Goal: Task Accomplishment & Management: Use online tool/utility

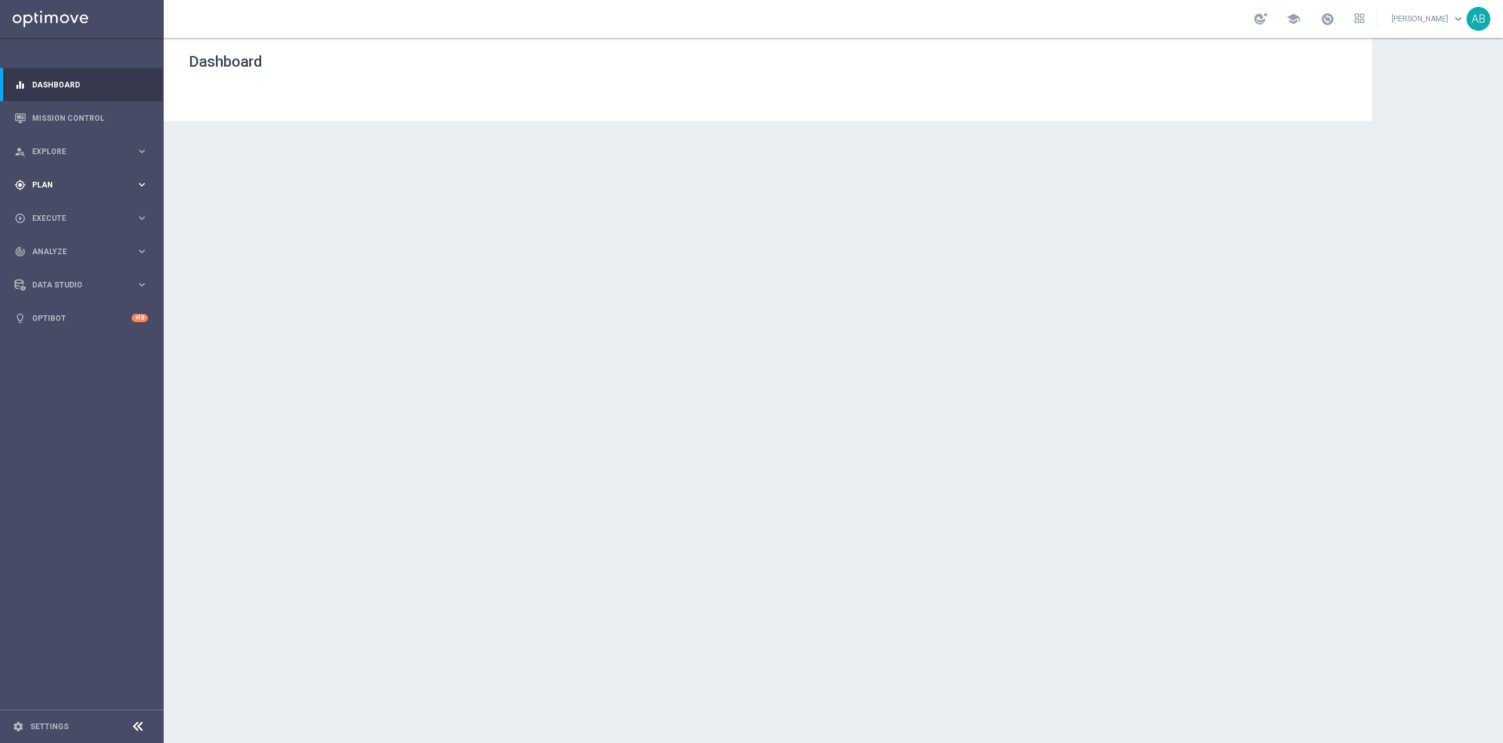
click at [47, 191] on div "gps_fixed Plan keyboard_arrow_right" at bounding box center [81, 184] width 162 height 33
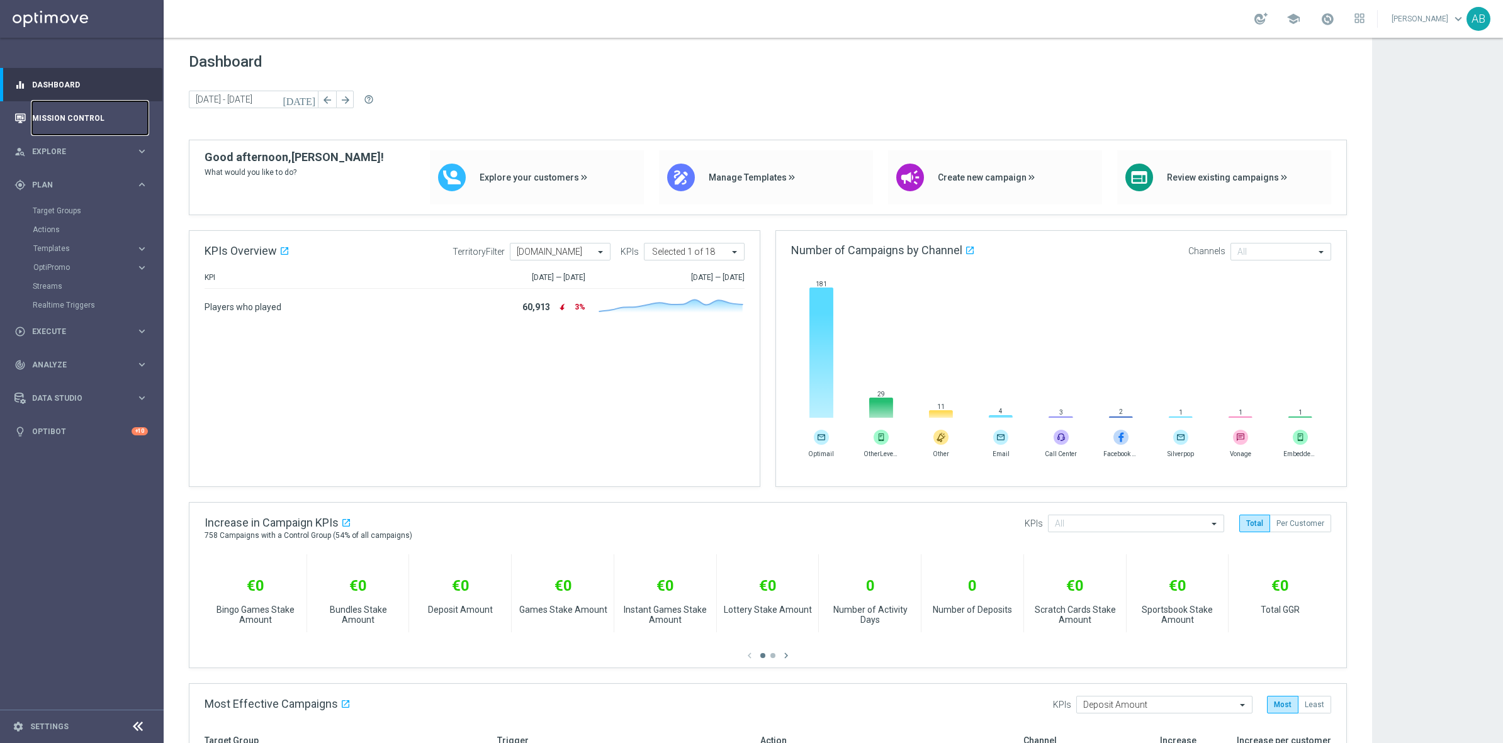
click at [67, 113] on link "Mission Control" at bounding box center [90, 117] width 116 height 33
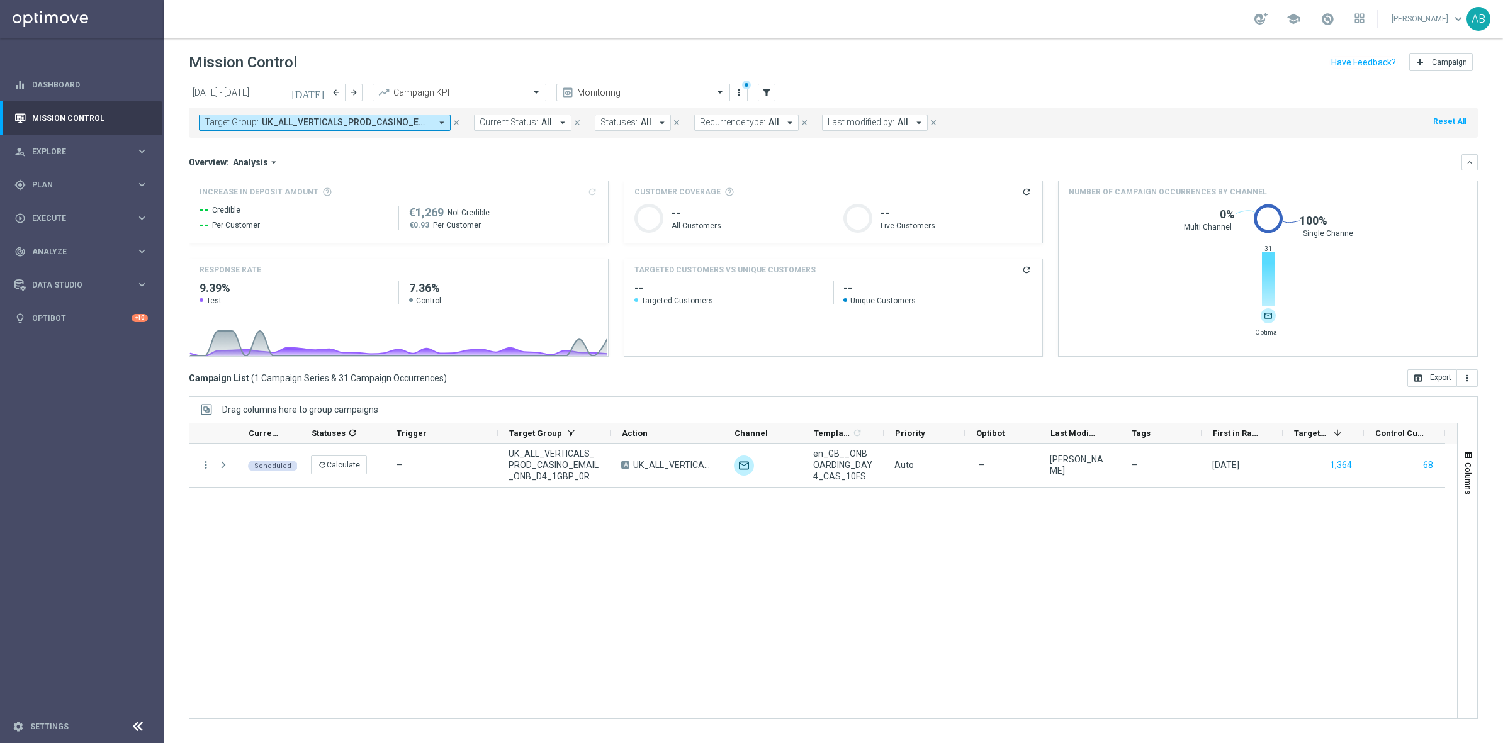
click at [437, 125] on icon "arrow_drop_down" at bounding box center [441, 122] width 11 height 11
click at [267, 215] on div "en_IE_TGT_VIP_EM_TAC_MIX__SUMMER_GIVEAWAY" at bounding box center [309, 208] width 208 height 20
type input "en_IE_TGT_VIP_EM_TAC_MIX__SUMMER_GIVEAWAY"
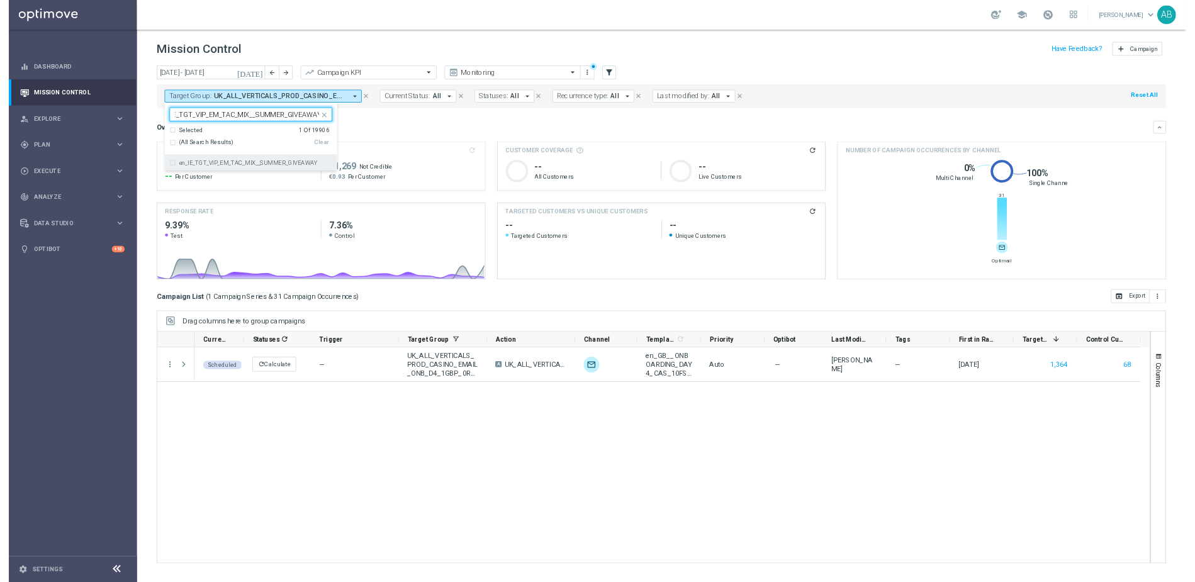
scroll to position [0, 0]
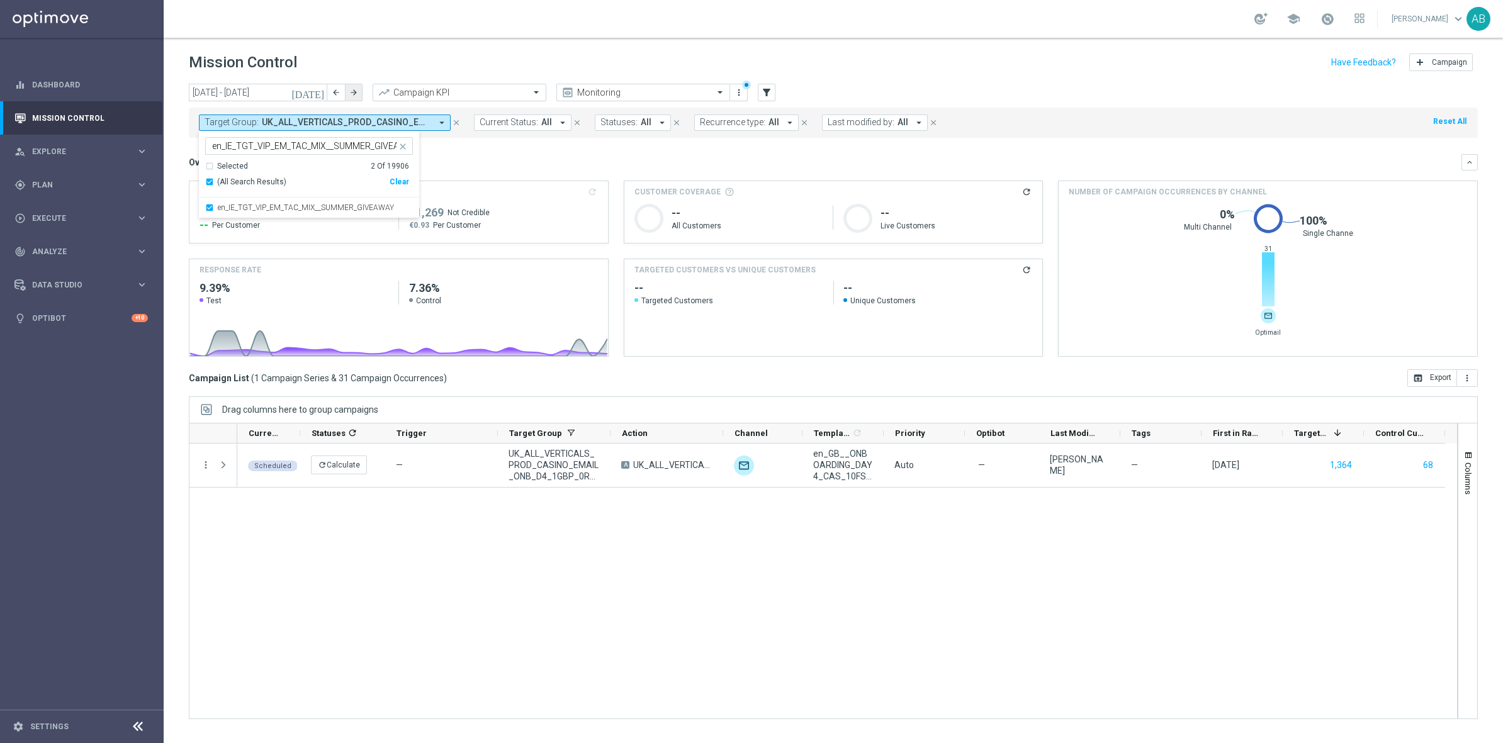
click at [355, 94] on icon "arrow_forward" at bounding box center [353, 92] width 9 height 9
type input "01 Aug 2025 - 31 Aug 2025"
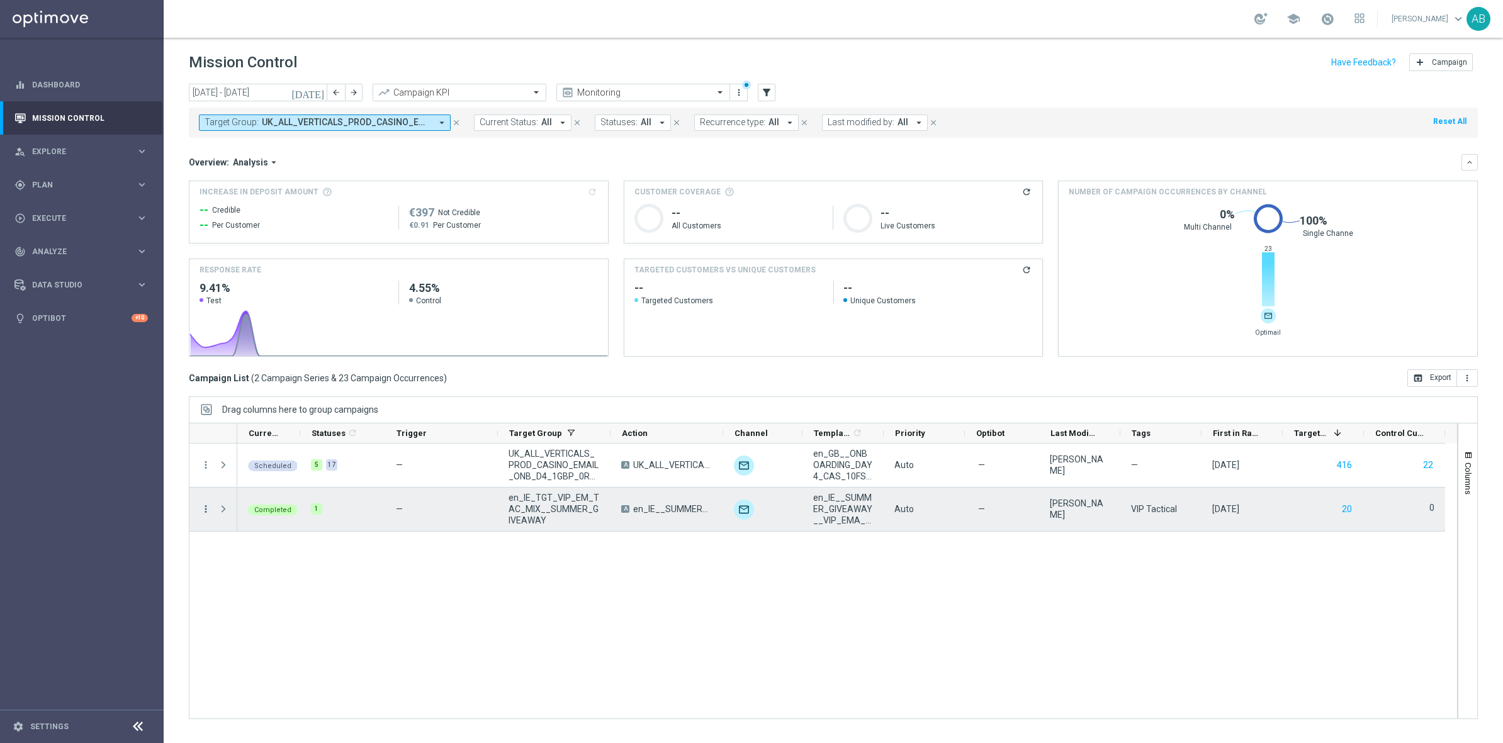
click at [210, 505] on icon "more_vert" at bounding box center [205, 508] width 11 height 11
click at [278, 549] on span "Channel Metrics" at bounding box center [260, 553] width 59 height 9
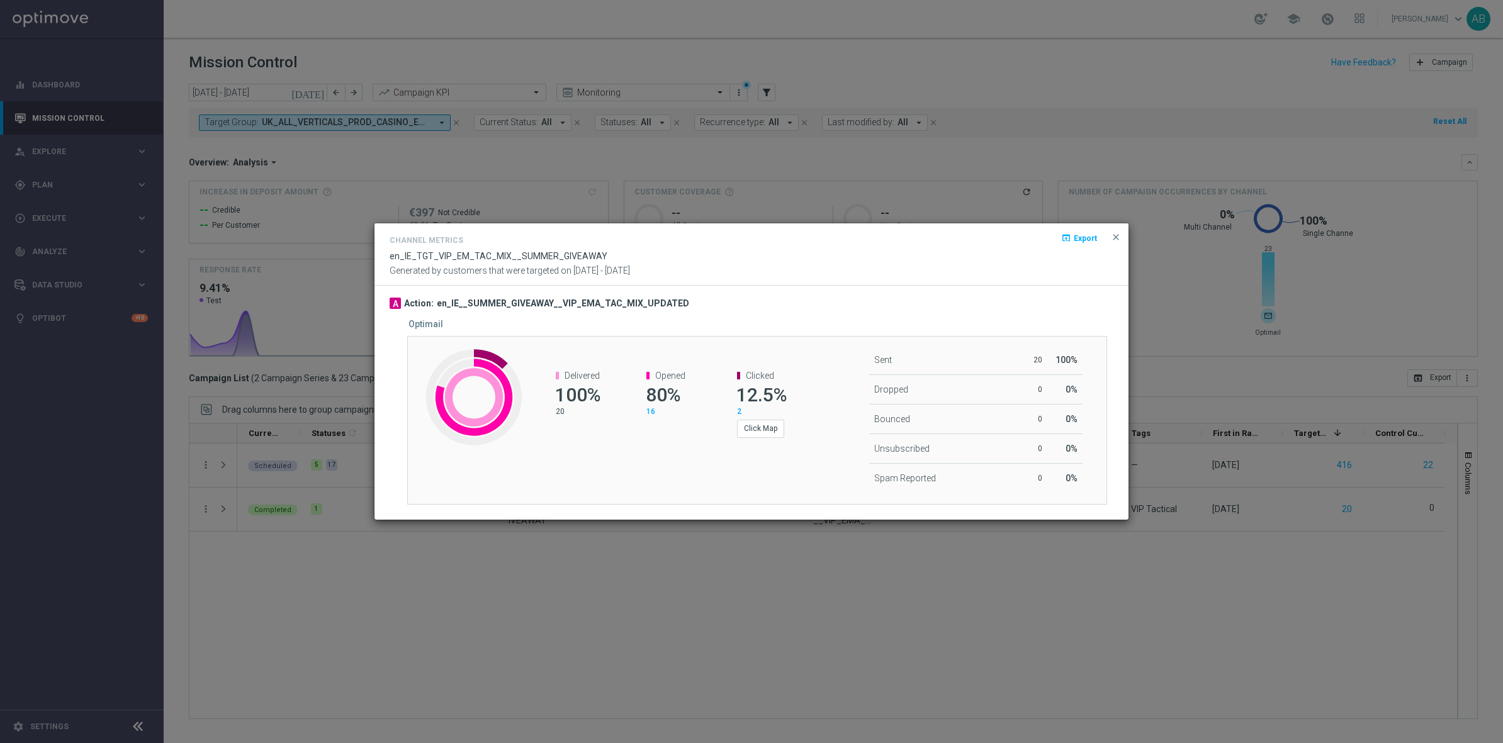
click at [651, 411] on span "16" at bounding box center [650, 411] width 9 height 9
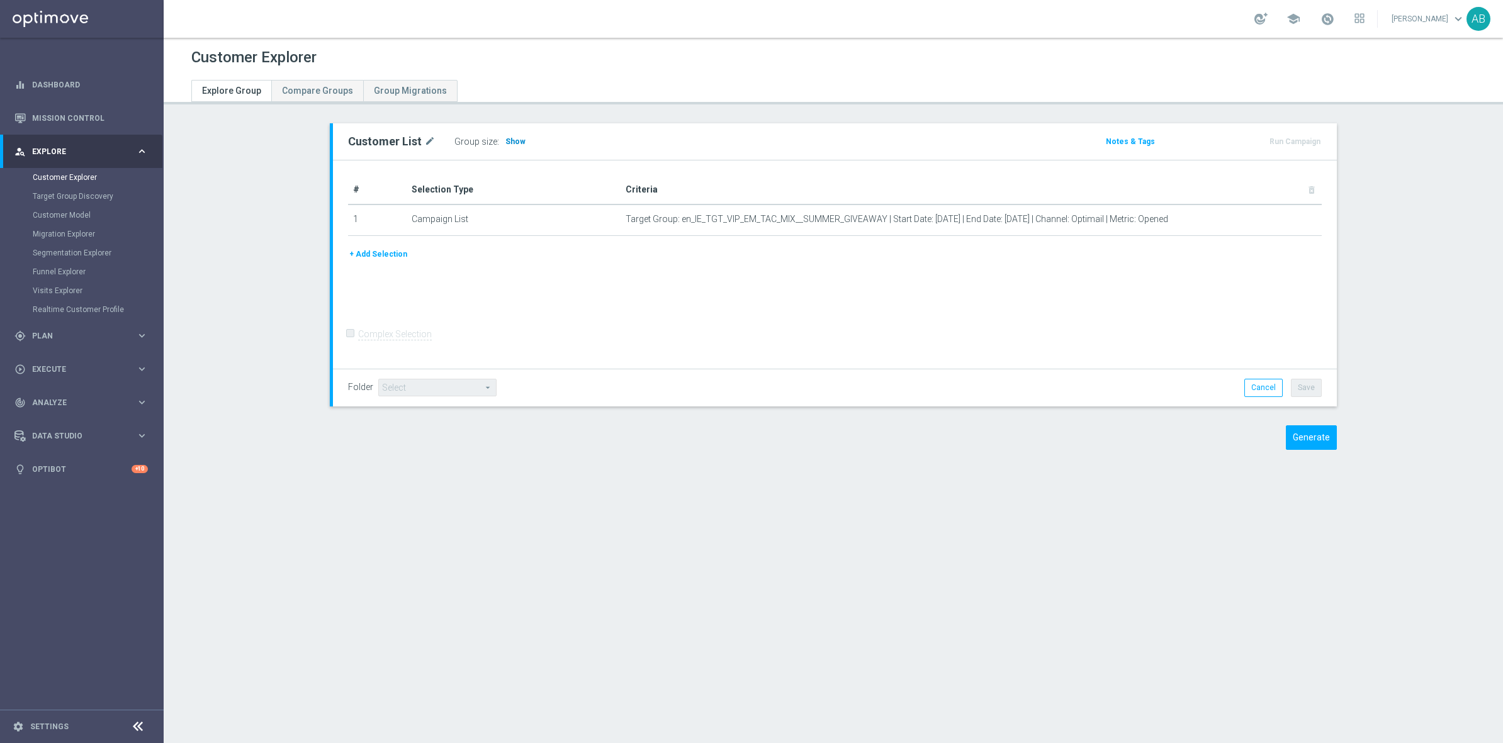
click at [504, 135] on h3 "Show" at bounding box center [515, 142] width 23 height 14
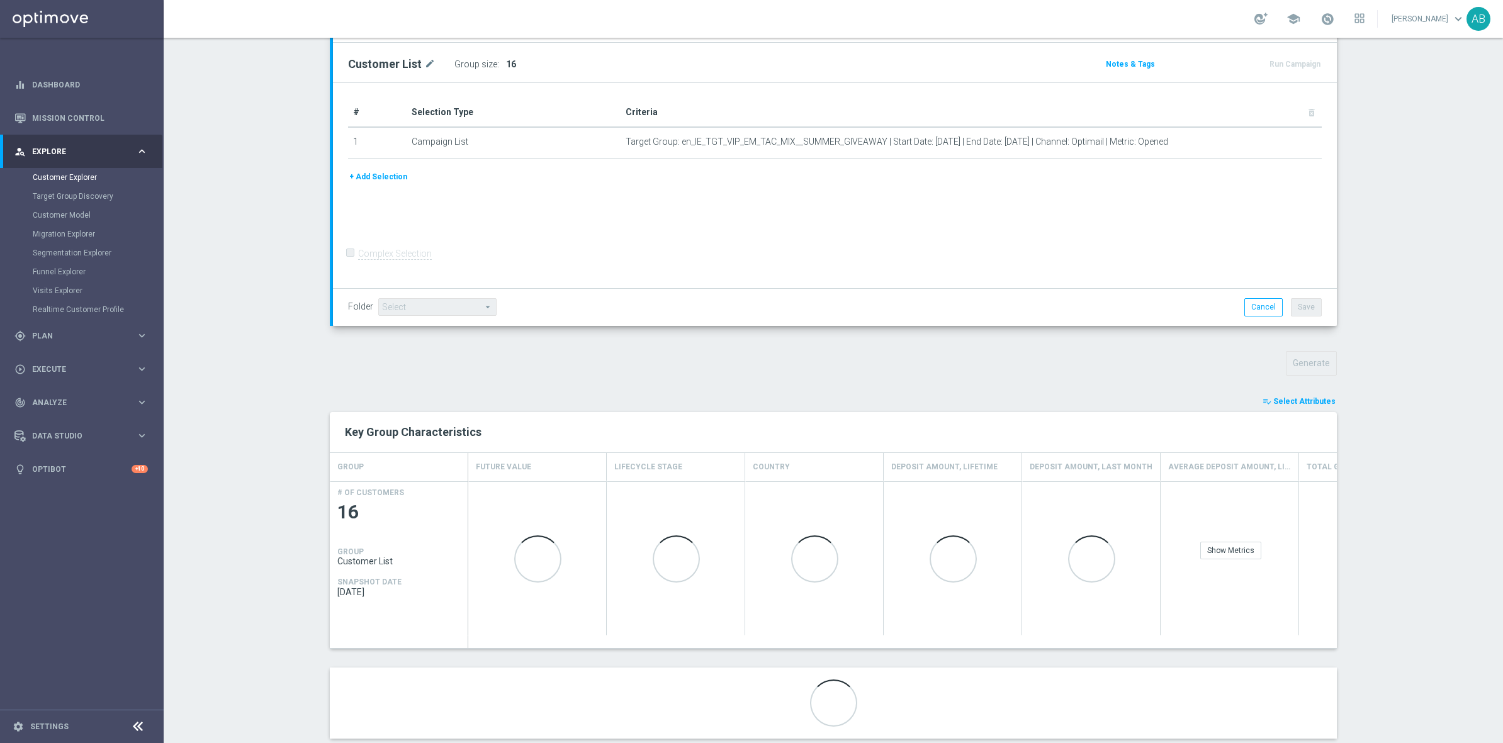
scroll to position [157, 0]
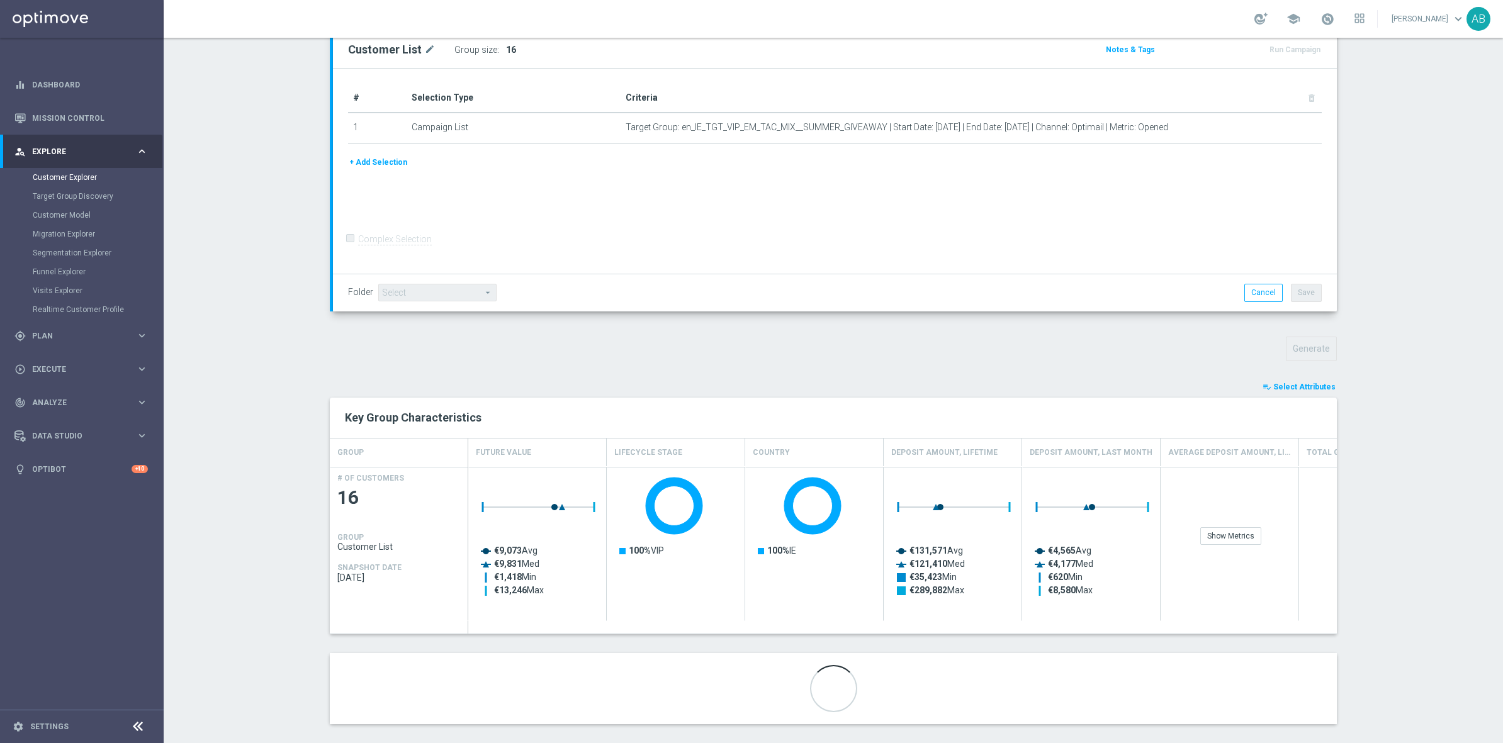
click at [1298, 387] on span "Select Attributes" at bounding box center [1304, 387] width 62 height 9
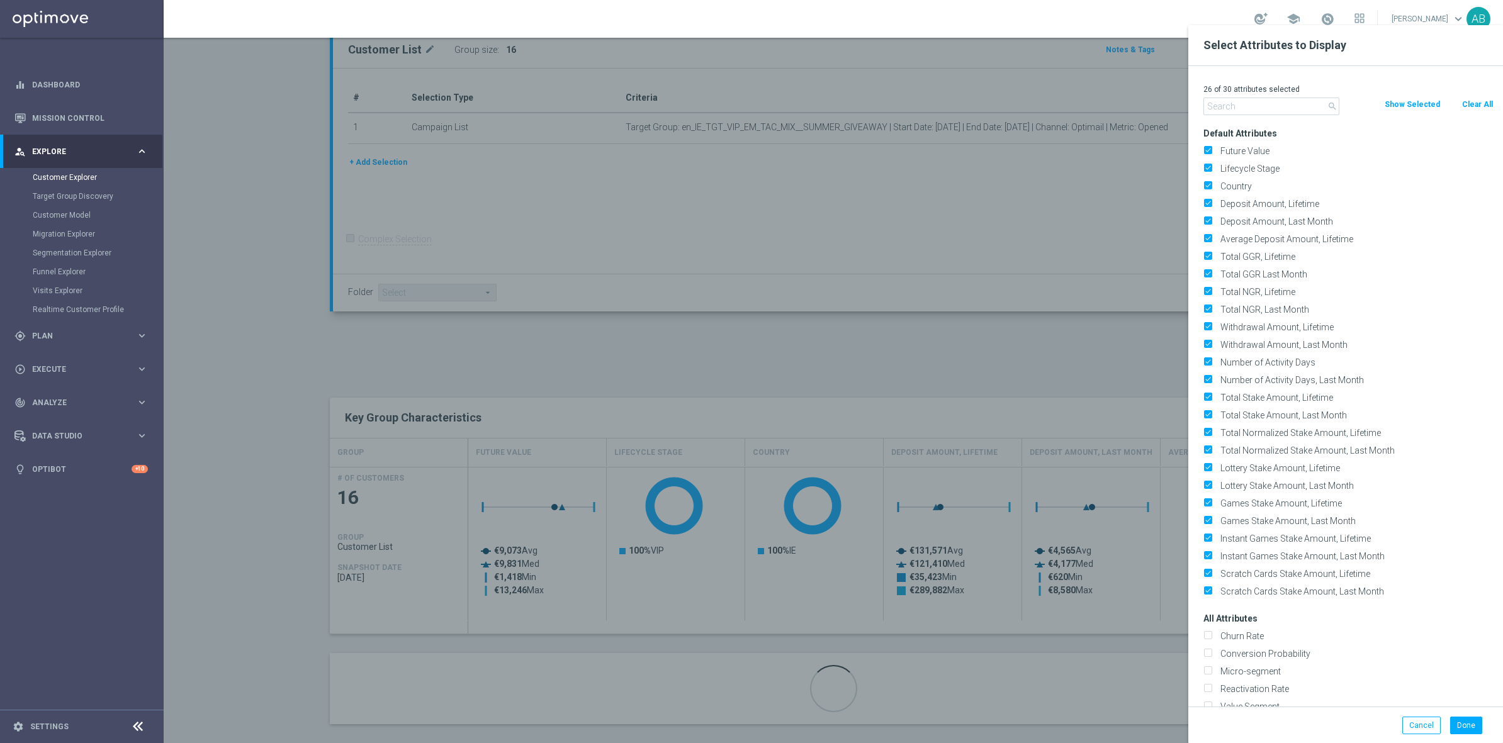
click at [1472, 104] on button "Clear All" at bounding box center [1477, 105] width 33 height 14
checkbox input "false"
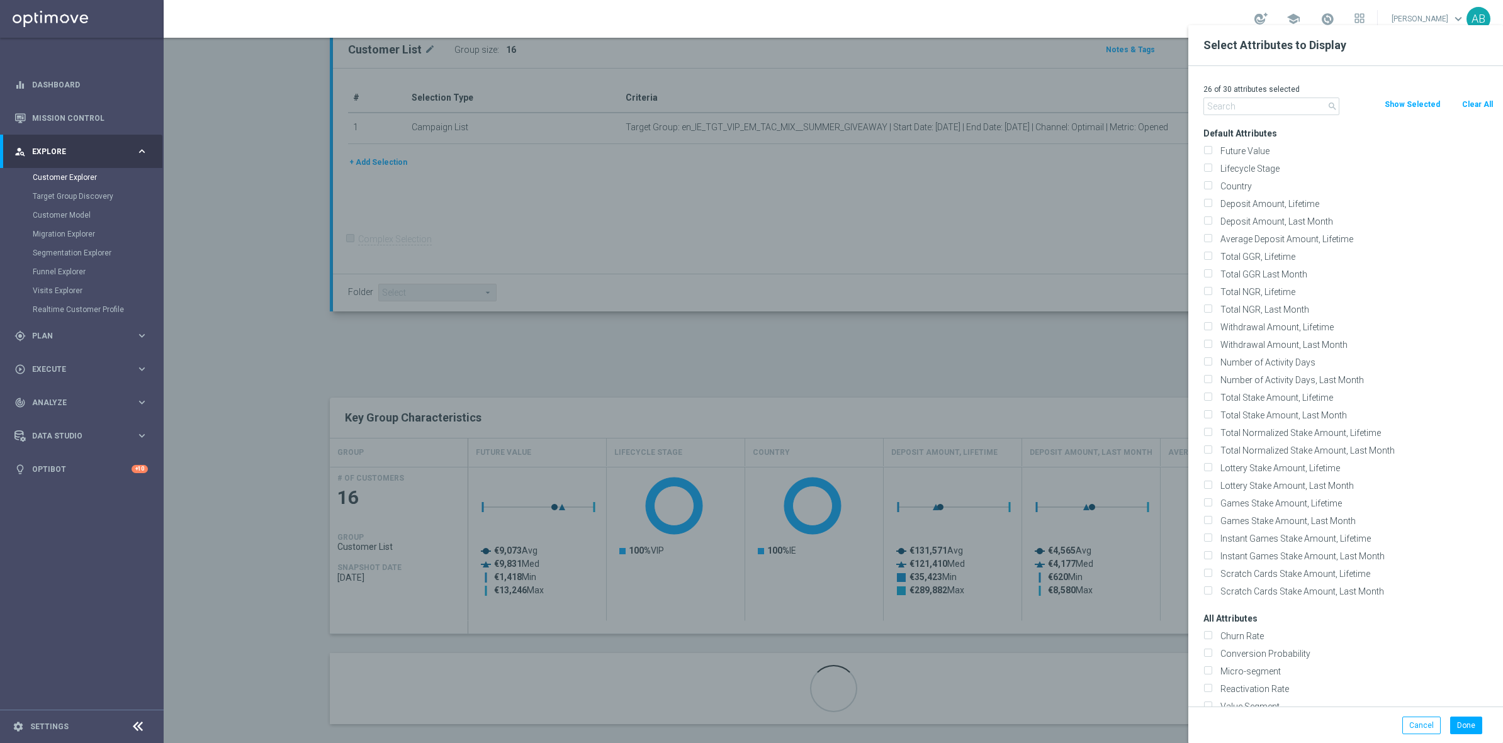
checkbox input "false"
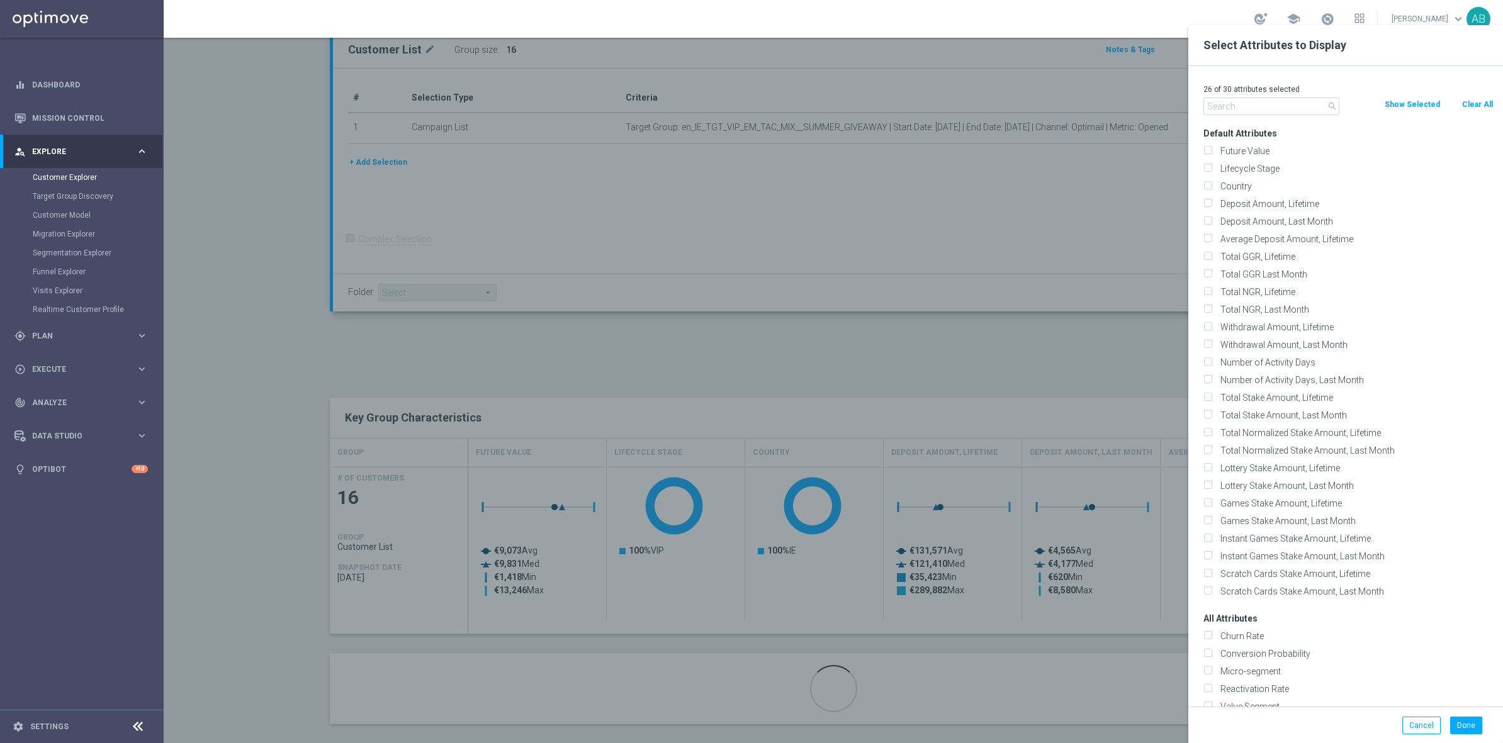
checkbox input "false"
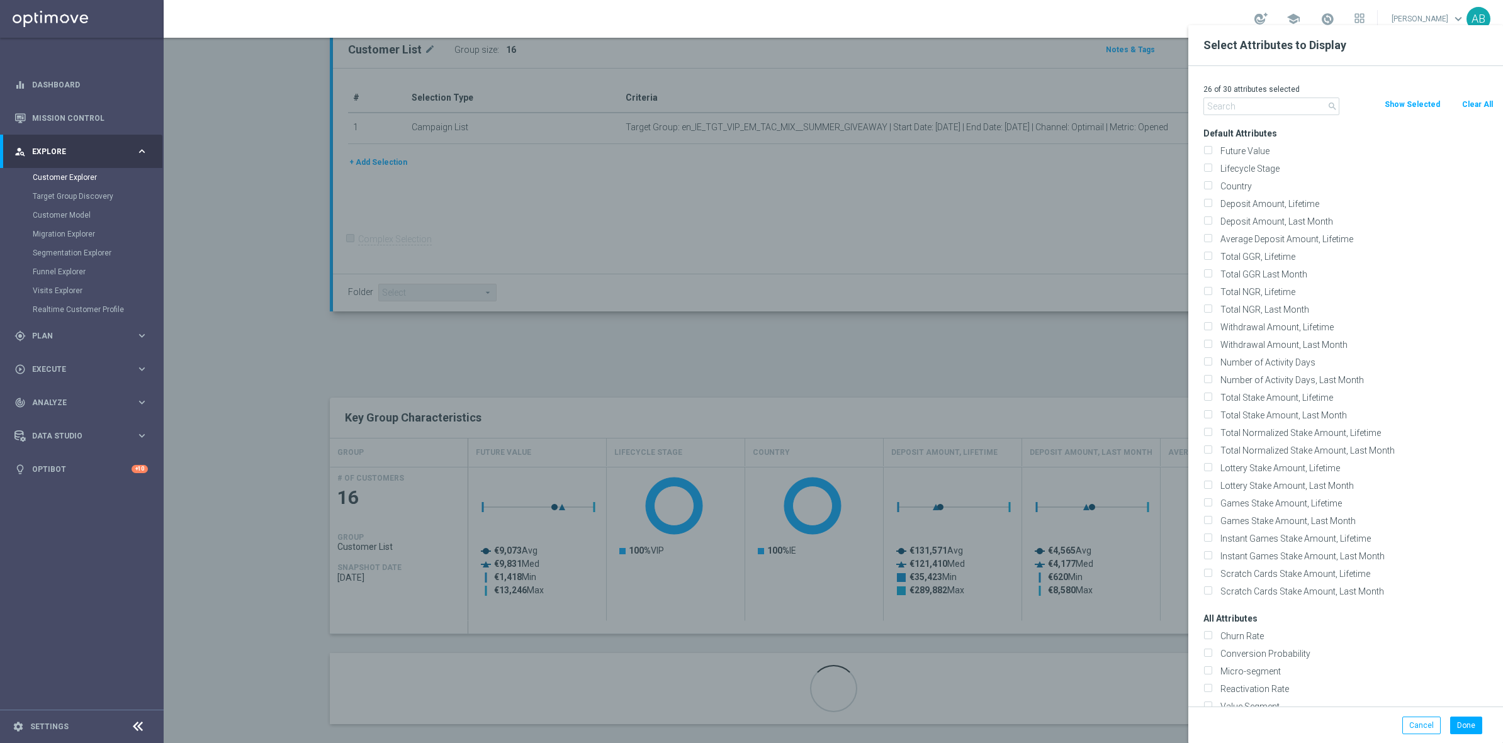
checkbox input "false"
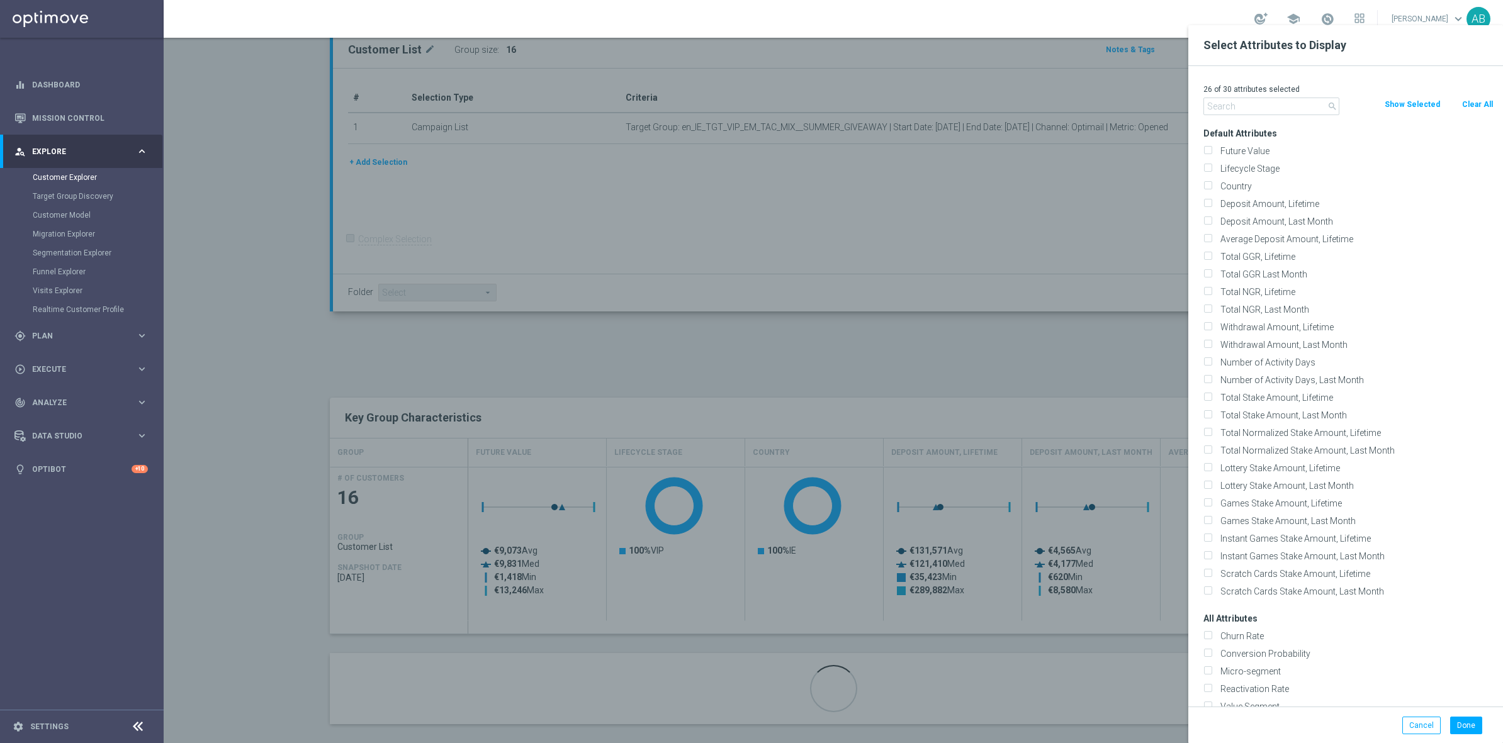
checkbox input "false"
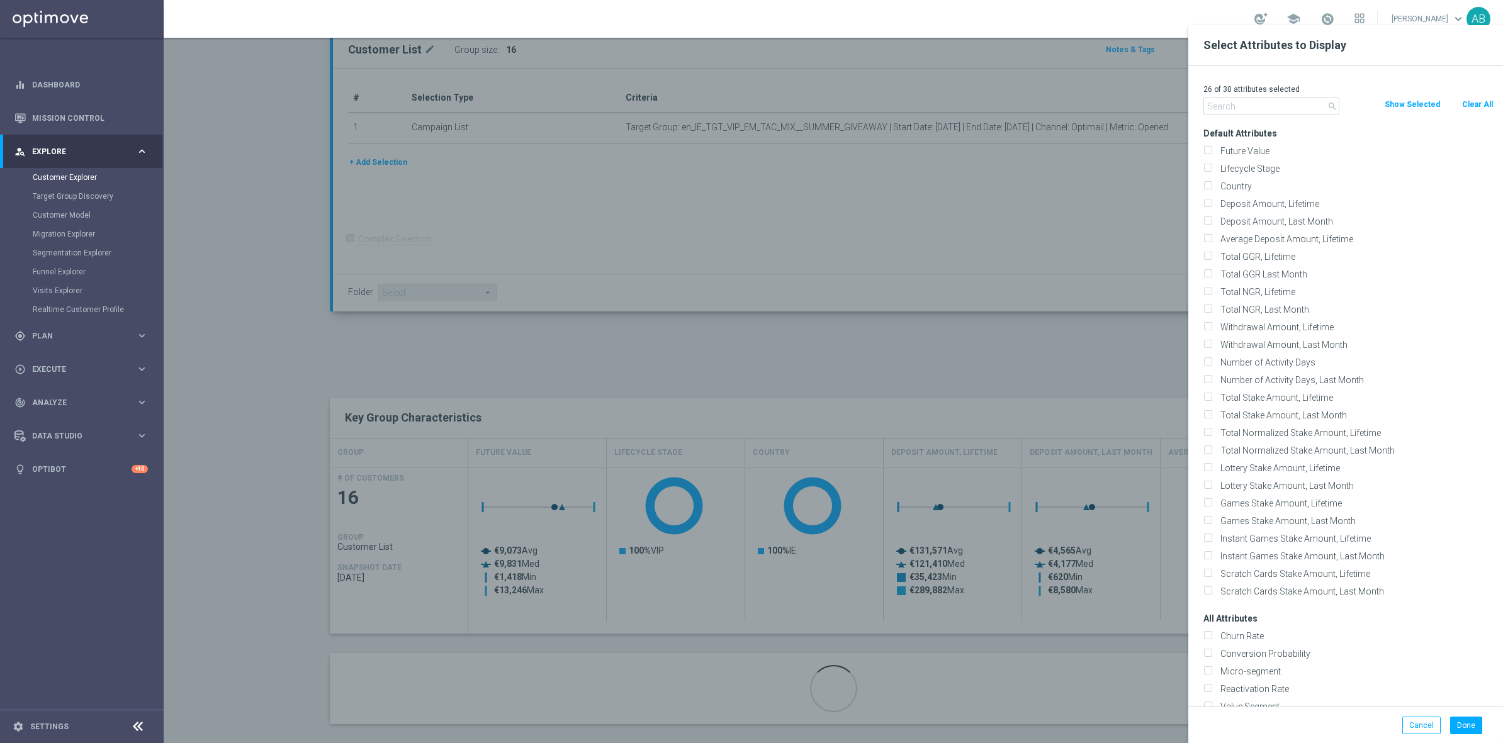
checkbox input "false"
click at [1259, 115] on input "text" at bounding box center [1271, 107] width 136 height 18
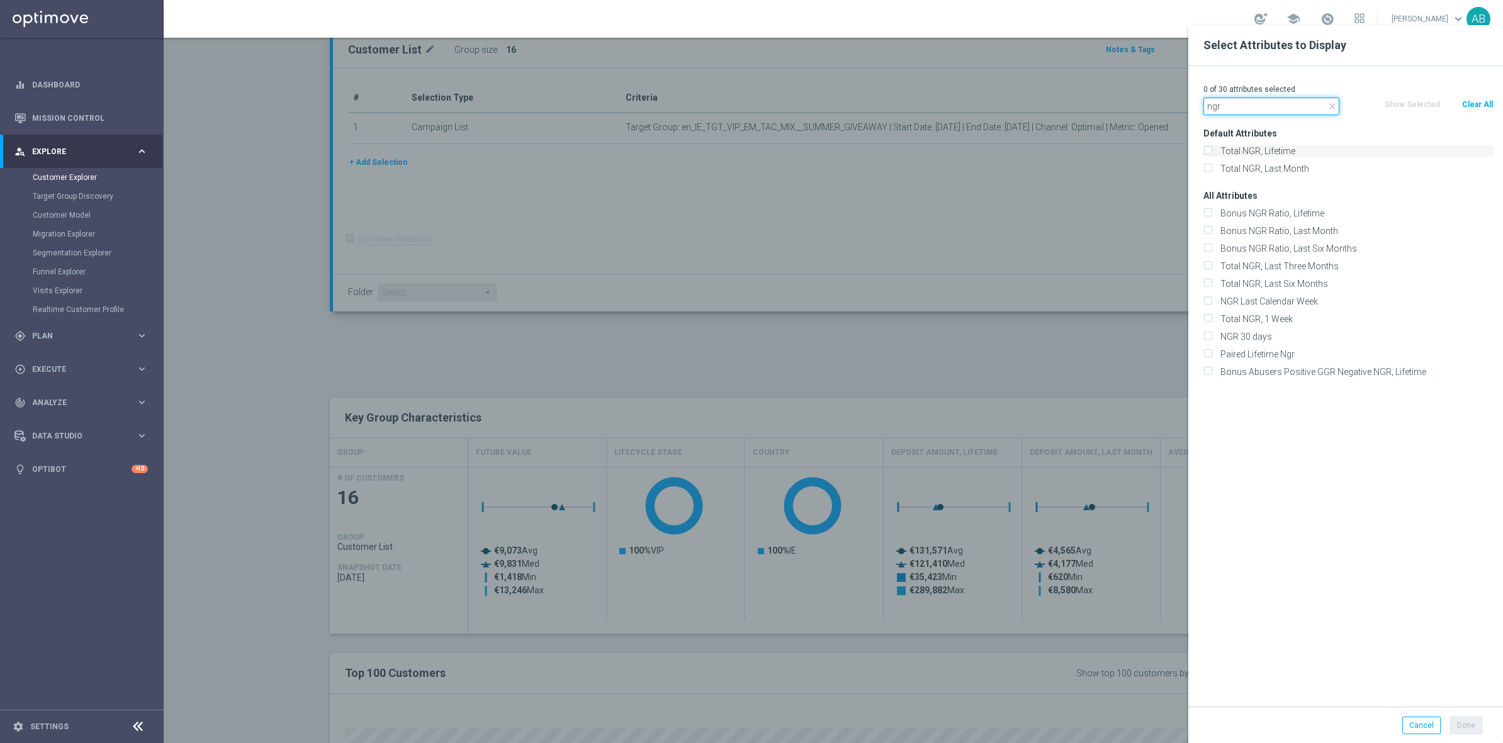
type input "ngr"
click at [1275, 154] on label "Total NGR, Lifetime" at bounding box center [1355, 150] width 278 height 11
click at [1211, 154] on input "Total NGR, Lifetime" at bounding box center [1207, 153] width 8 height 8
checkbox input "true"
click at [1232, 108] on input "ngr" at bounding box center [1271, 107] width 136 height 18
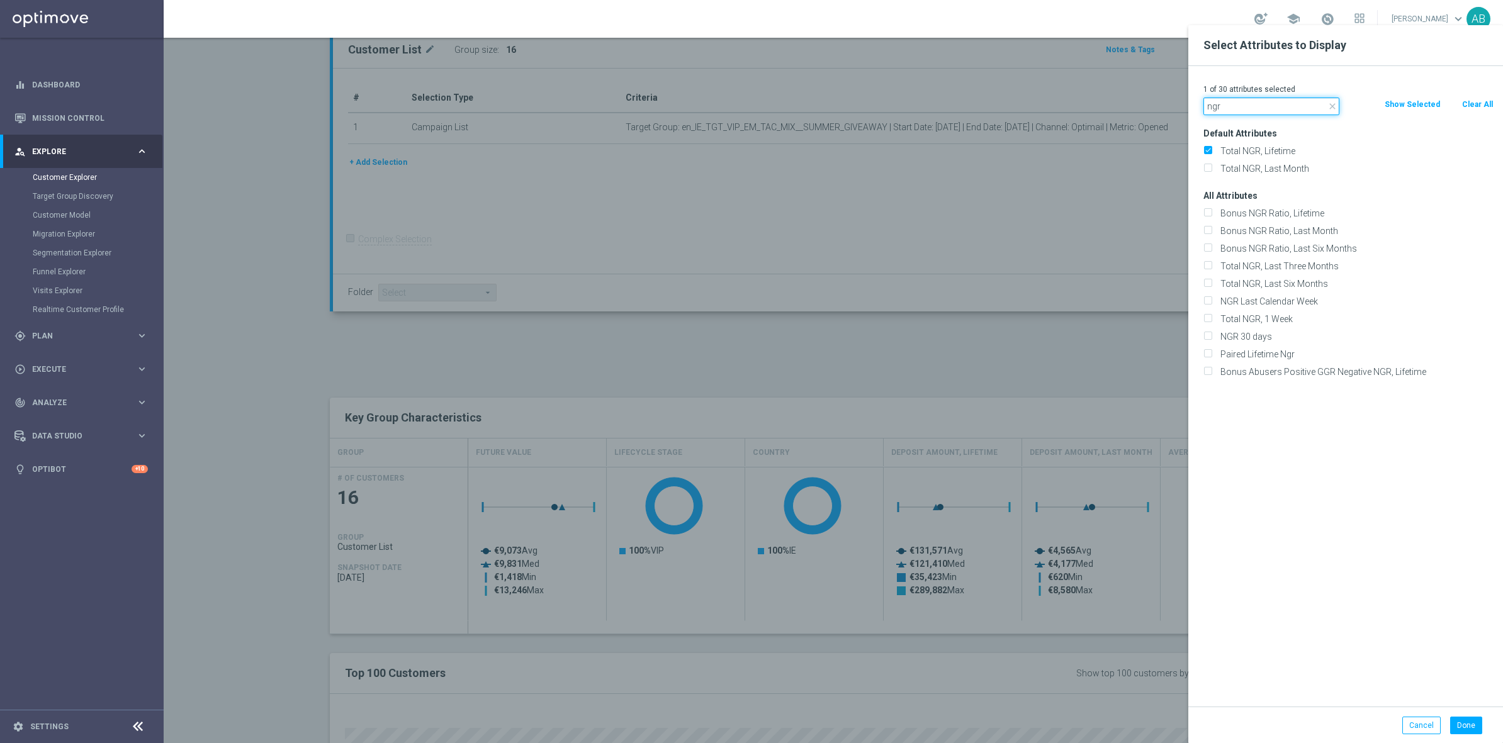
click at [1232, 108] on input "ngr" at bounding box center [1271, 107] width 136 height 18
type input "ggr"
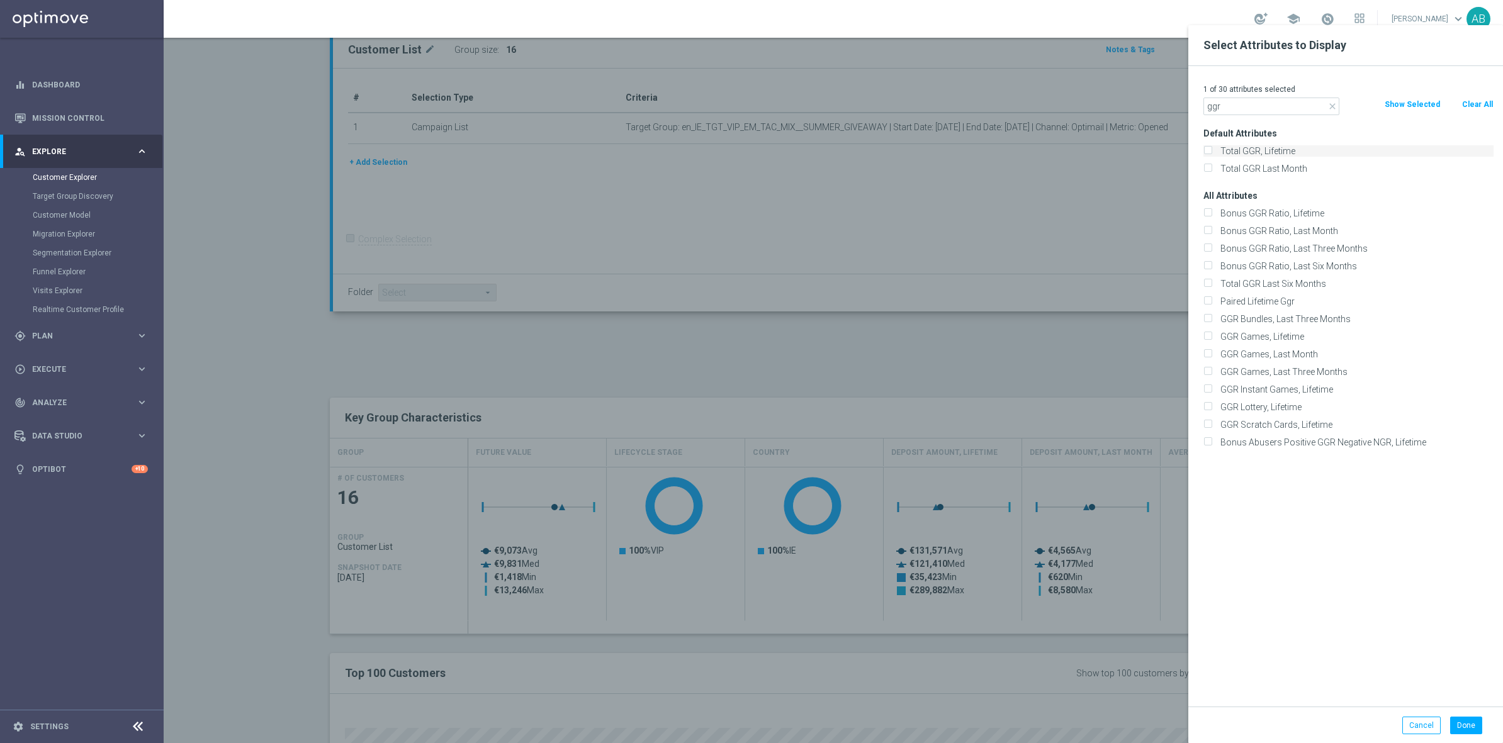
click at [1232, 155] on label "Total GGR, Lifetime" at bounding box center [1355, 150] width 278 height 11
click at [1211, 155] on input "Total GGR, Lifetime" at bounding box center [1207, 153] width 8 height 8
checkbox input "true"
click at [1232, 109] on input "ggr" at bounding box center [1271, 107] width 136 height 18
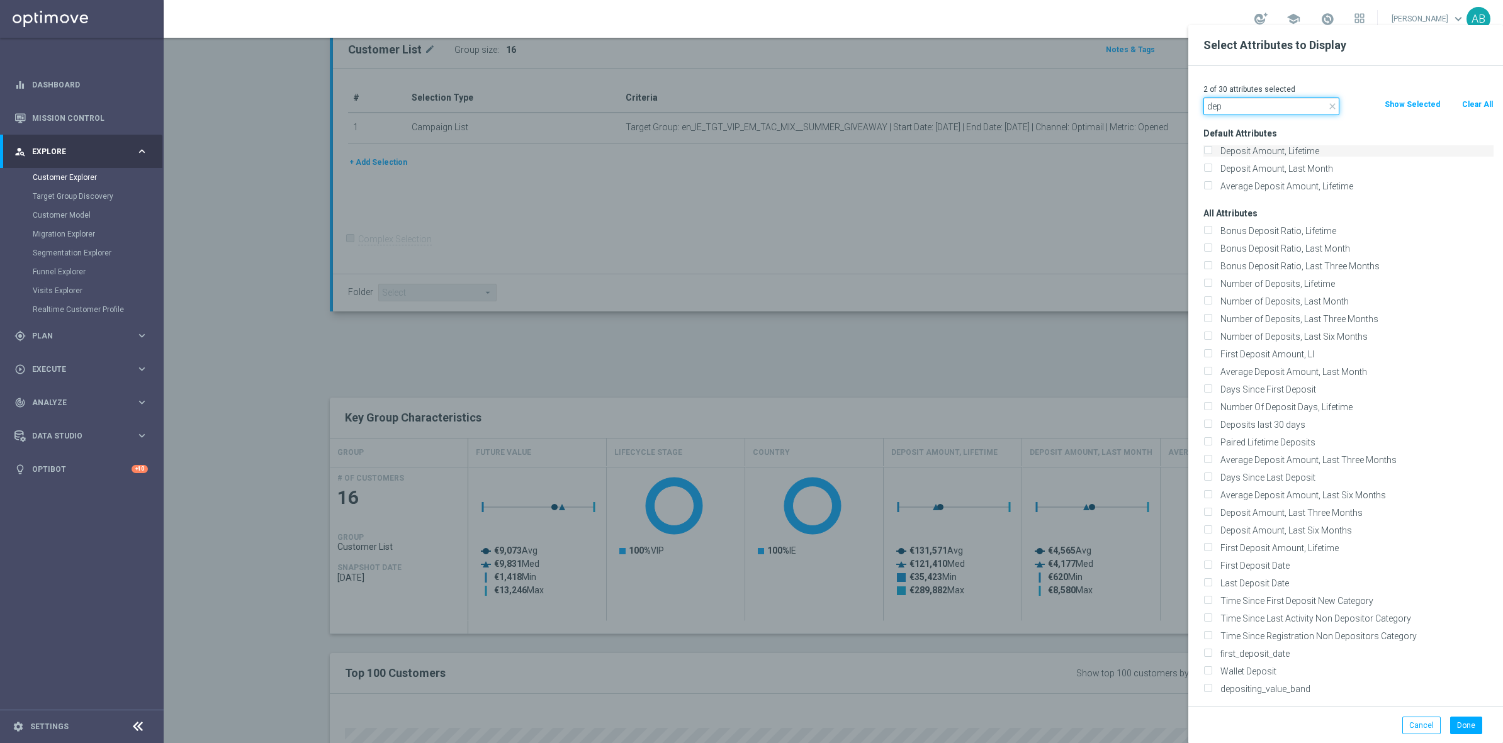
type input "dep"
click at [1249, 154] on label "Deposit Amount, Lifetime" at bounding box center [1355, 150] width 278 height 11
click at [1211, 154] on input "Deposit Amount, Lifetime" at bounding box center [1207, 153] width 8 height 8
checkbox input "true"
click at [1469, 726] on button "Done" at bounding box center [1466, 726] width 32 height 18
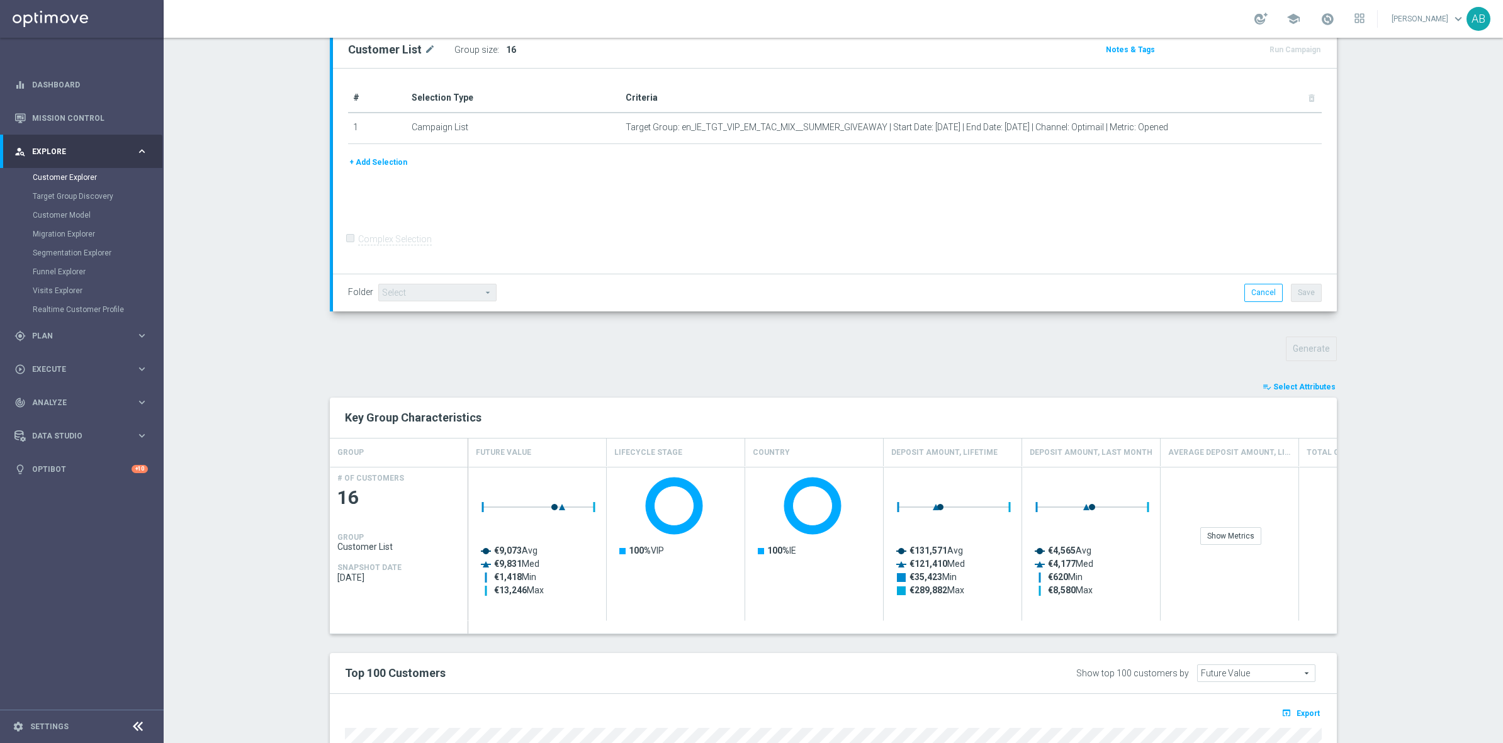
type input "Search"
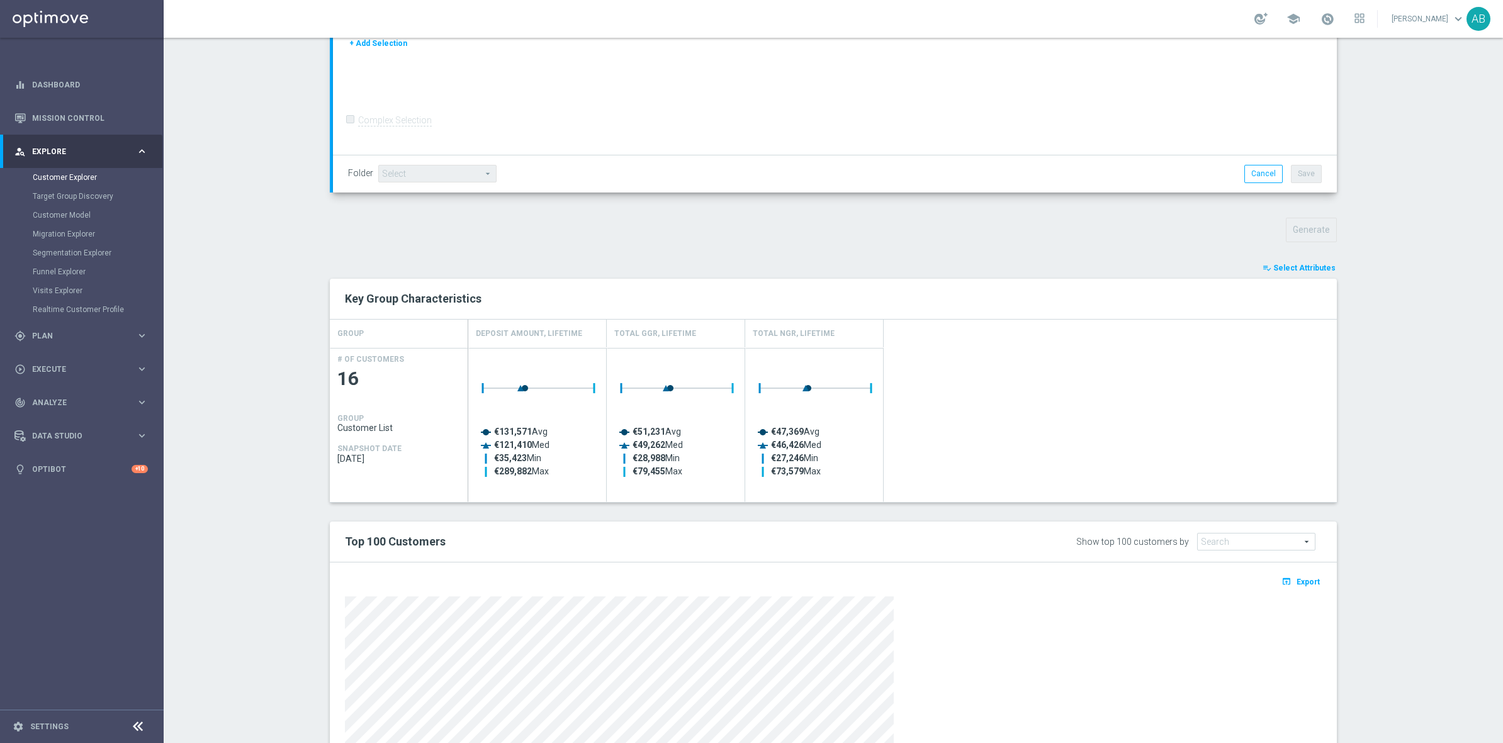
scroll to position [435, 0]
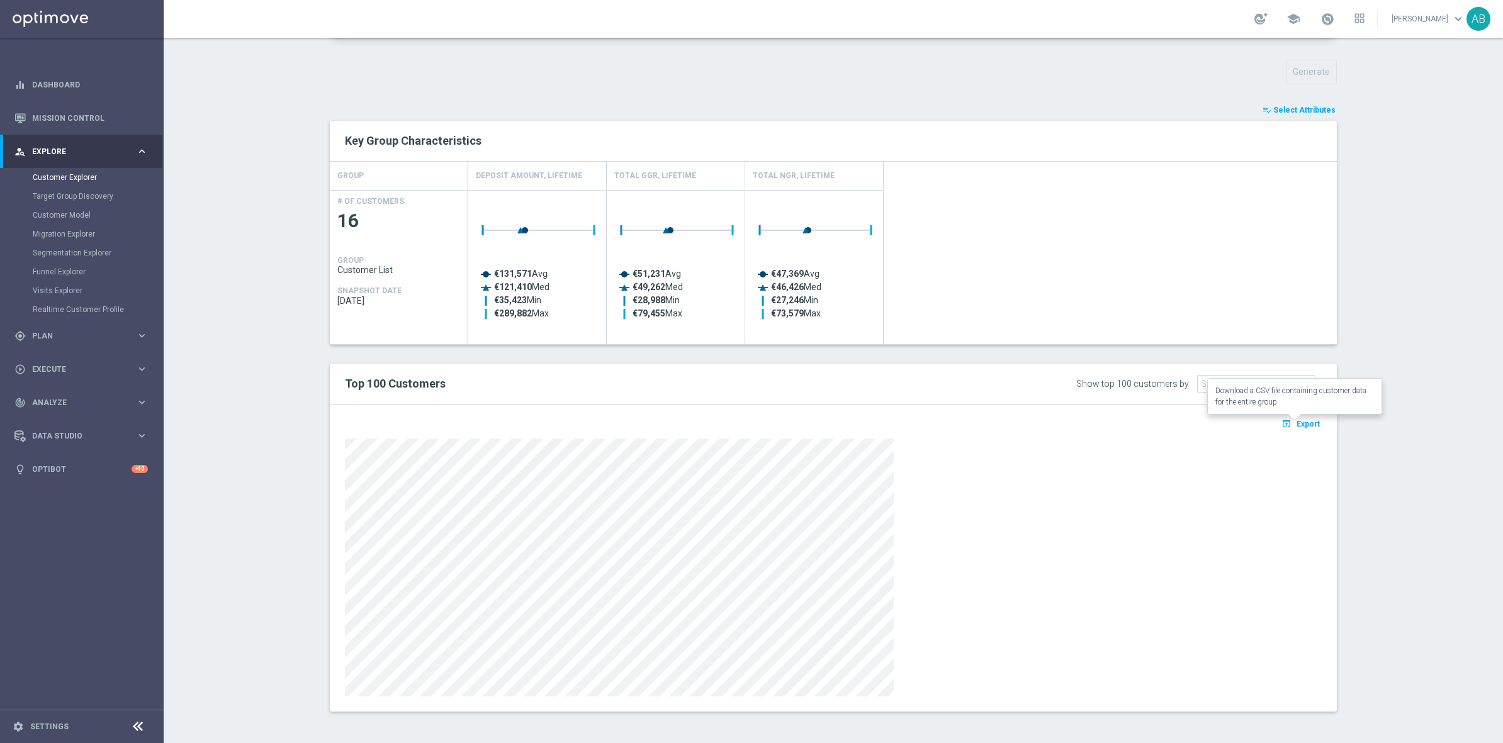
click at [1301, 424] on span "Export" at bounding box center [1307, 424] width 23 height 9
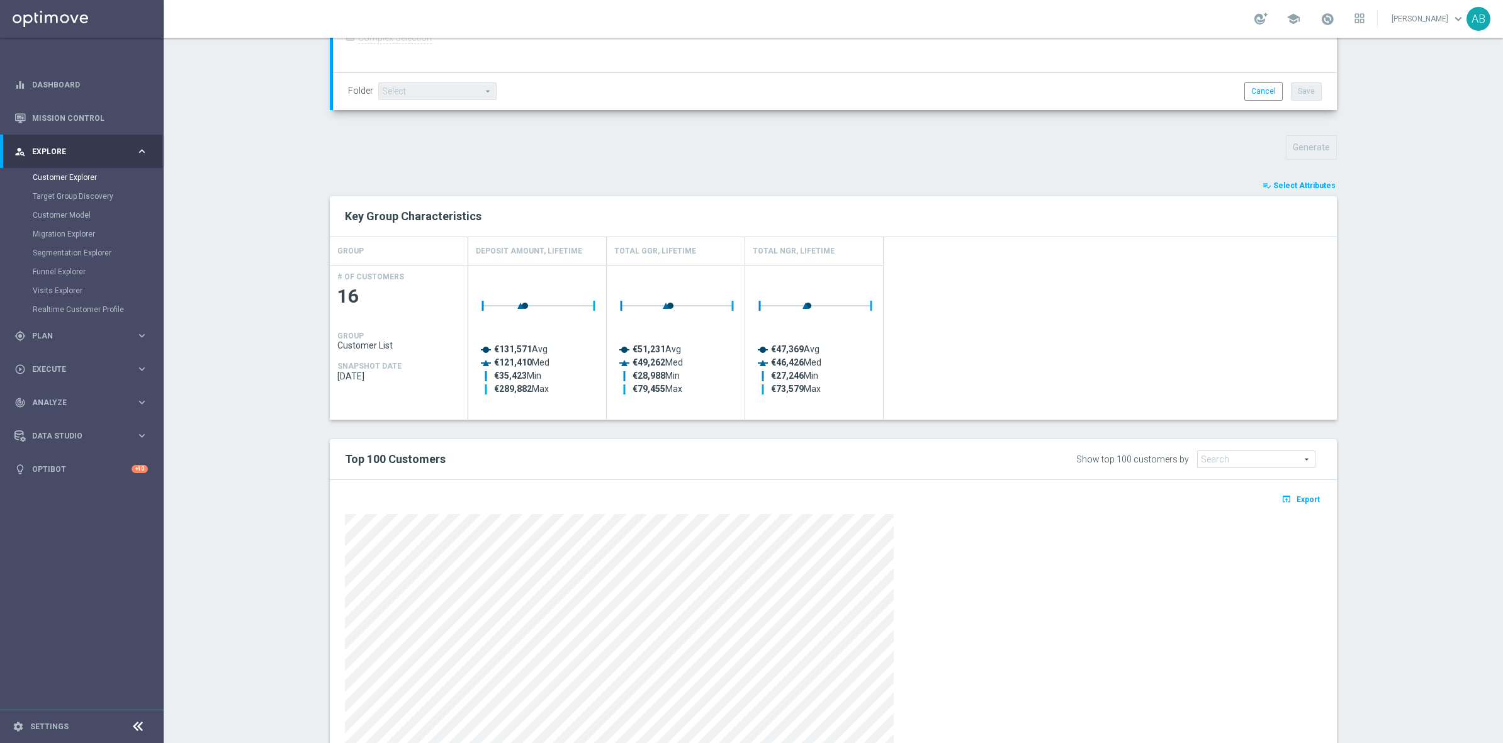
scroll to position [359, 0]
click at [1289, 187] on span "Select Attributes" at bounding box center [1304, 185] width 62 height 9
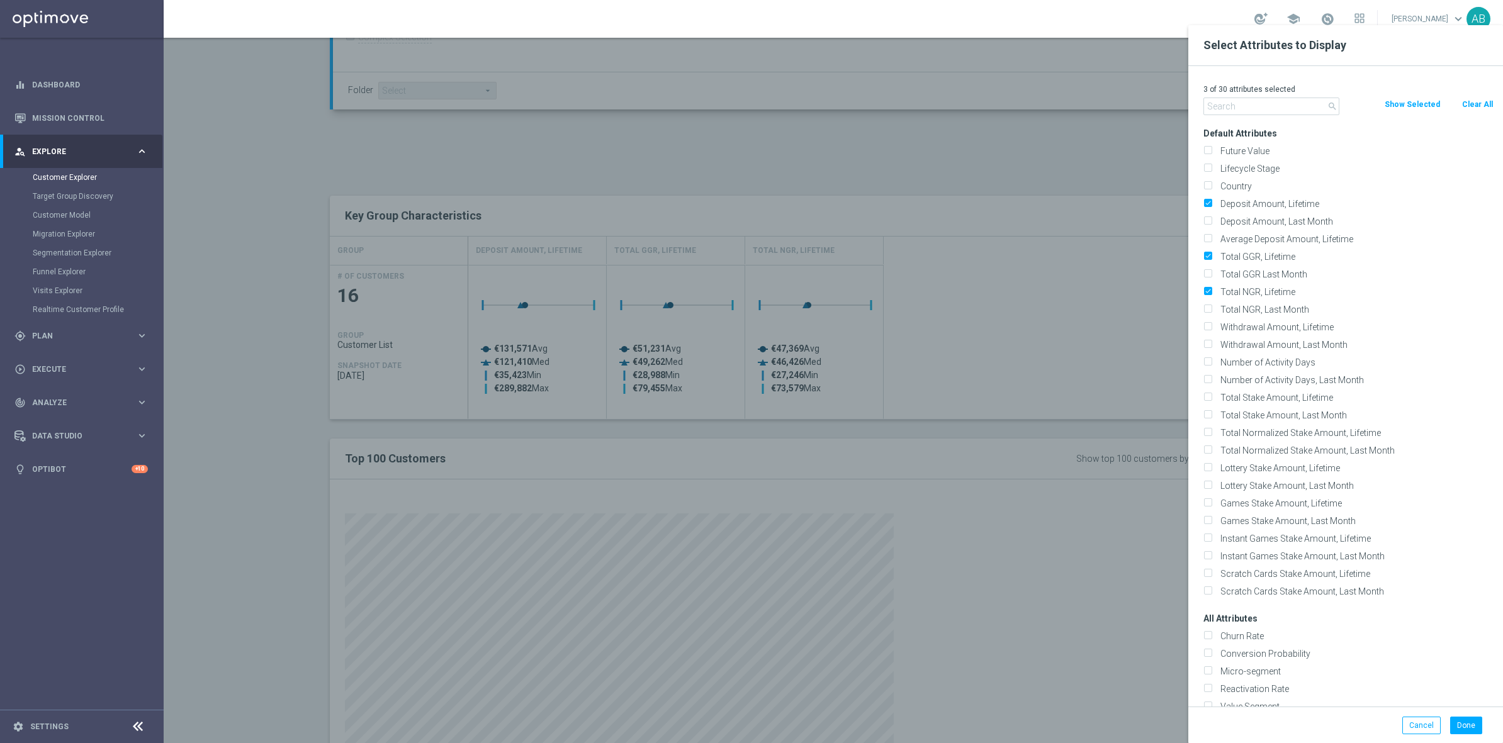
click at [1260, 114] on input "text" at bounding box center [1271, 107] width 136 height 18
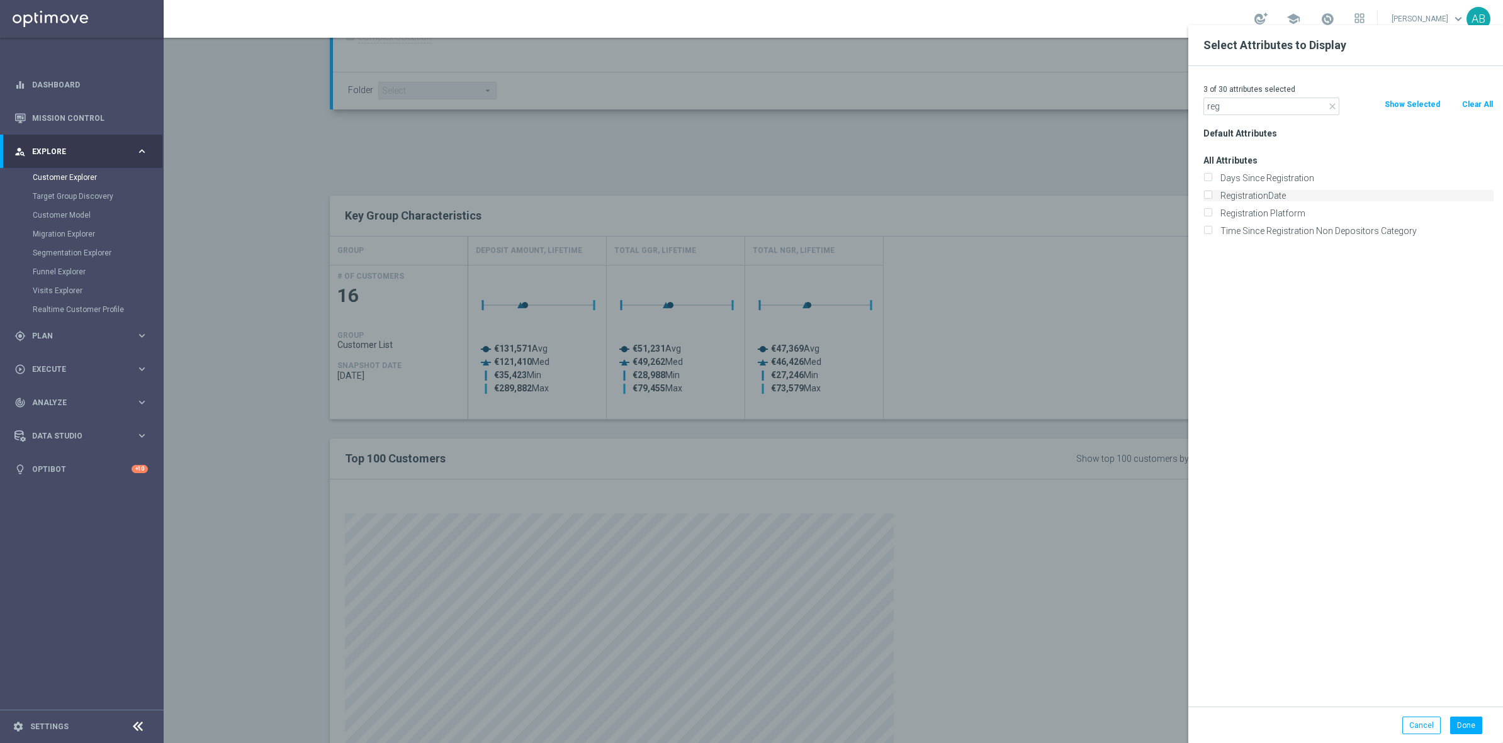
type input "reg"
click at [1278, 195] on label "RegistrationDate" at bounding box center [1355, 195] width 278 height 11
click at [1211, 195] on input "RegistrationDate" at bounding box center [1207, 197] width 8 height 8
checkbox input "true"
click at [1283, 177] on label "Days Since Registration" at bounding box center [1355, 177] width 278 height 11
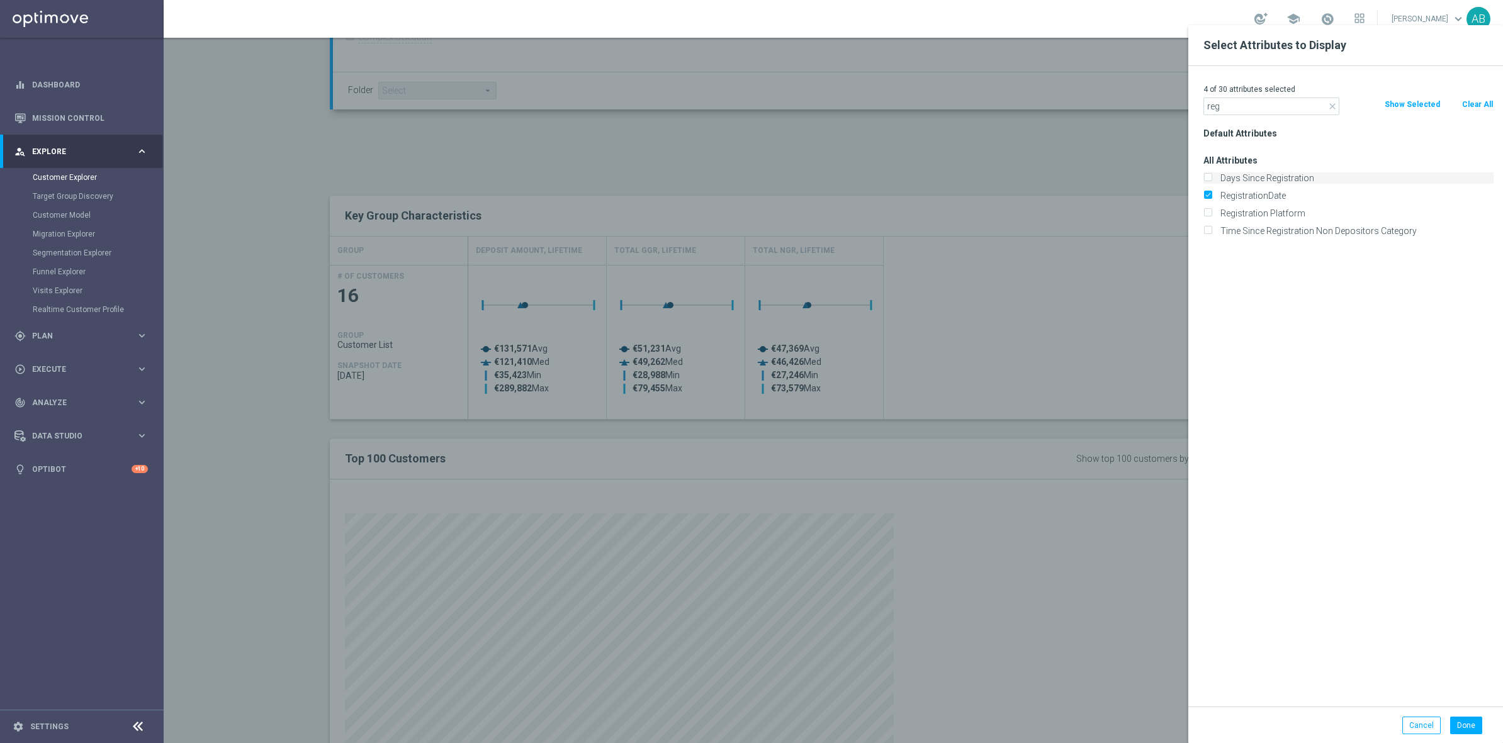
click at [1211, 177] on input "Days Since Registration" at bounding box center [1207, 180] width 8 height 8
checkbox input "true"
click at [1462, 722] on button "Done" at bounding box center [1466, 726] width 32 height 18
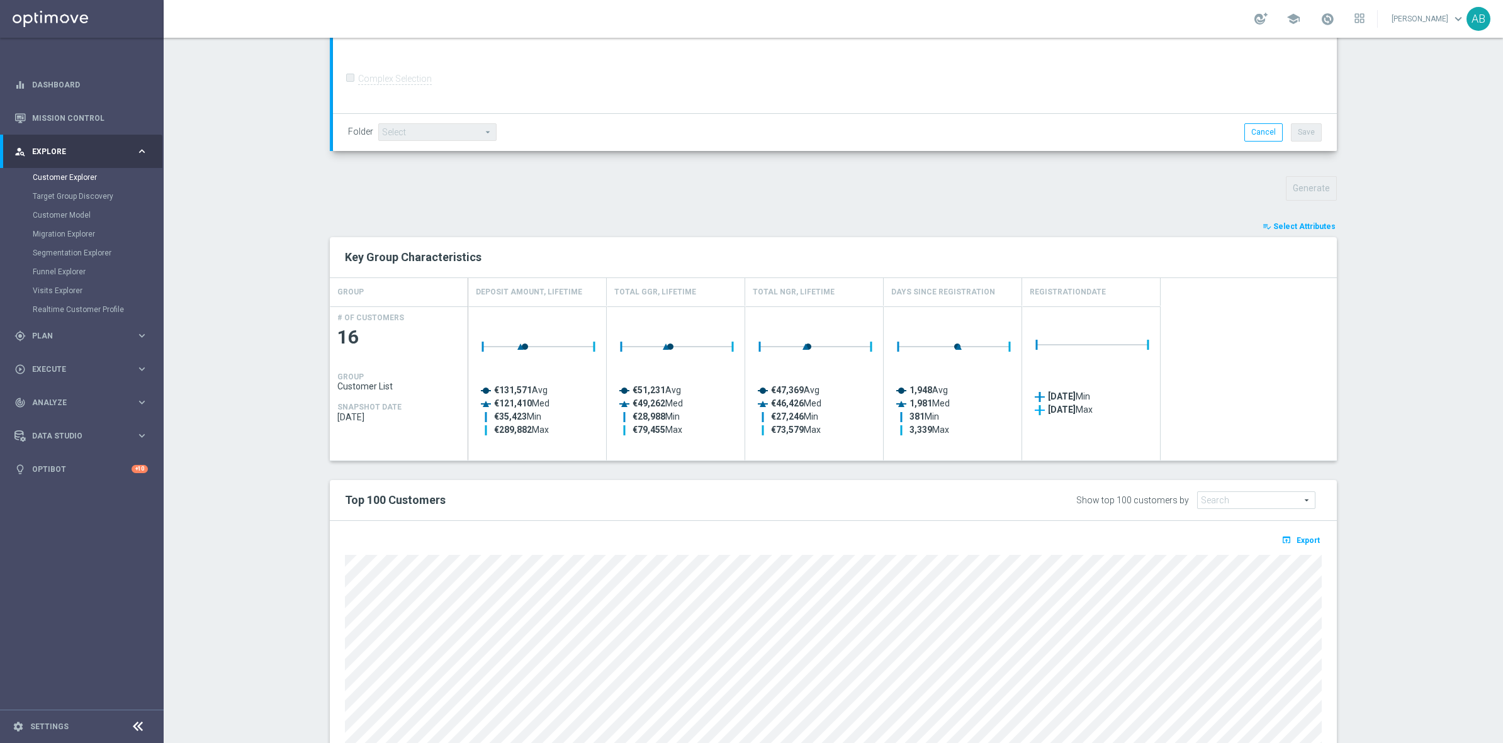
scroll to position [336, 0]
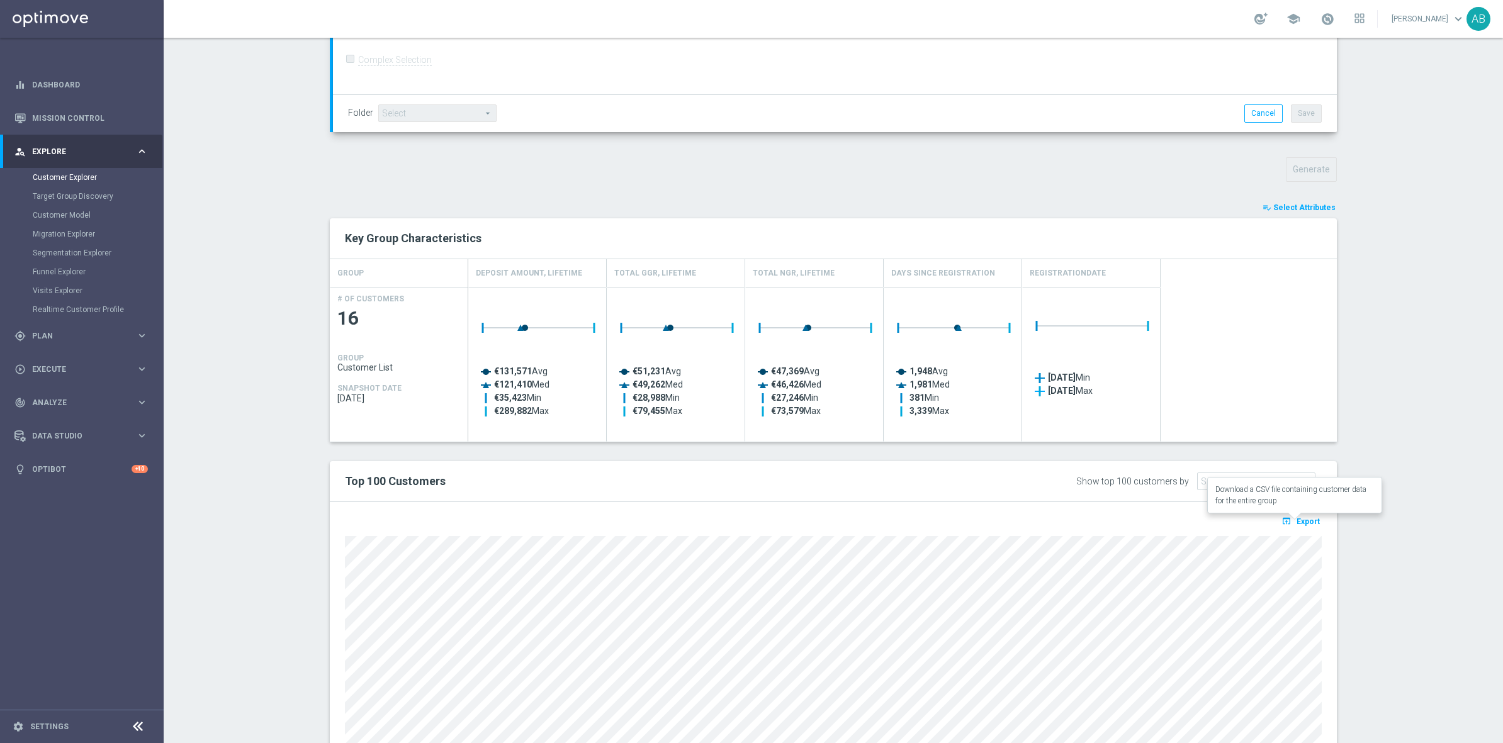
click at [1309, 522] on span "Export" at bounding box center [1307, 521] width 23 height 9
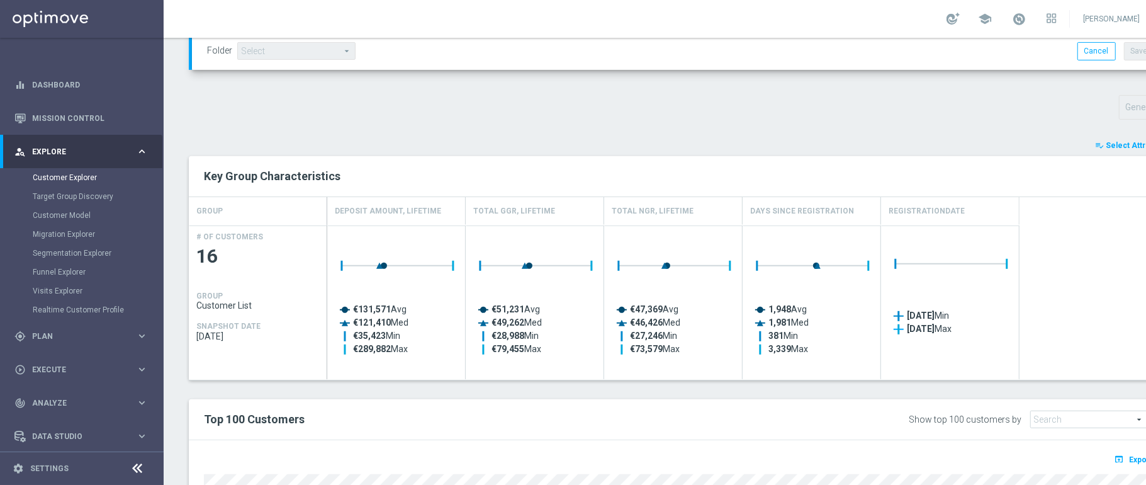
scroll to position [398, 0]
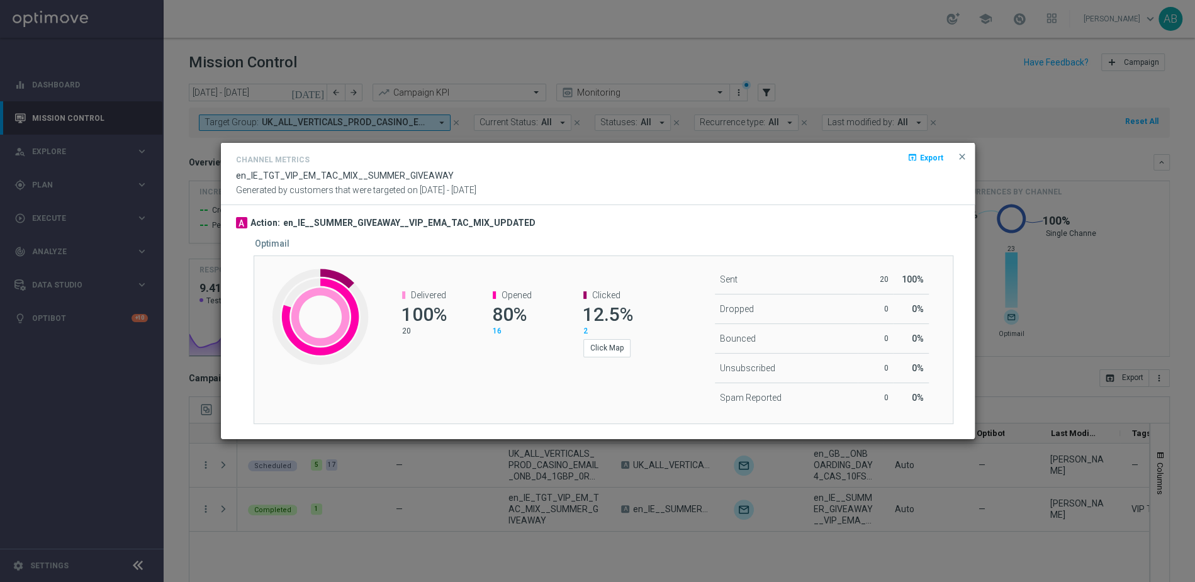
click at [964, 149] on button "close" at bounding box center [962, 156] width 13 height 15
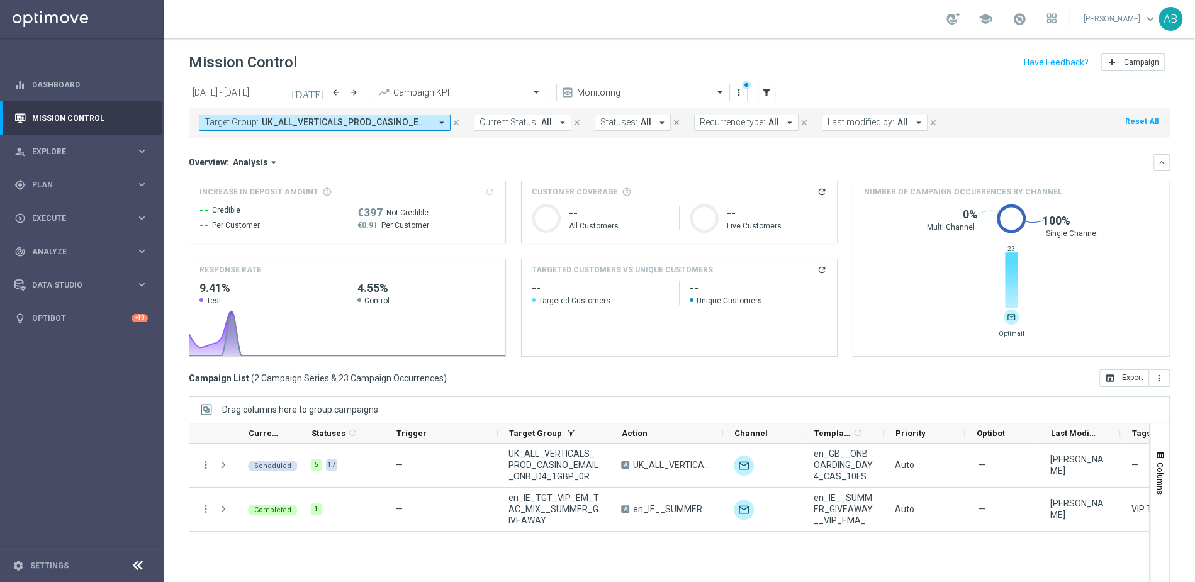
click at [459, 123] on icon "close" at bounding box center [456, 122] width 9 height 9
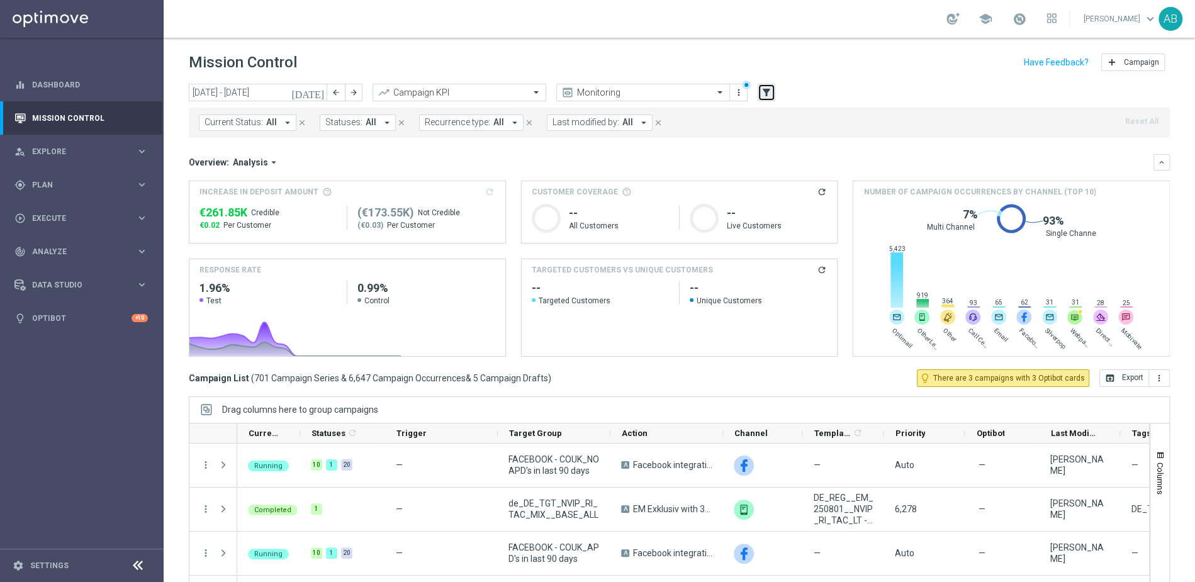
click at [765, 90] on icon "filter_alt" at bounding box center [766, 92] width 11 height 11
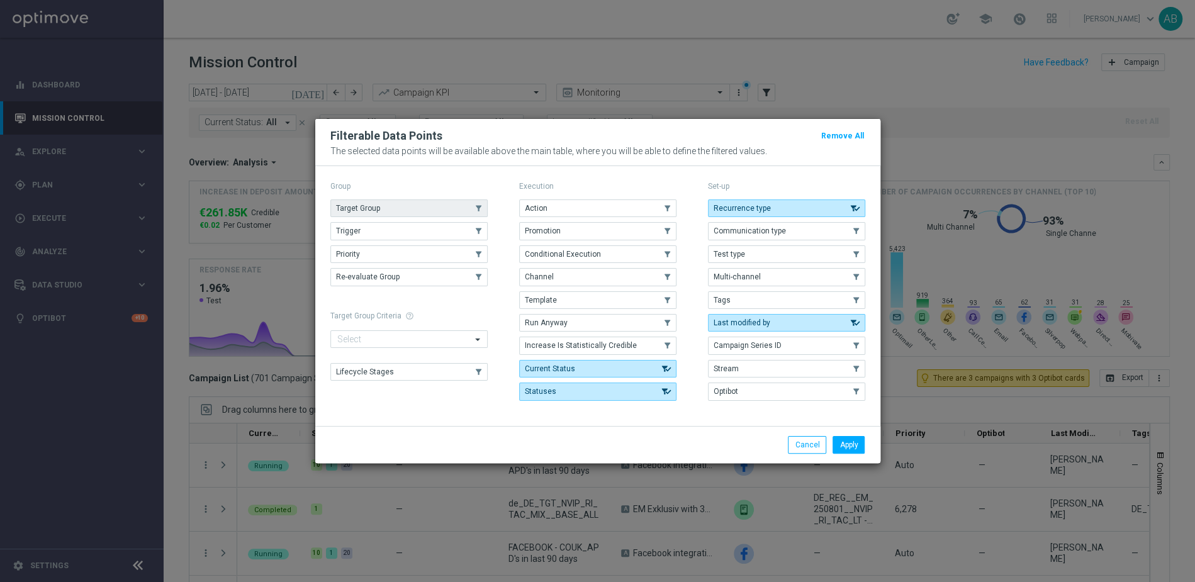
click at [387, 211] on button "Target Group" at bounding box center [408, 208] width 157 height 18
click at [857, 443] on button "Apply" at bounding box center [849, 445] width 32 height 18
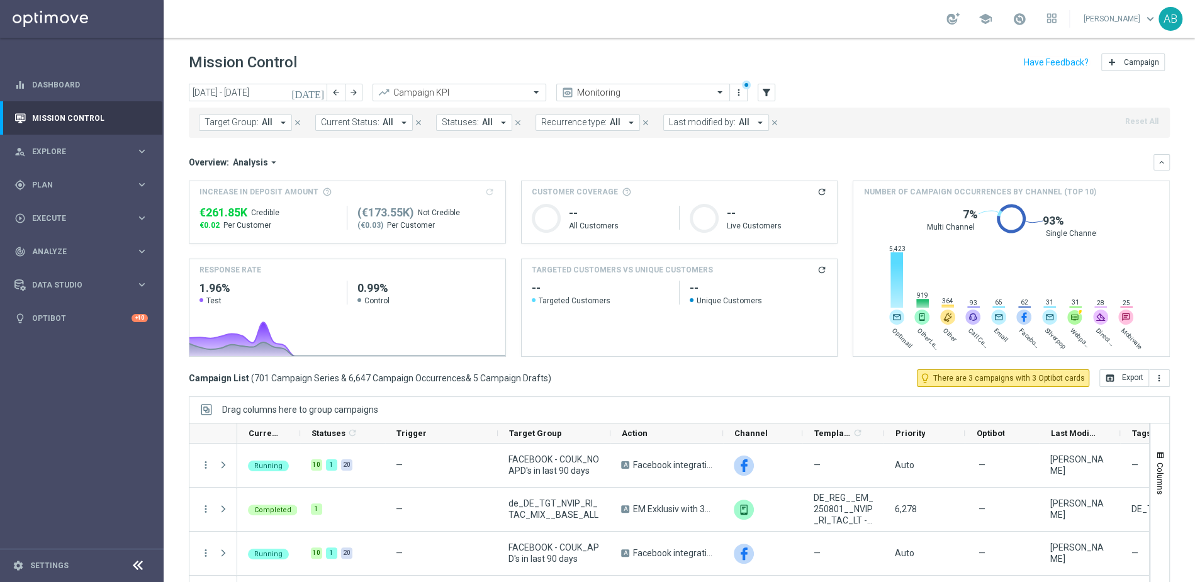
scroll to position [6, 0]
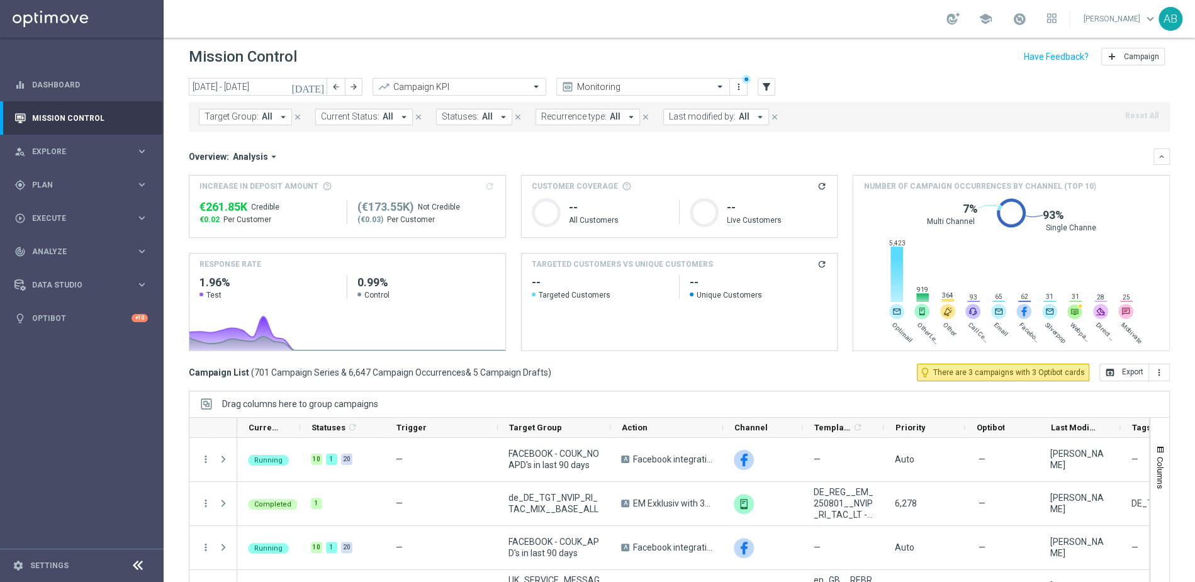
click at [281, 115] on icon "arrow_drop_down" at bounding box center [283, 116] width 11 height 11
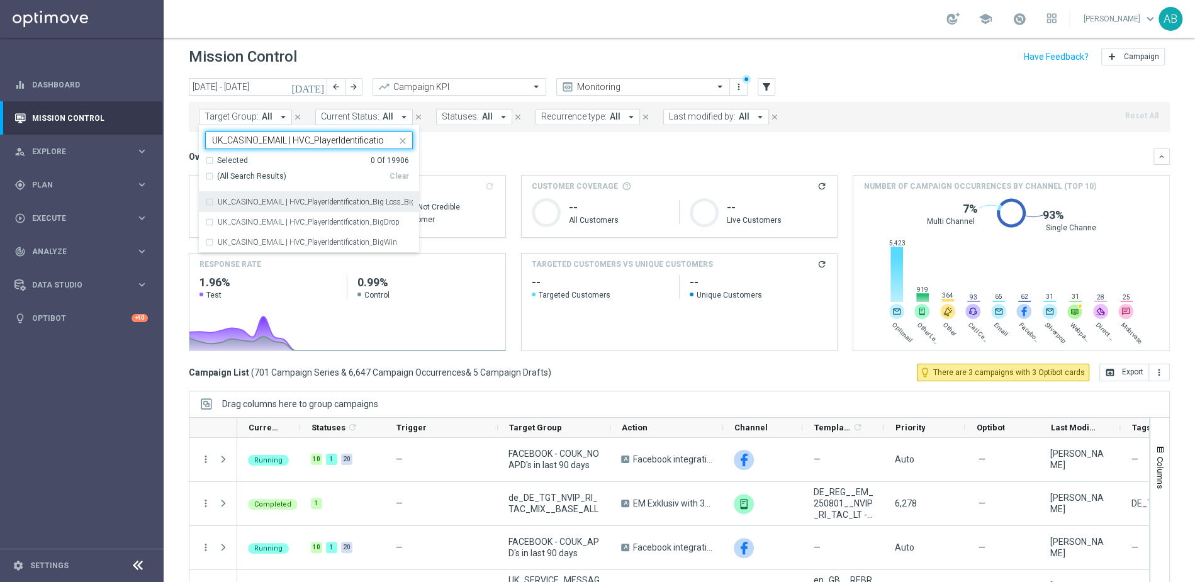
click at [292, 199] on label "UK_CASINO_EMAIL | HVC_PlayerIdentification_Big Loss_BigDeps" at bounding box center [315, 202] width 195 height 8
type input "UK_CASINO_EMAIL | HVC_PlayerIdentificatio"
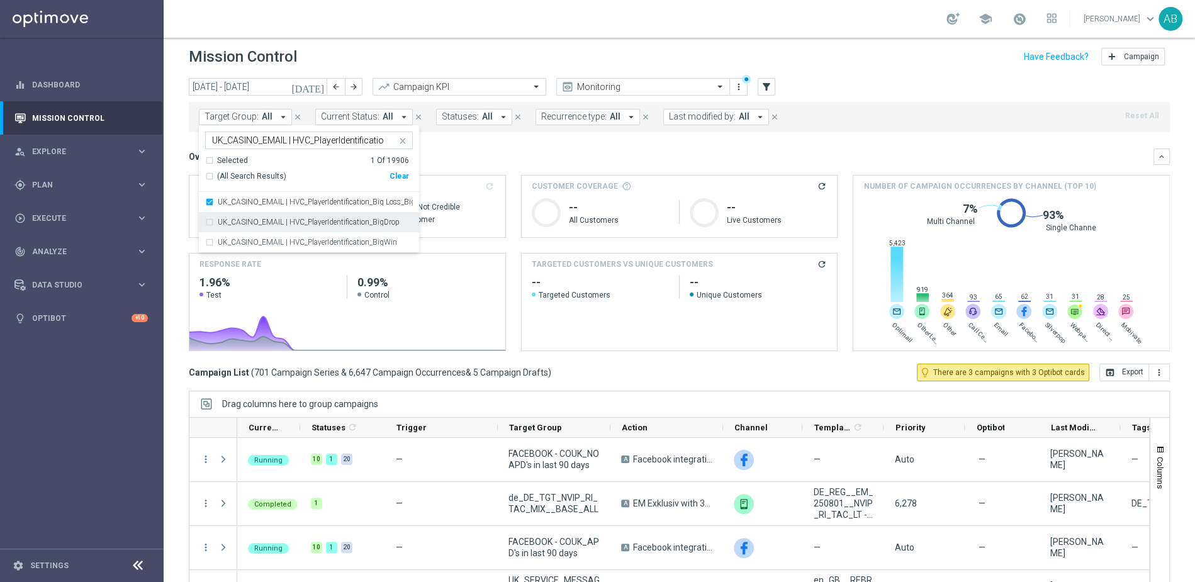
click at [289, 216] on div "UK_CASINO_EMAIL | HVC_PlayerIdentification_BigDrop" at bounding box center [309, 222] width 208 height 20
click at [282, 239] on label "UK_CASINO_EMAIL | HVC_PlayerIdentification_BigWin" at bounding box center [307, 243] width 179 height 8
click at [426, 28] on div "school Adam Bloor keyboard_arrow_down AB" at bounding box center [679, 19] width 1031 height 38
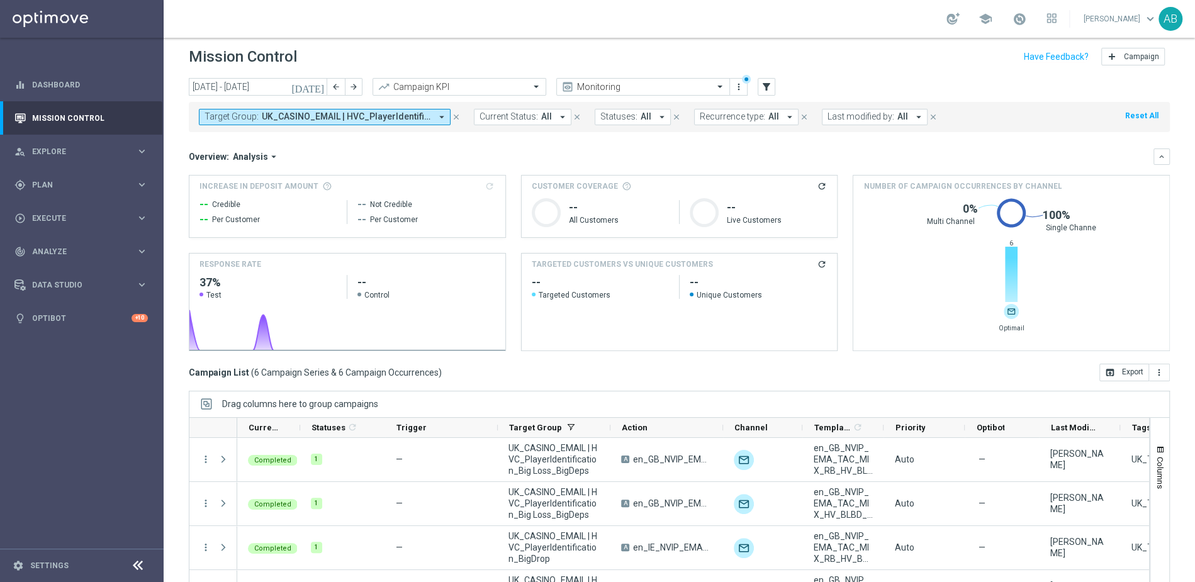
click at [322, 87] on icon "today" at bounding box center [308, 86] width 34 height 11
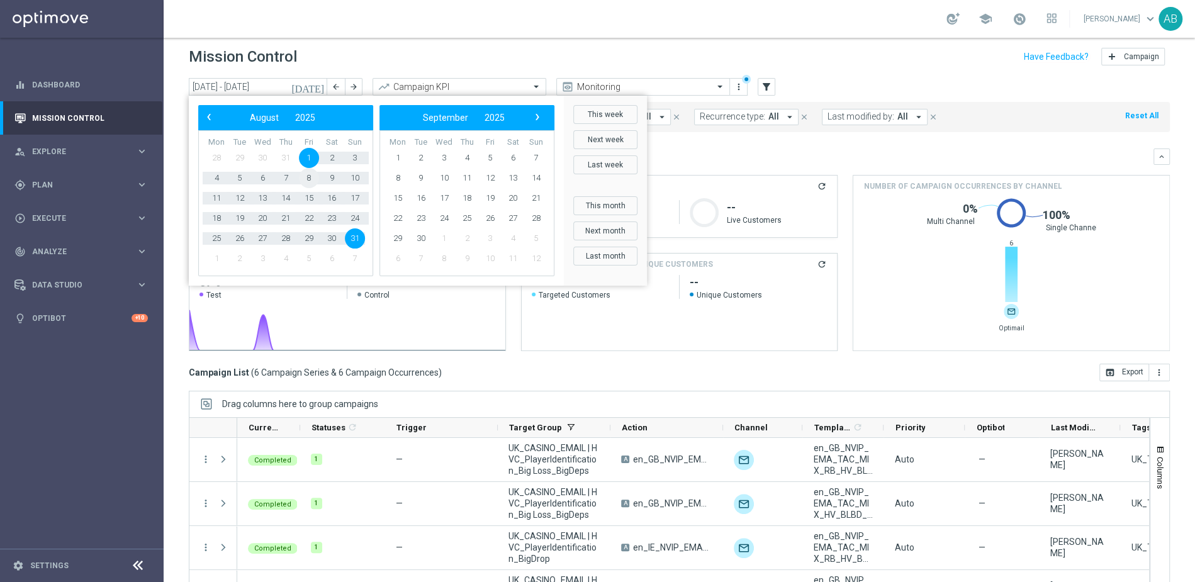
click at [312, 181] on span "8" at bounding box center [309, 178] width 20 height 20
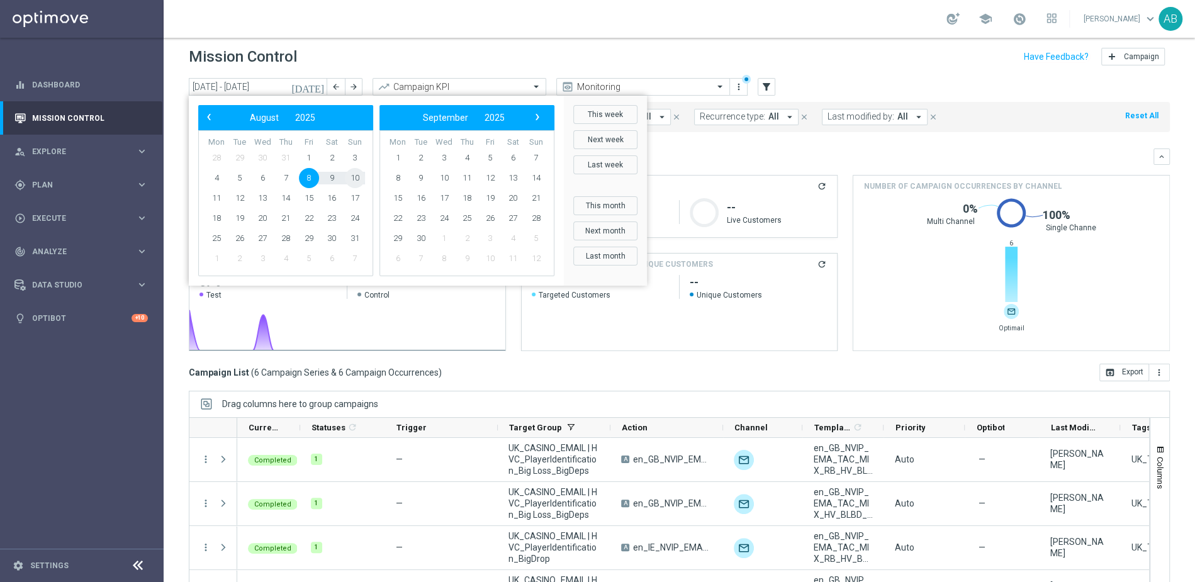
click at [353, 183] on span "10" at bounding box center [355, 178] width 20 height 20
type input "08 Aug 2025 - 10 Aug 2025"
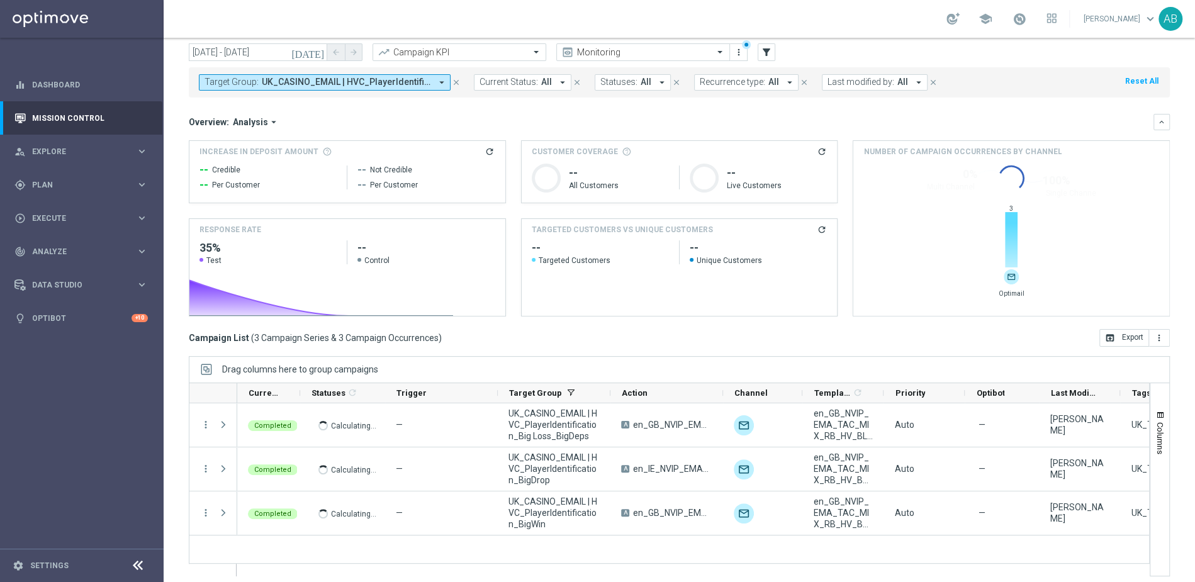
scroll to position [46, 0]
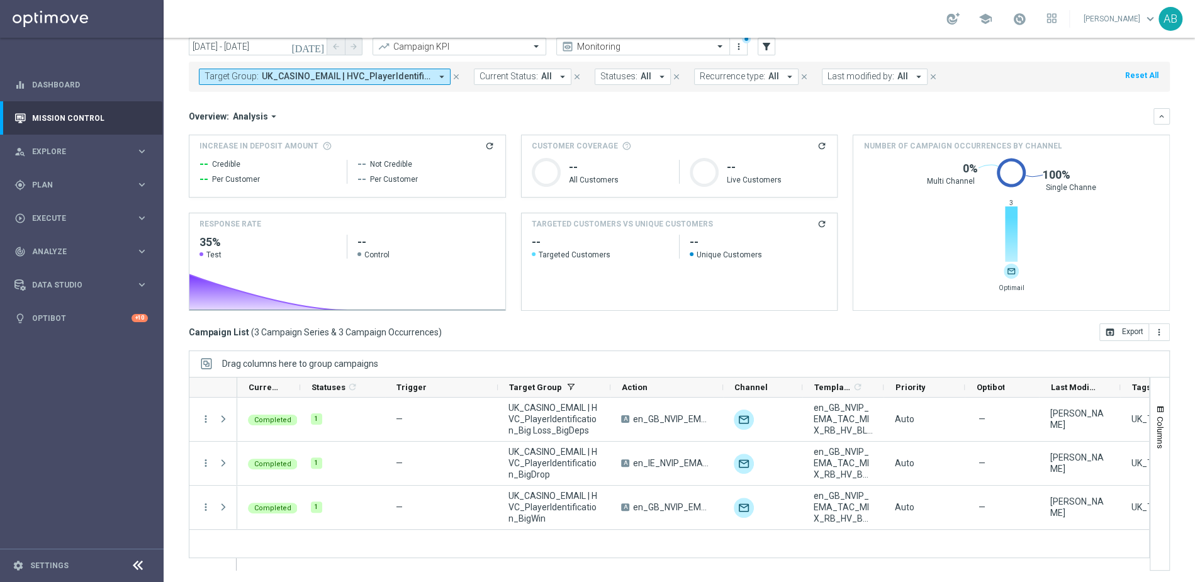
click at [644, 320] on mini-dashboard "Overview: Analysis arrow_drop_down keyboard_arrow_down Increase In Deposit Amou…" at bounding box center [679, 208] width 981 height 232
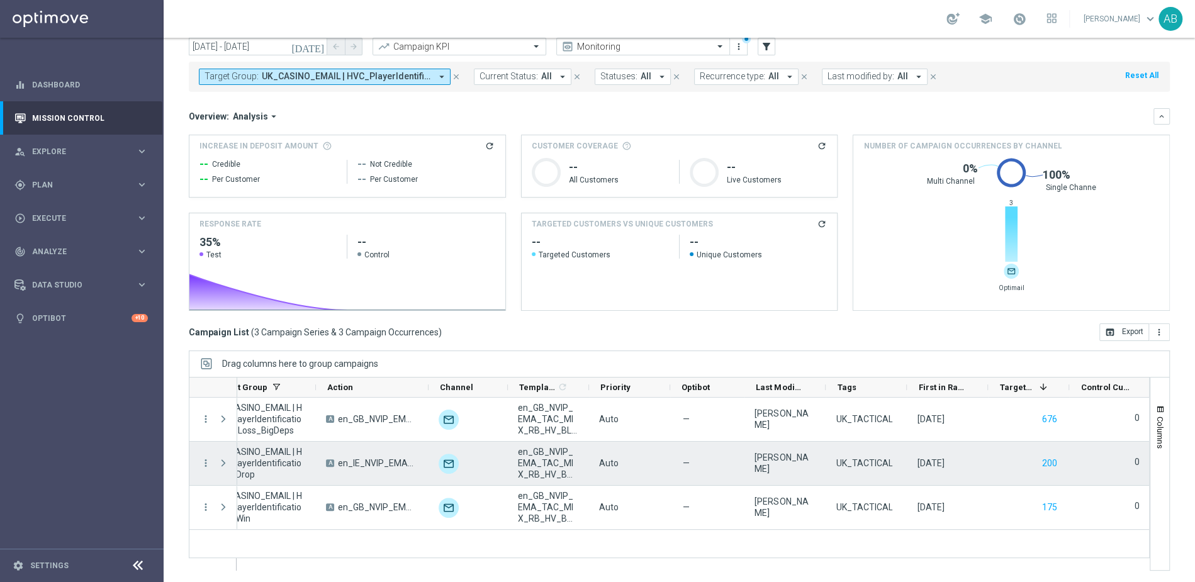
scroll to position [0, 295]
click at [289, 473] on span "UK_CASINO_EMAIL | HVC_PlayerIdentification_BigDrop" at bounding box center [259, 463] width 91 height 34
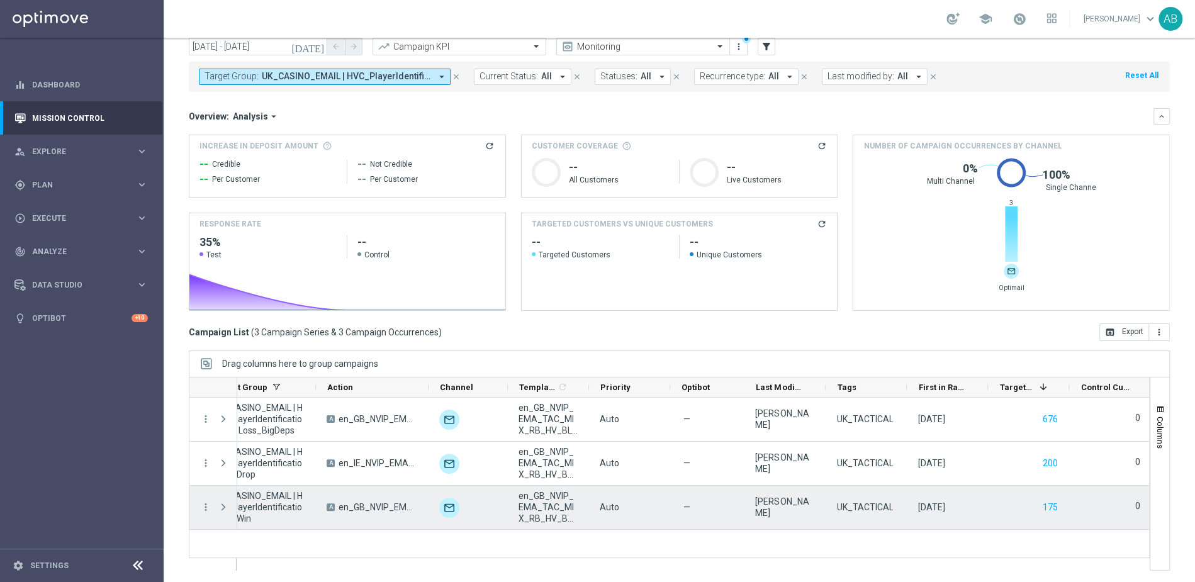
click at [285, 514] on span "UK_CASINO_EMAIL | HVC_PlayerIdentification_BigWin" at bounding box center [259, 507] width 91 height 34
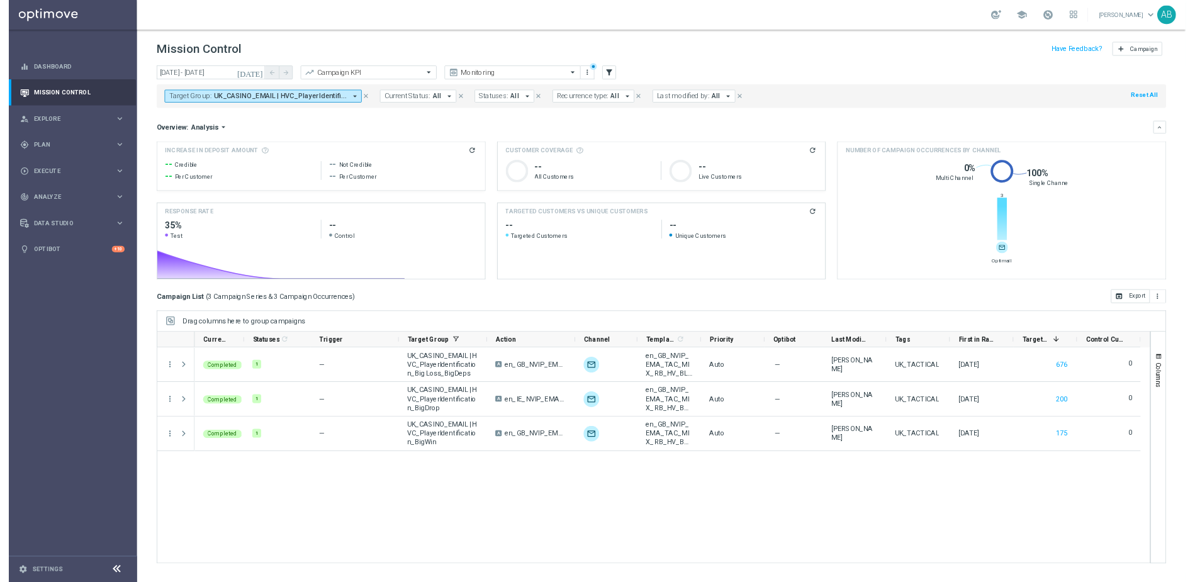
scroll to position [0, 0]
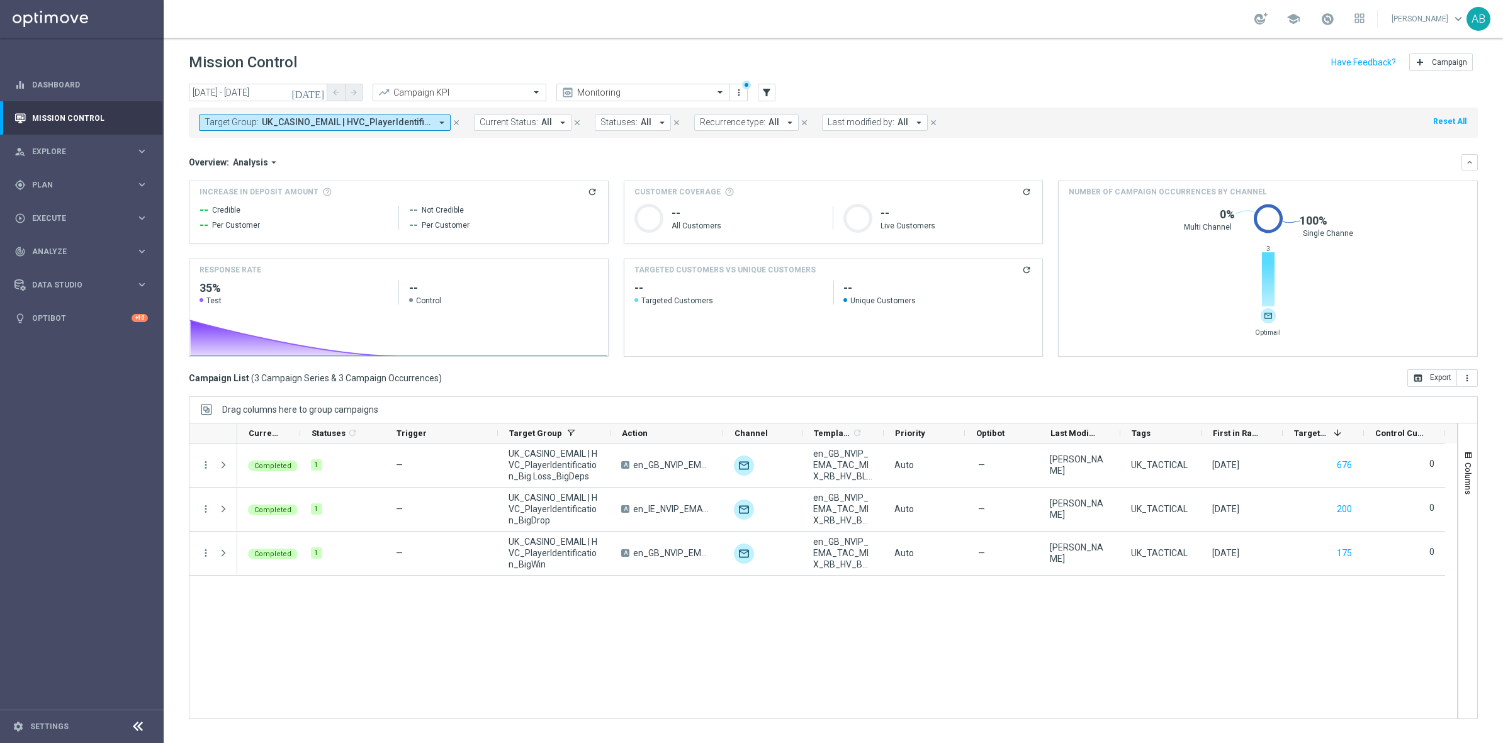
click at [250, 164] on span "Analysis" at bounding box center [250, 162] width 35 height 11
click at [244, 197] on div "Optimail" at bounding box center [237, 200] width 29 height 11
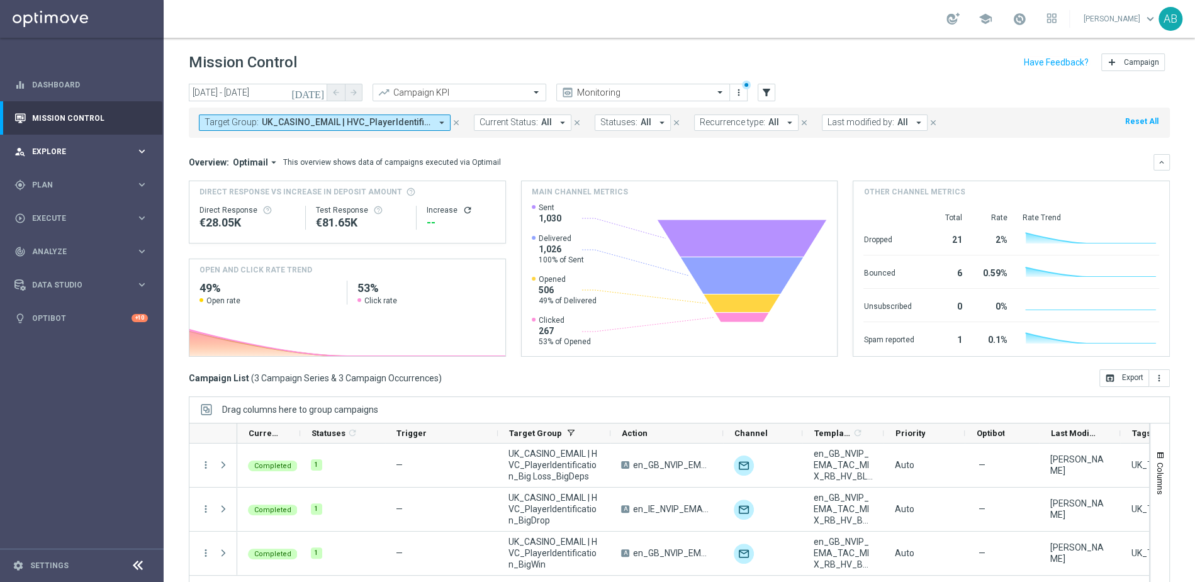
click at [103, 147] on div "person_search Explore" at bounding box center [74, 151] width 121 height 11
click at [446, 125] on icon "arrow_drop_down" at bounding box center [441, 122] width 11 height 11
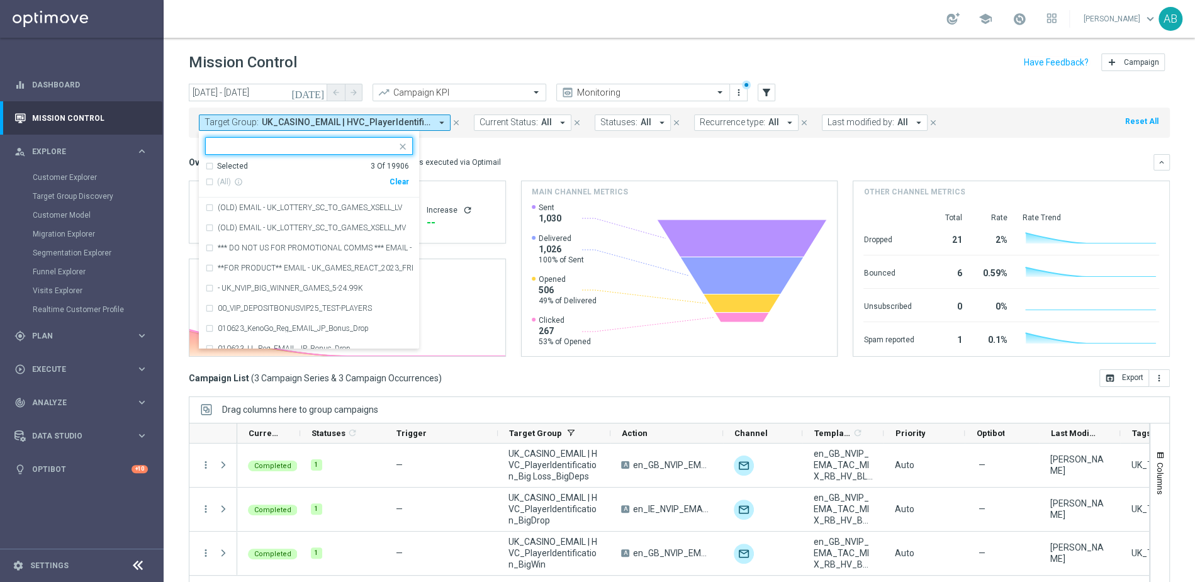
click at [0, 0] on div "Clear" at bounding box center [0, 0] width 0 height 0
click at [298, 141] on input "text" at bounding box center [304, 146] width 184 height 11
click at [229, 172] on div "(All) info_outline Clear" at bounding box center [307, 182] width 204 height 21
click at [208, 166] on div "Selected 0 Of 19906" at bounding box center [307, 166] width 204 height 11
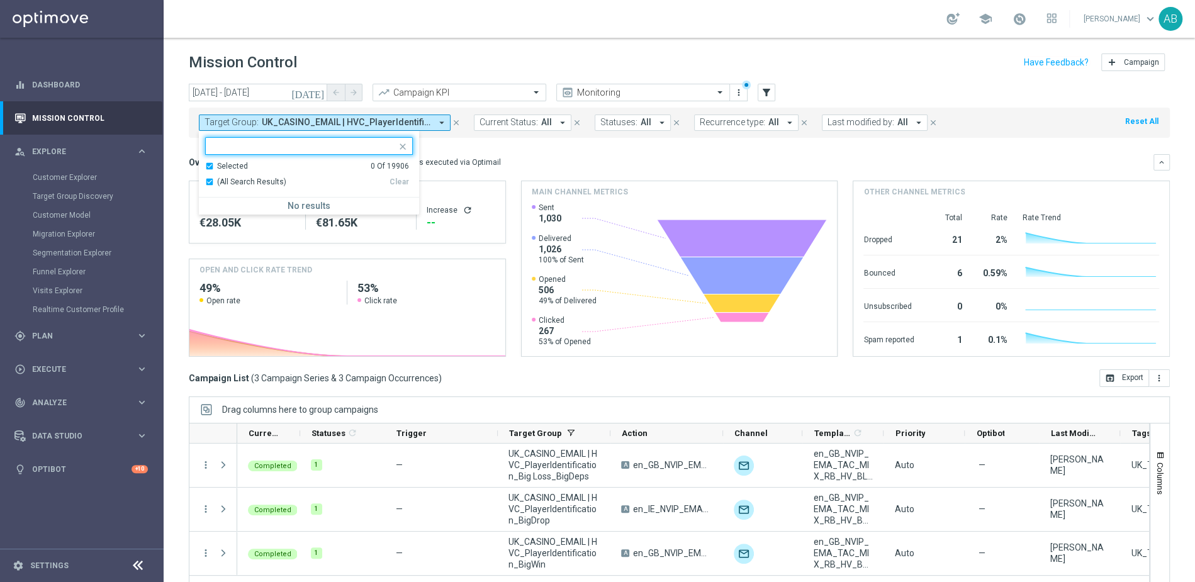
click at [211, 187] on div "(All Search Results) Clear" at bounding box center [307, 182] width 204 height 21
click at [210, 169] on div "Selected 0 Of 19906" at bounding box center [307, 166] width 204 height 11
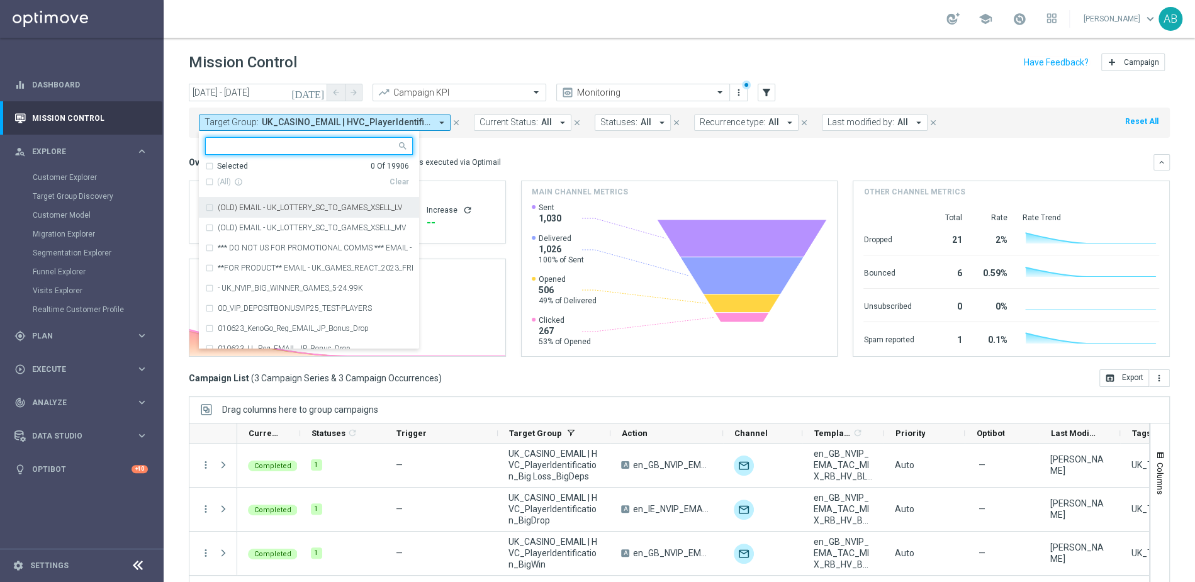
paste input ""UK_SERVICE_MESSAGES_EMAIL | Opened Email ""
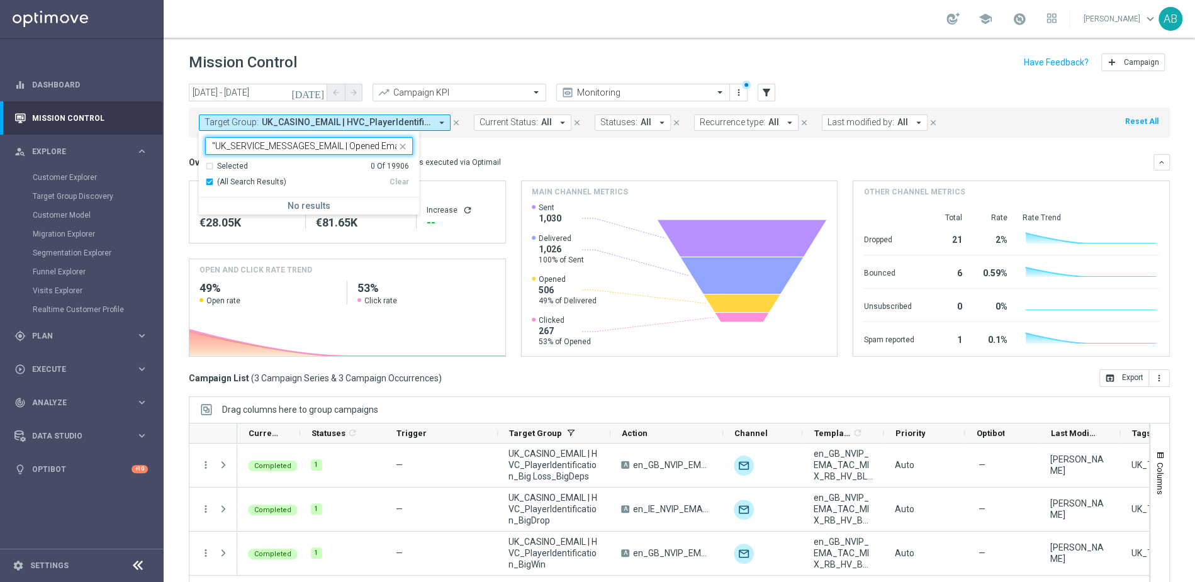
scroll to position [0, 9]
click at [208, 179] on div "(All Search Results)" at bounding box center [297, 182] width 184 height 11
type input ""UK_SERVICE_MESSAGES_EMAIL | Opened Email ""
click at [211, 183] on div "(All Search Results)" at bounding box center [297, 182] width 184 height 11
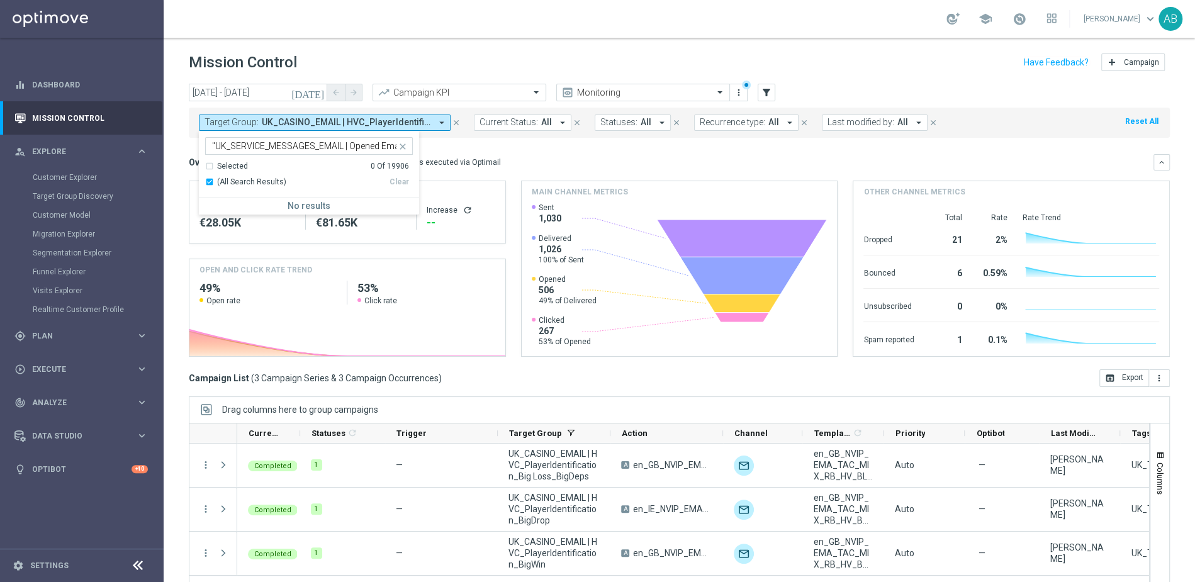
click at [211, 183] on div "(All Search Results)" at bounding box center [297, 182] width 184 height 11
click at [211, 180] on div "(All Search Results)" at bounding box center [297, 182] width 184 height 11
click at [212, 164] on div "Selected 0 Of 19906" at bounding box center [307, 166] width 204 height 11
click at [210, 166] on div "Selected 0 Of 19906" at bounding box center [307, 166] width 204 height 11
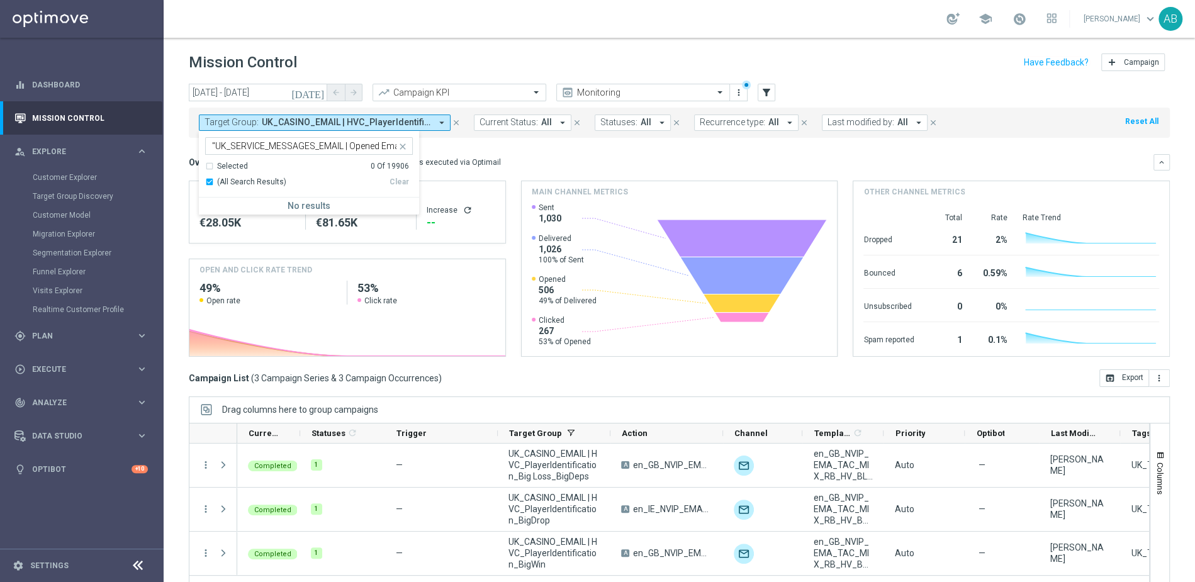
scroll to position [0, 9]
click at [213, 142] on input ""UK_SERVICE_MESSAGES_EMAIL | Opened Email "" at bounding box center [304, 146] width 184 height 11
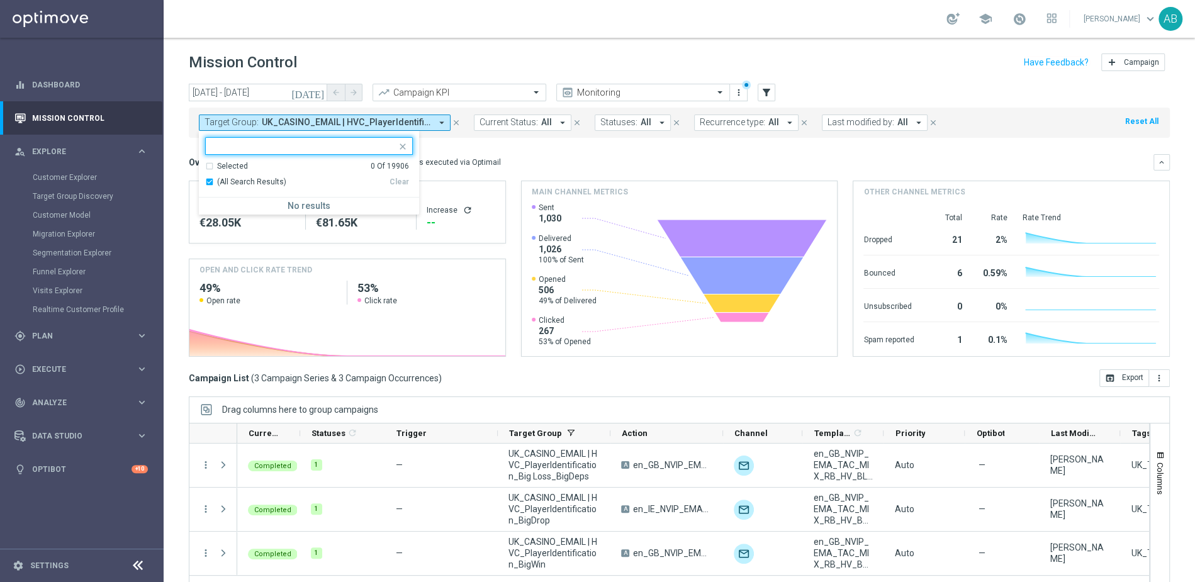
scroll to position [0, 0]
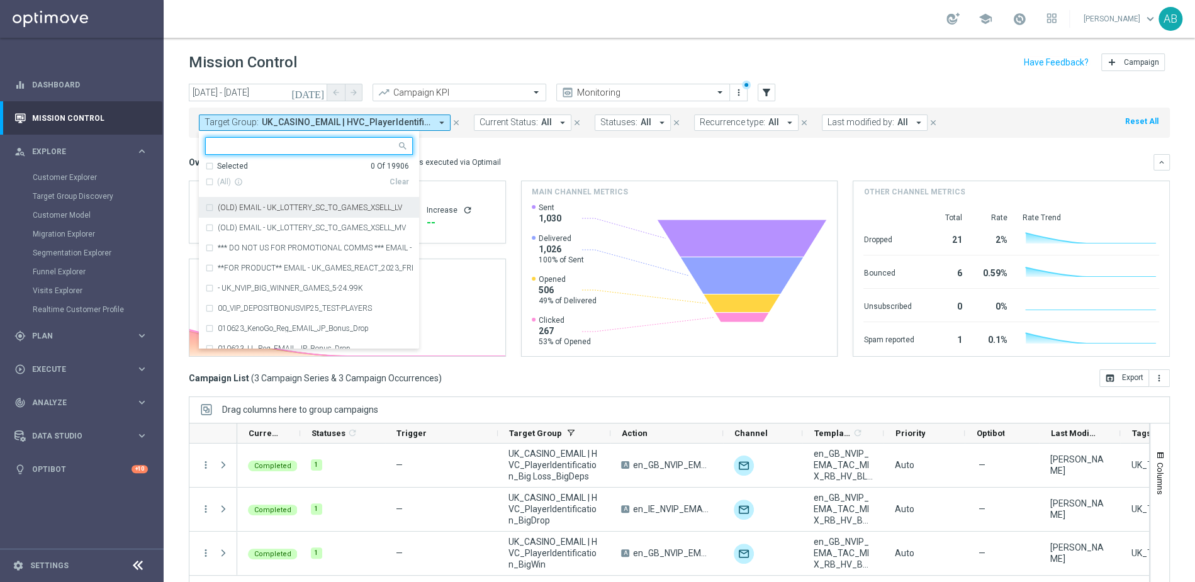
paste input "UK_SERVICE_MESSAGES_EMAIL | Opened Email"
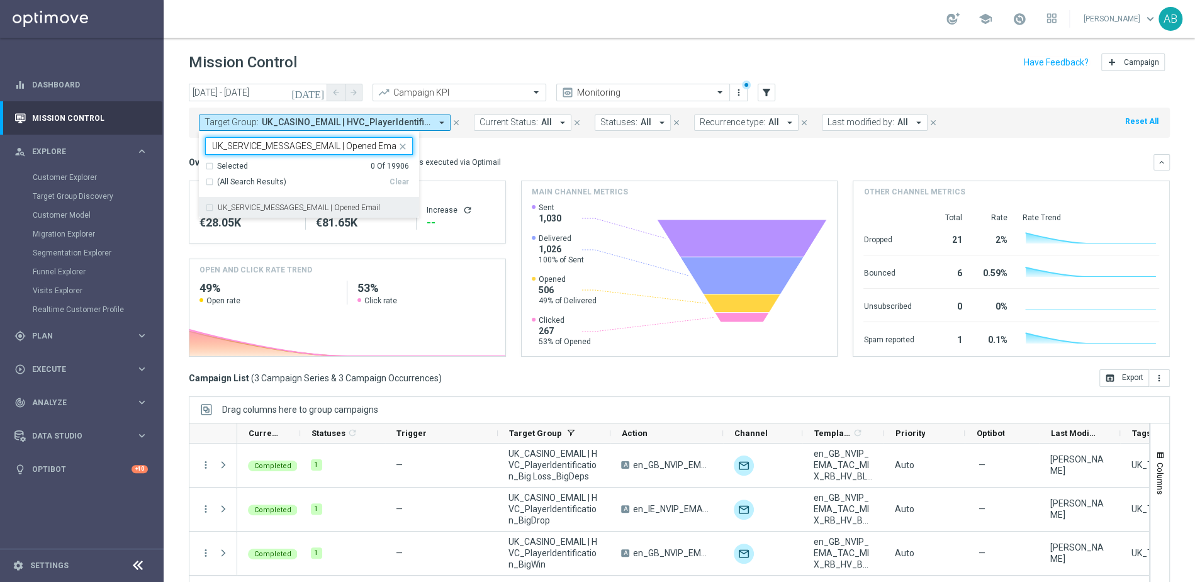
scroll to position [0, 1]
click at [283, 206] on label "UK_SERVICE_MESSAGES_EMAIL | Opened Email" at bounding box center [299, 208] width 162 height 8
type input "UK_SERVICE_MESSAGES_EMAIL | Opened Email"
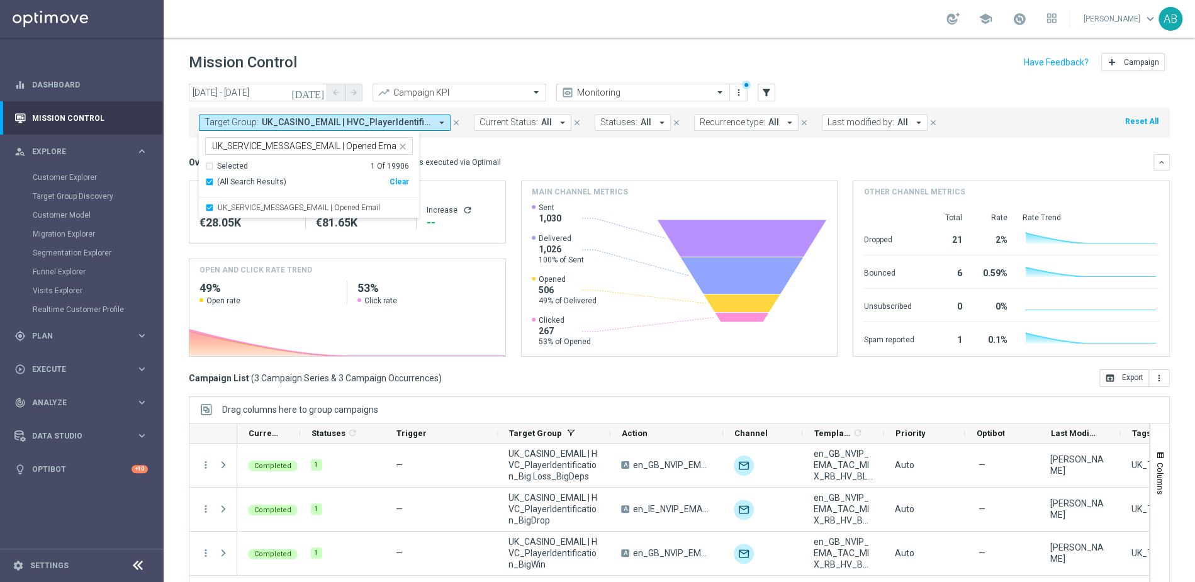
click at [441, 55] on div "Mission Control add Campaign" at bounding box center [679, 62] width 981 height 25
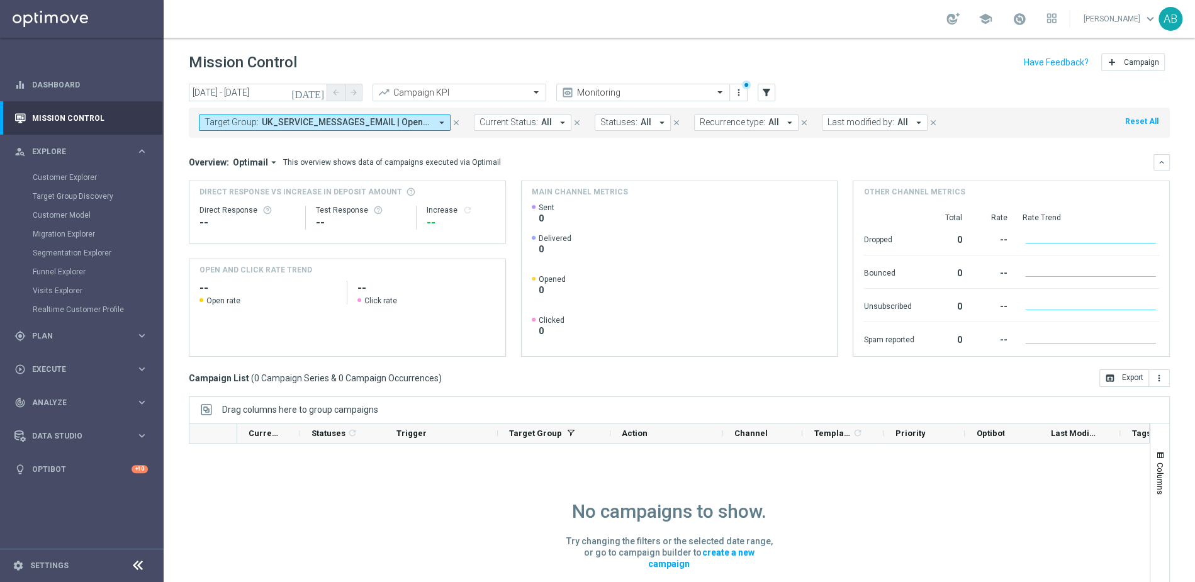
click at [320, 91] on icon "[DATE]" at bounding box center [308, 92] width 34 height 11
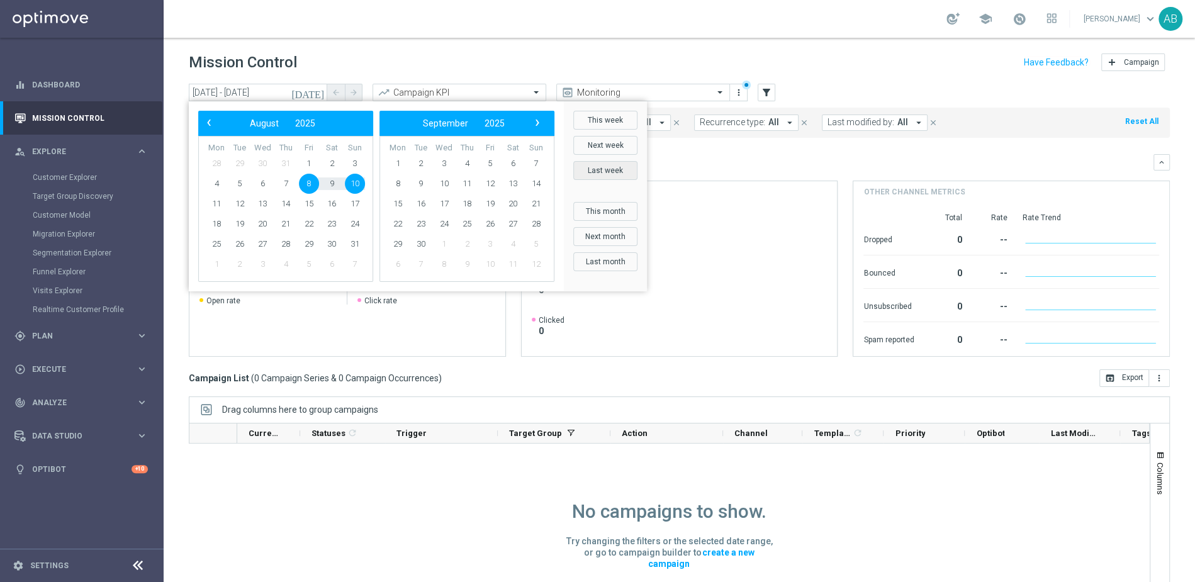
click at [612, 162] on button "Last week" at bounding box center [605, 170] width 64 height 19
type input "04 Aug 2025 - 10 Aug 2025"
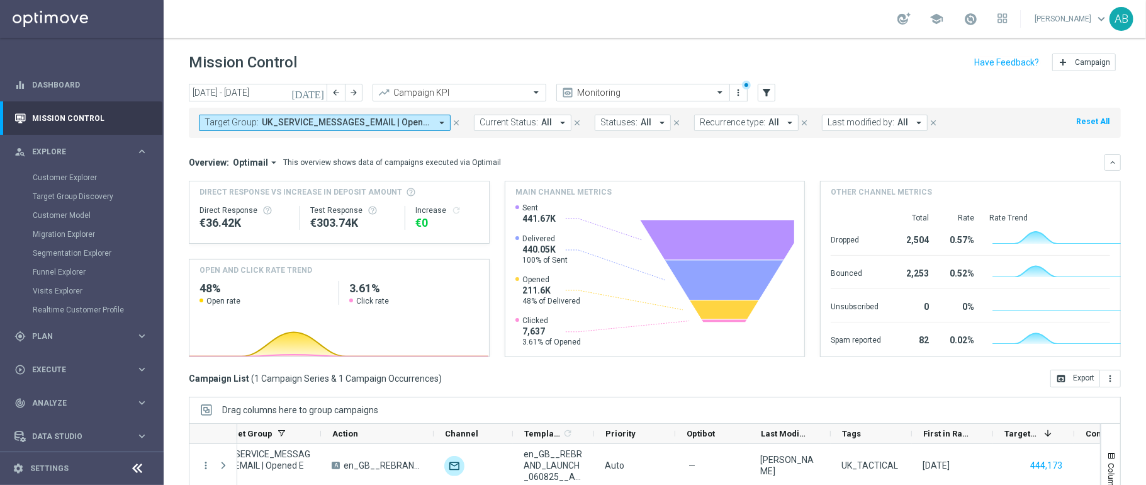
scroll to position [0, 289]
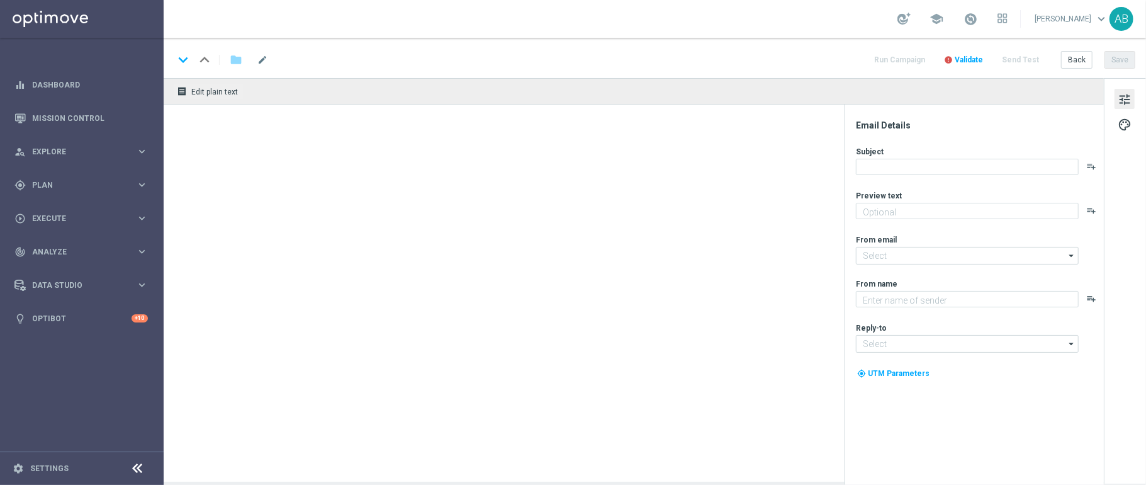
type textarea "Grab a fantastic freebie simply by playing selected games!"
type textarea "Lottoland"
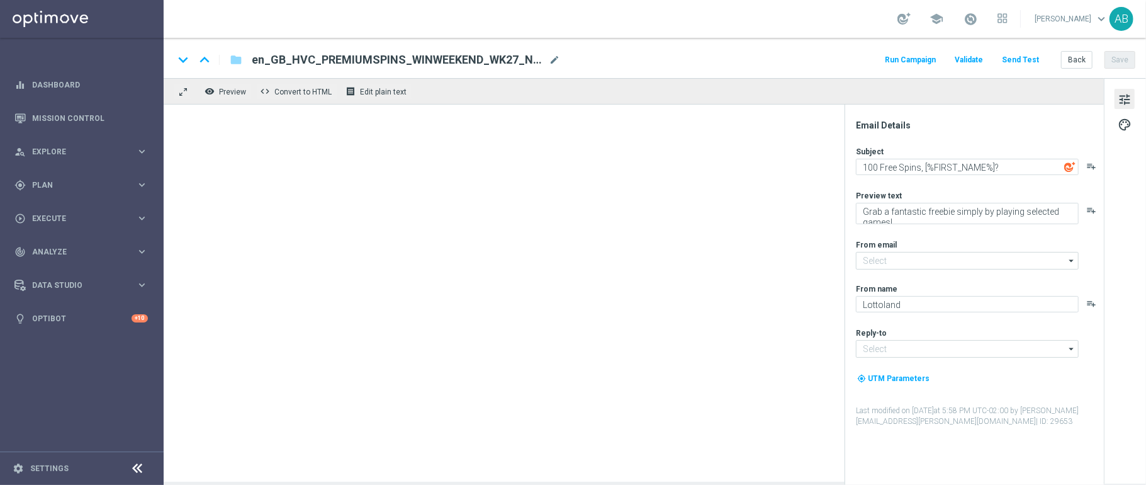
type input "[EMAIL_ADDRESS][DOMAIN_NAME]"
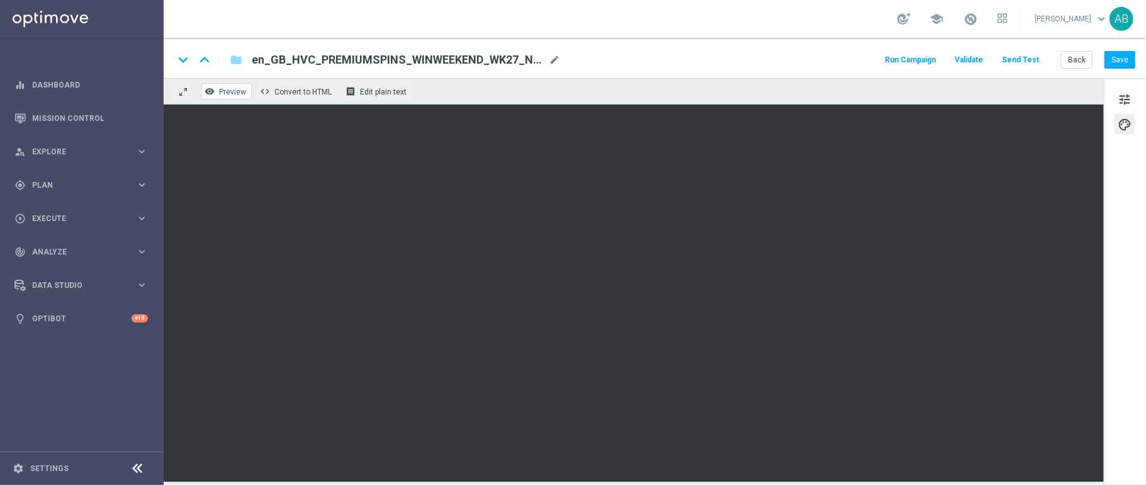
click at [228, 83] on button "remove_red_eye Preview" at bounding box center [226, 91] width 50 height 16
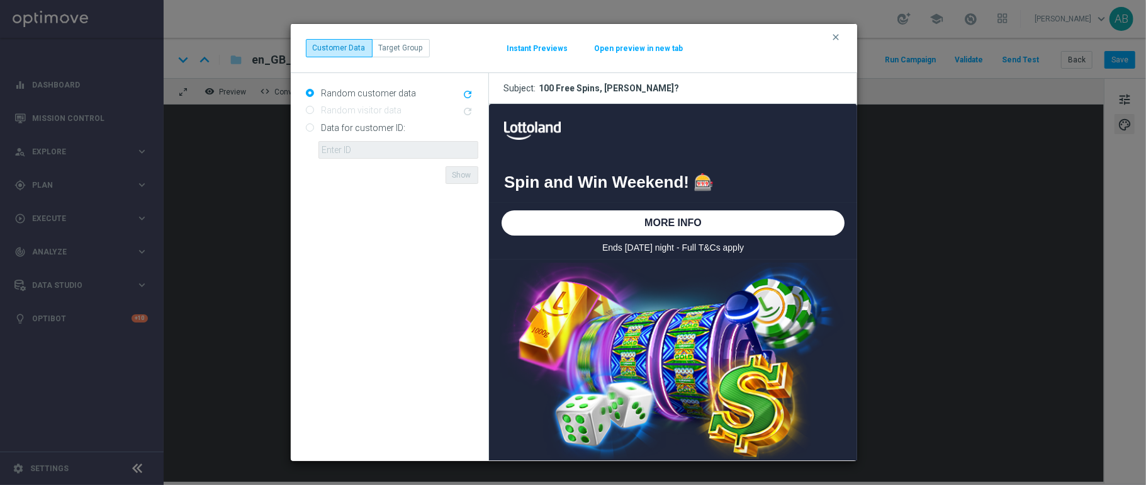
click at [553, 48] on button "Instant Previews" at bounding box center [538, 48] width 62 height 10
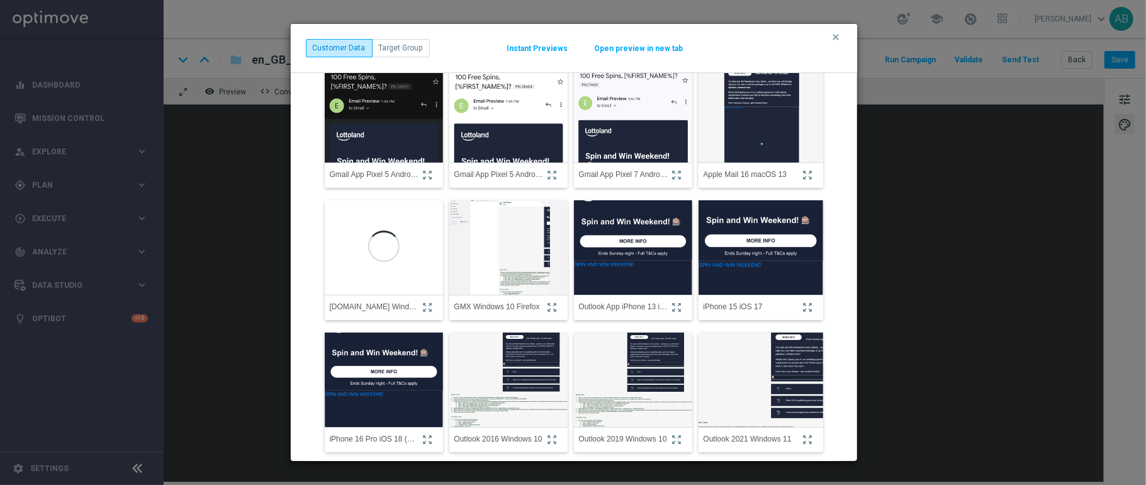
scroll to position [24, 0]
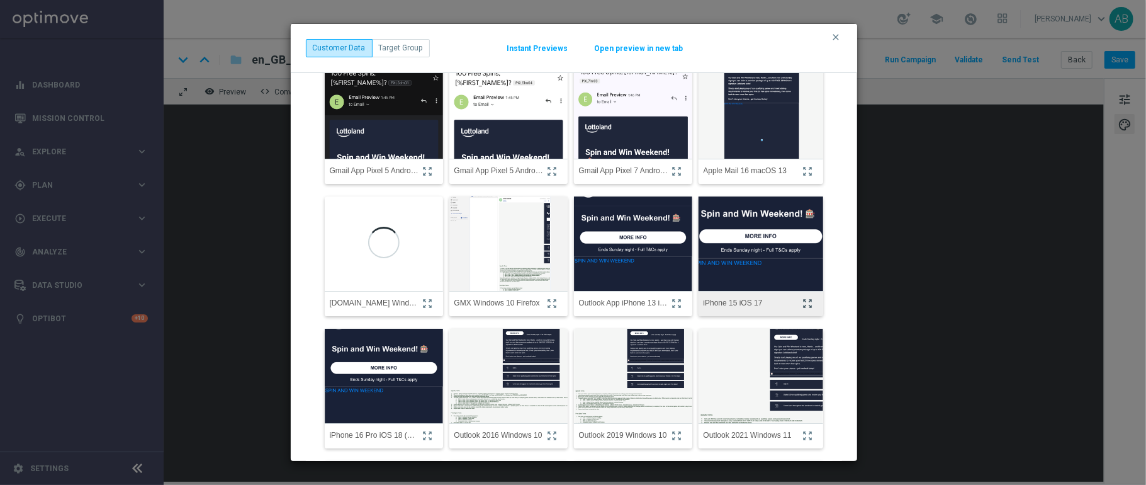
click at [809, 301] on icon "zoom_out_map" at bounding box center [807, 303] width 11 height 11
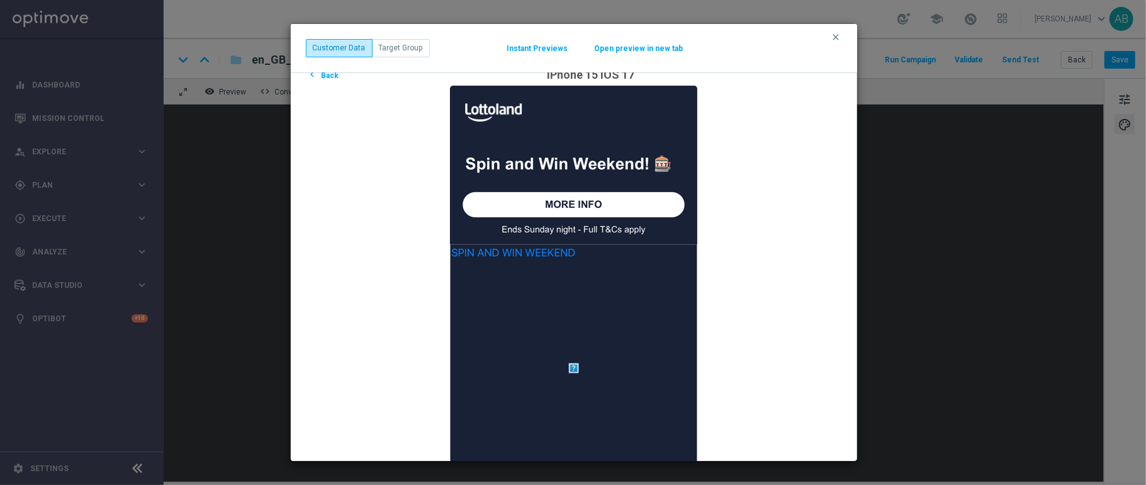
click at [333, 79] on button "chevron_left Back" at bounding box center [323, 74] width 35 height 15
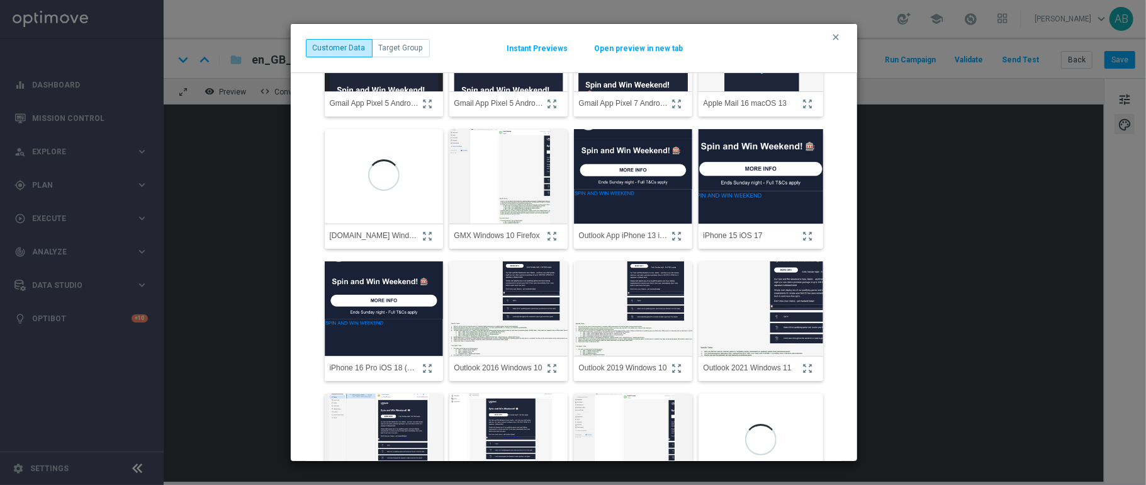
scroll to position [103, 0]
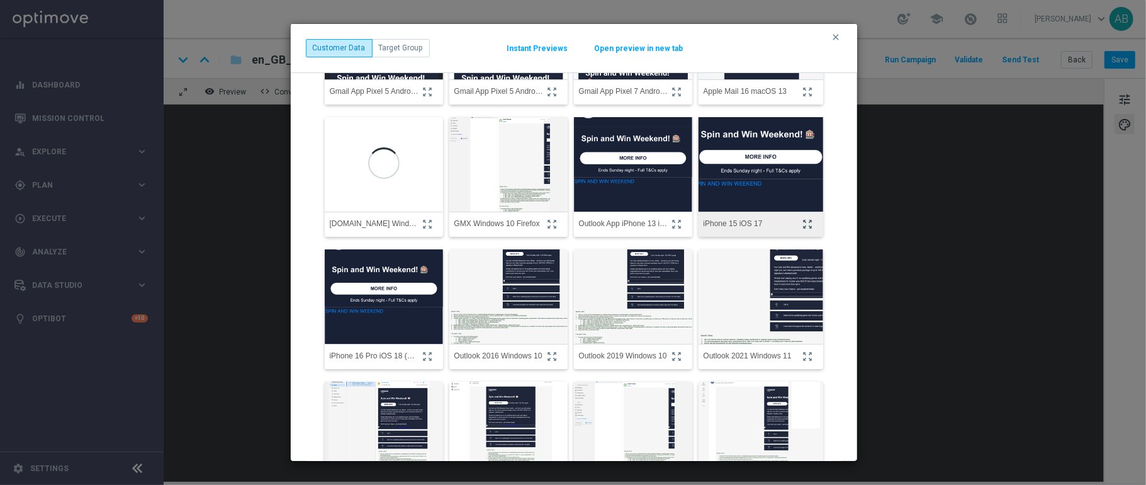
click at [804, 220] on icon "zoom_out_map" at bounding box center [807, 223] width 11 height 11
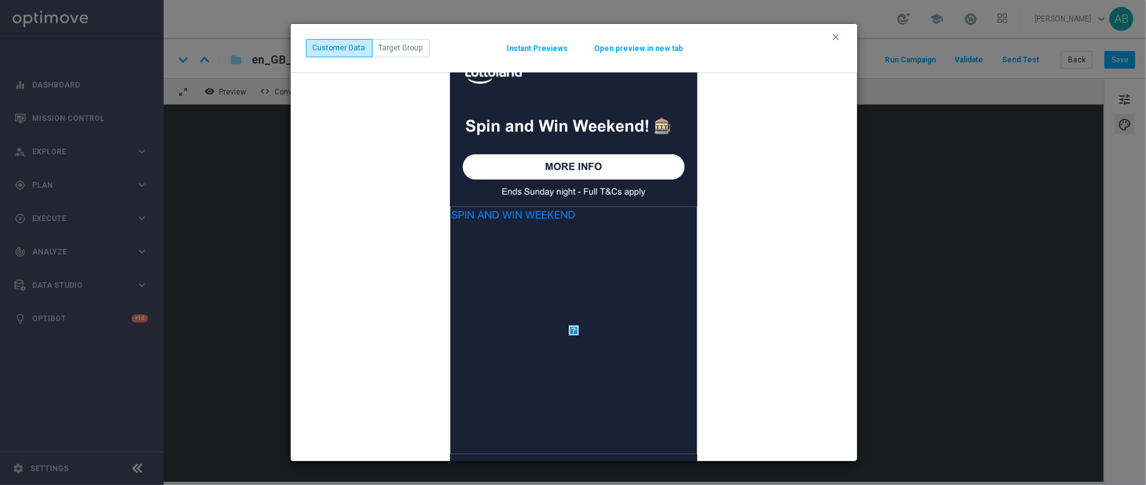
click at [839, 39] on icon "clear" at bounding box center [836, 37] width 10 height 10
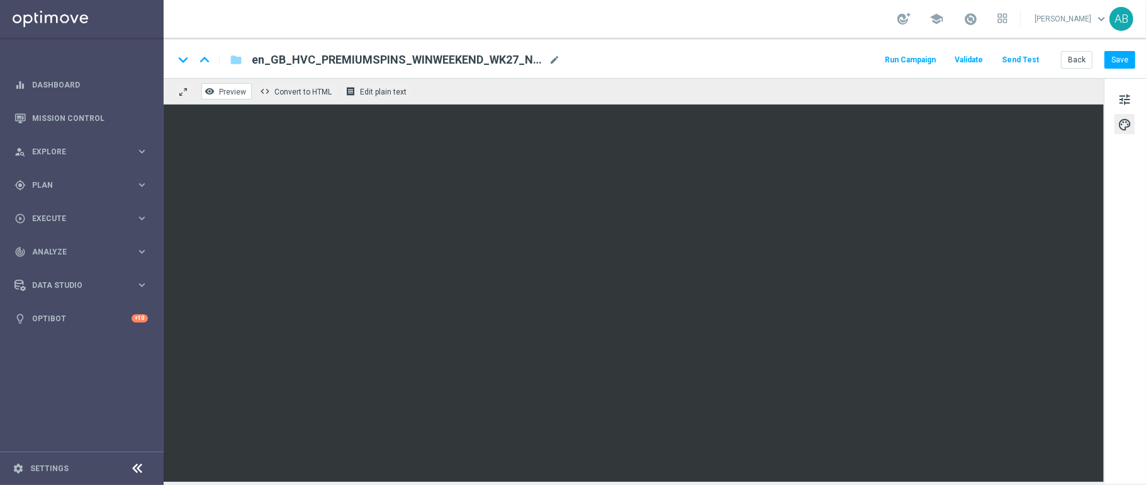
click at [232, 96] on button "remove_red_eye Preview" at bounding box center [226, 91] width 50 height 16
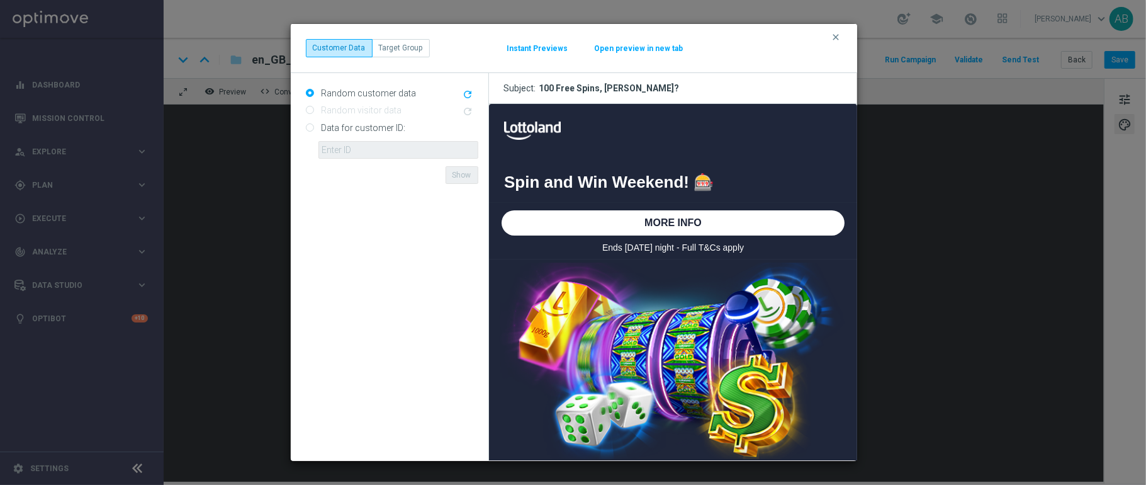
scroll to position [0, 0]
click at [557, 48] on button "Instant Previews" at bounding box center [538, 48] width 62 height 10
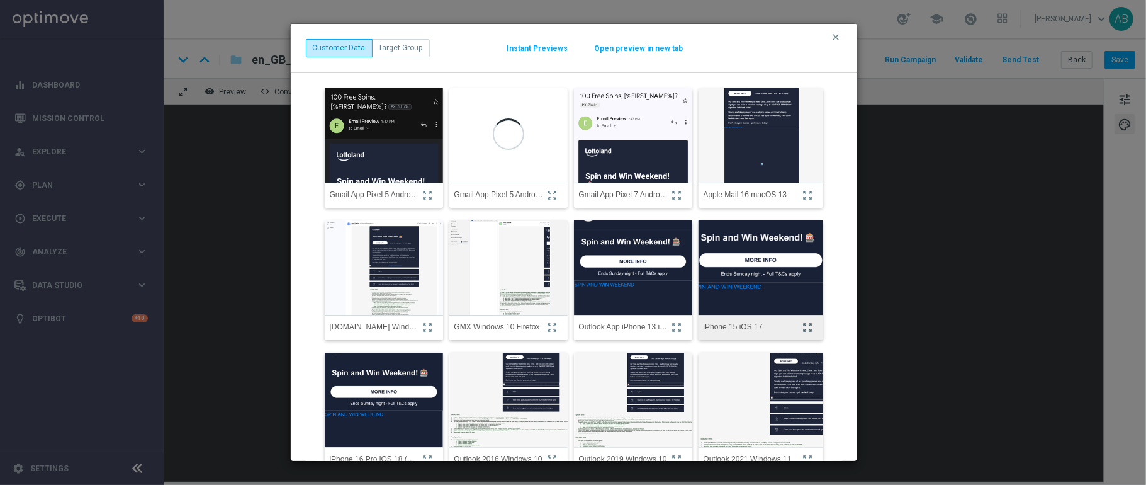
click at [806, 330] on icon "zoom_out_map" at bounding box center [807, 327] width 11 height 11
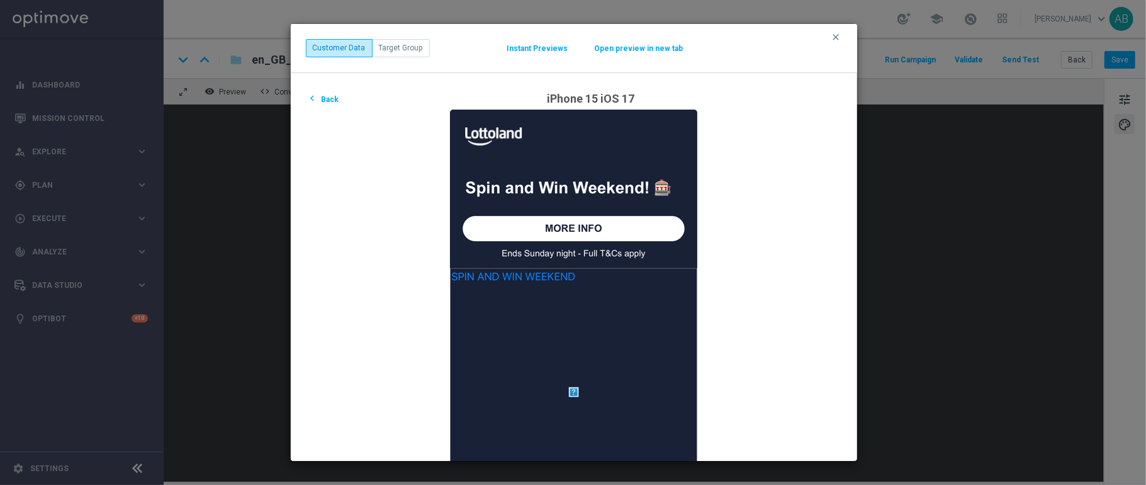
click at [328, 101] on button "chevron_left Back" at bounding box center [323, 98] width 35 height 15
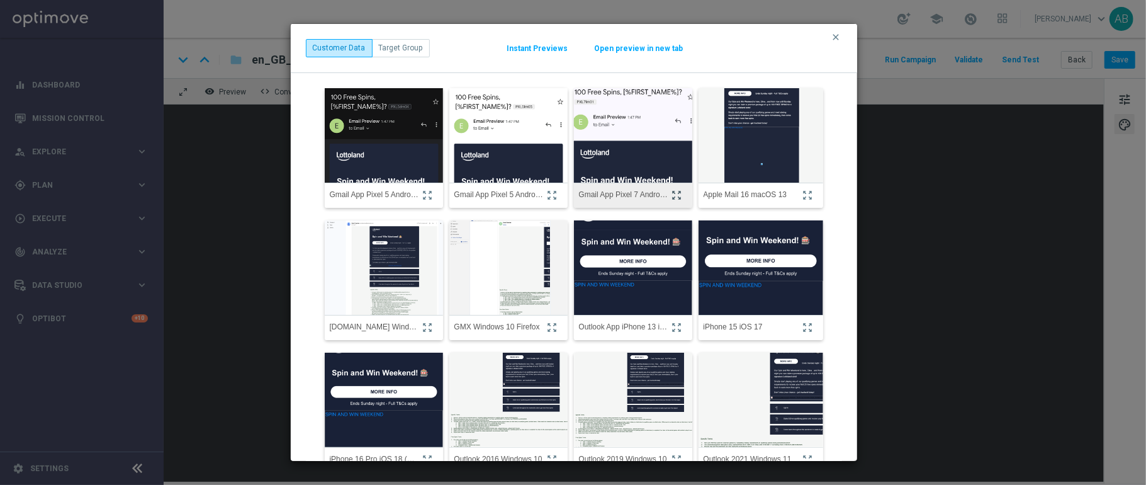
click at [675, 199] on icon "zoom_out_map" at bounding box center [676, 194] width 11 height 11
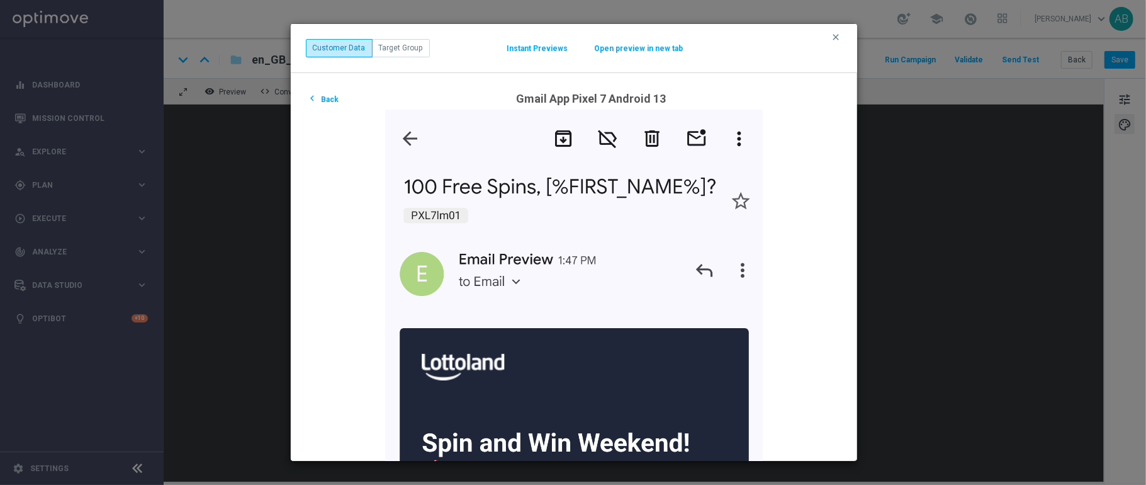
click at [337, 102] on button "chevron_left Back" at bounding box center [323, 98] width 35 height 15
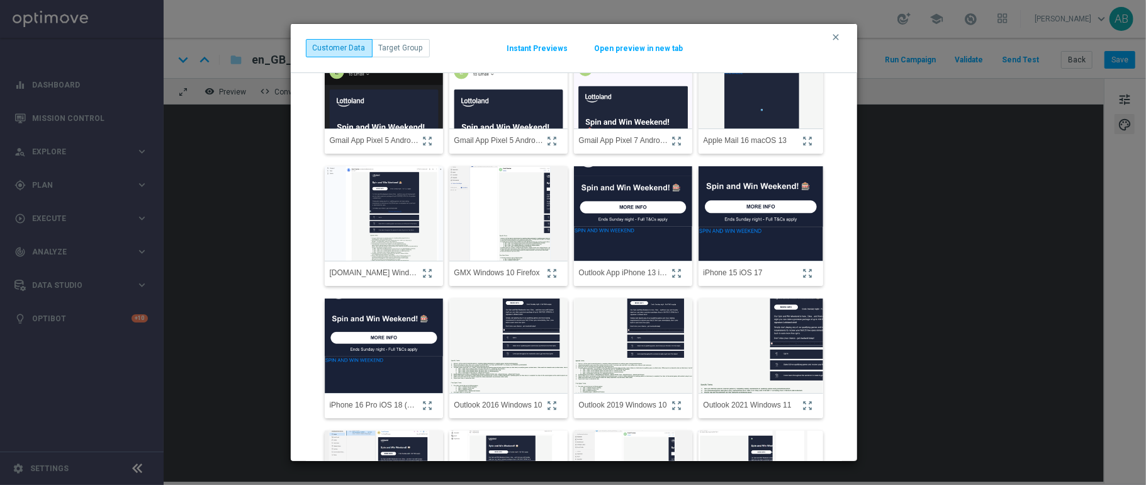
scroll to position [55, 0]
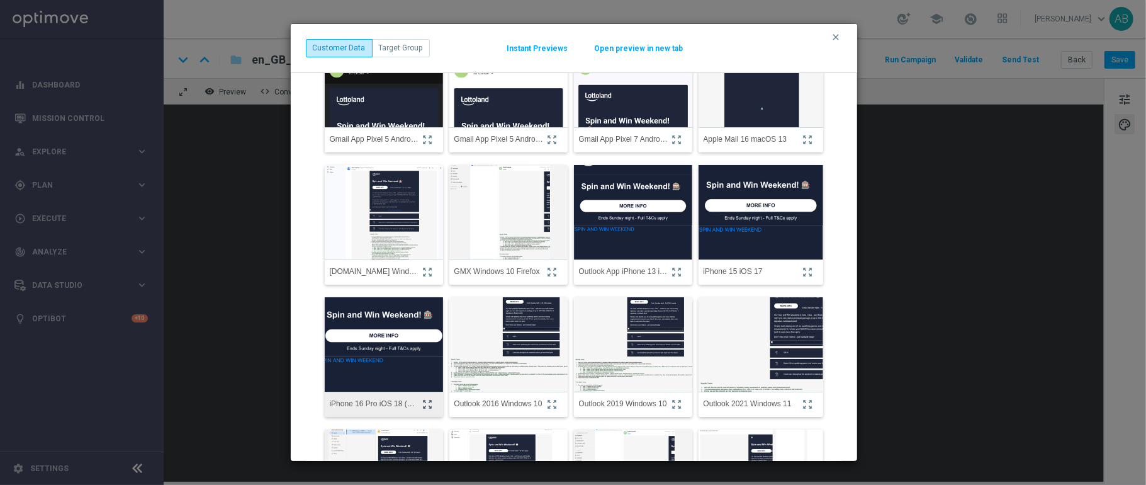
click at [437, 399] on button "zoom_out_map" at bounding box center [429, 404] width 17 height 15
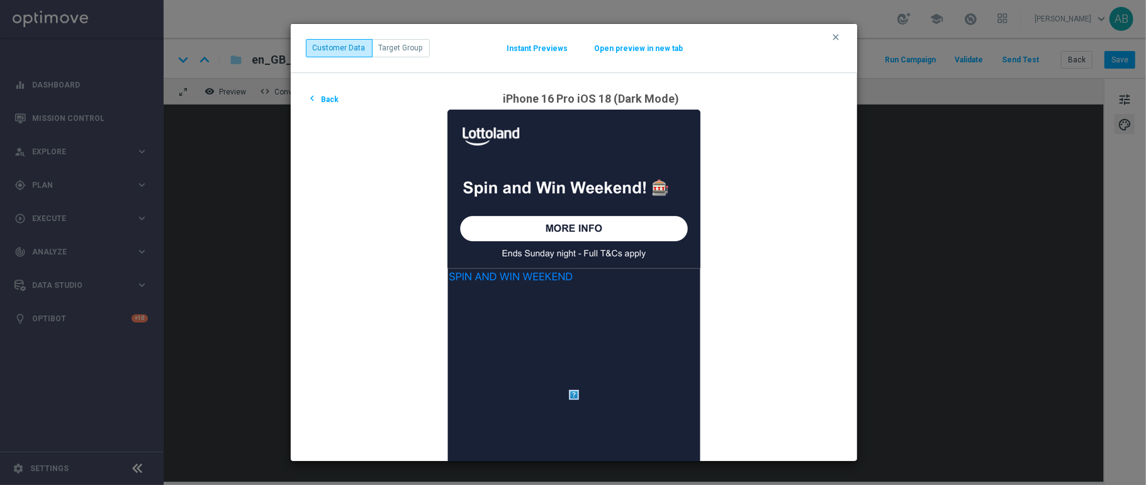
click at [334, 102] on button "chevron_left Back" at bounding box center [323, 98] width 35 height 15
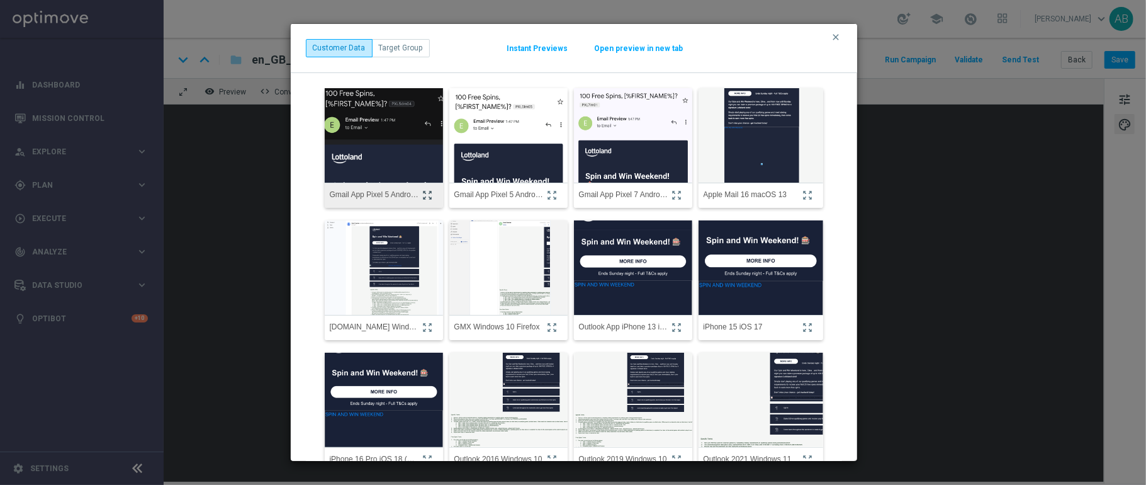
click at [431, 191] on icon "zoom_out_map" at bounding box center [427, 194] width 11 height 11
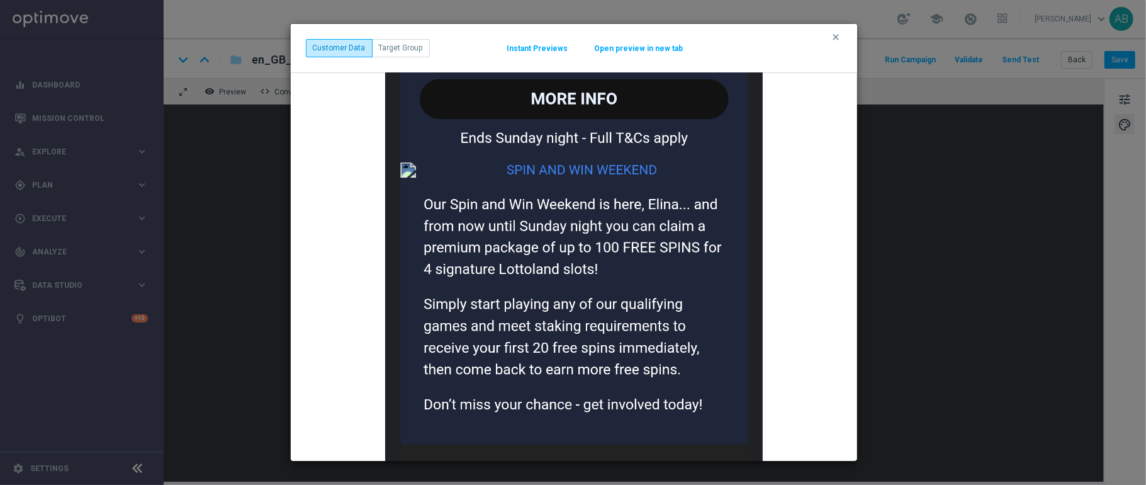
scroll to position [435, 0]
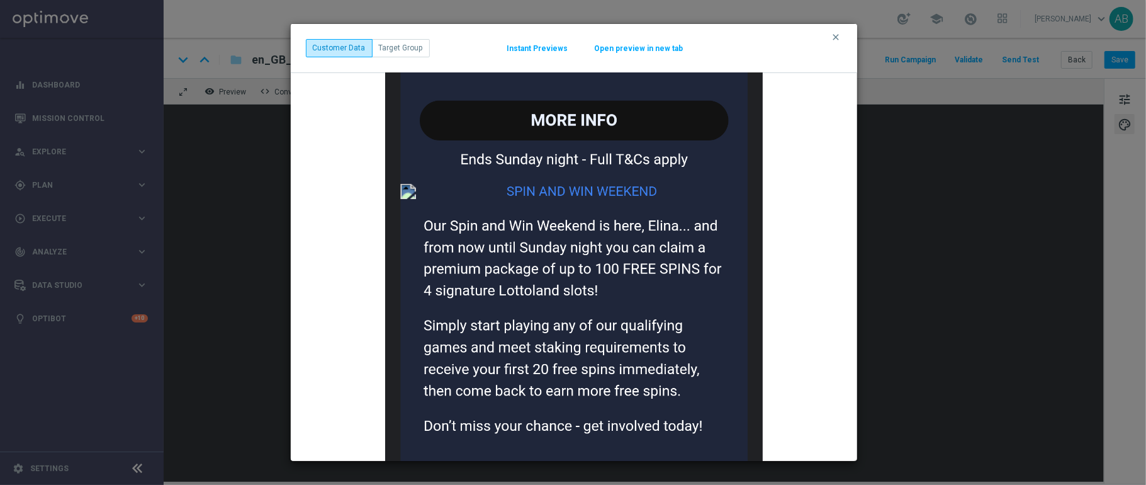
click at [838, 33] on icon "clear" at bounding box center [836, 37] width 10 height 10
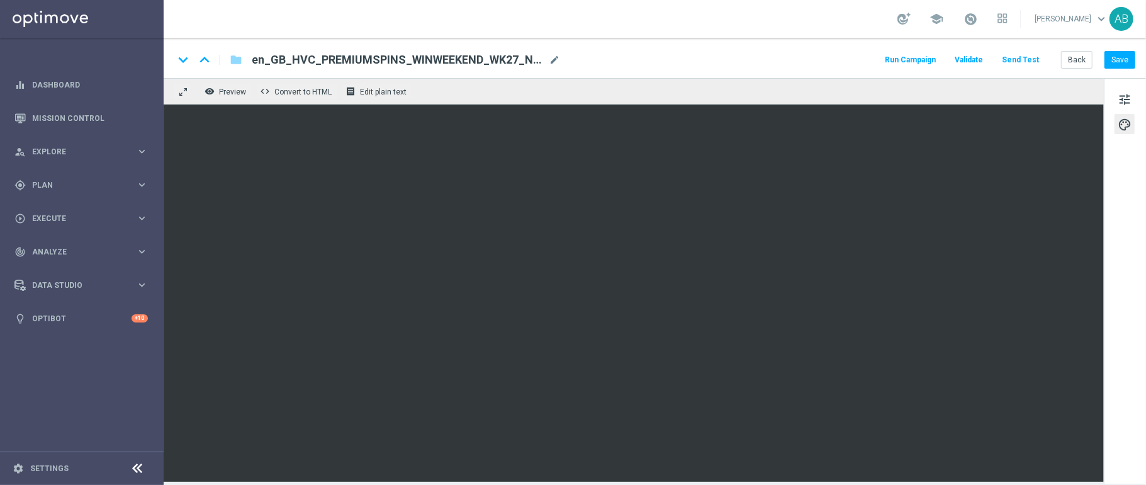
click at [1126, 298] on div "tune palette" at bounding box center [1125, 280] width 42 height 405
click at [1107, 301] on div "tune palette" at bounding box center [1125, 280] width 42 height 405
click at [1132, 250] on div "tune palette" at bounding box center [1125, 280] width 42 height 405
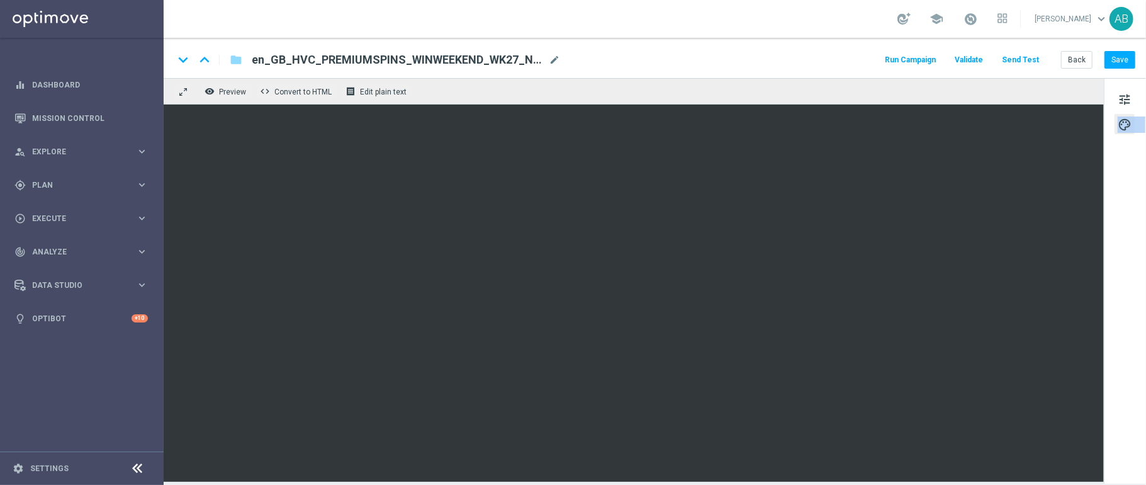
click at [1132, 250] on div "tune palette" at bounding box center [1125, 280] width 42 height 405
click at [795, 89] on div "remove_red_eye Preview code Convert to HTML receipt Edit plain text" at bounding box center [634, 91] width 940 height 26
click at [181, 89] on span at bounding box center [183, 92] width 10 height 10
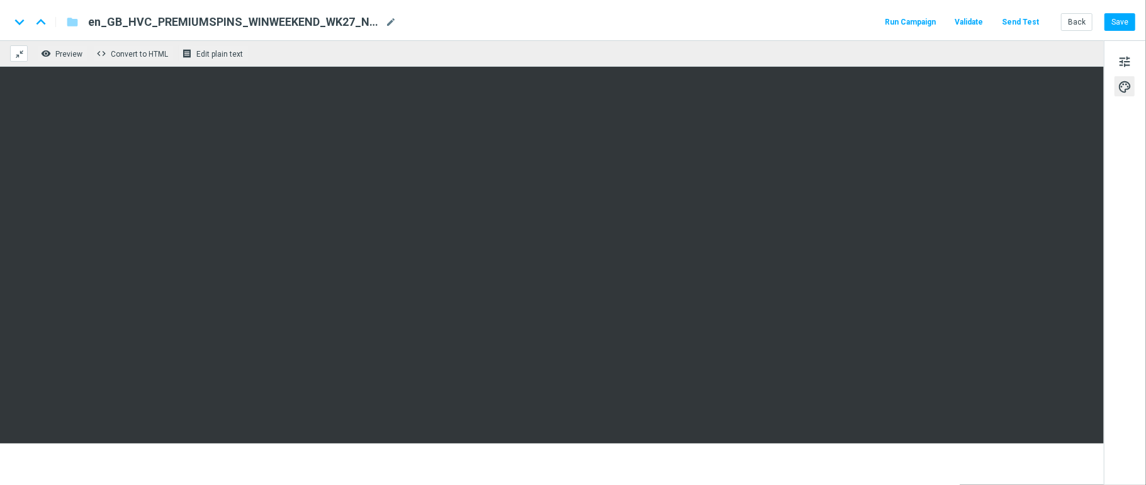
click at [17, 52] on span at bounding box center [19, 54] width 10 height 10
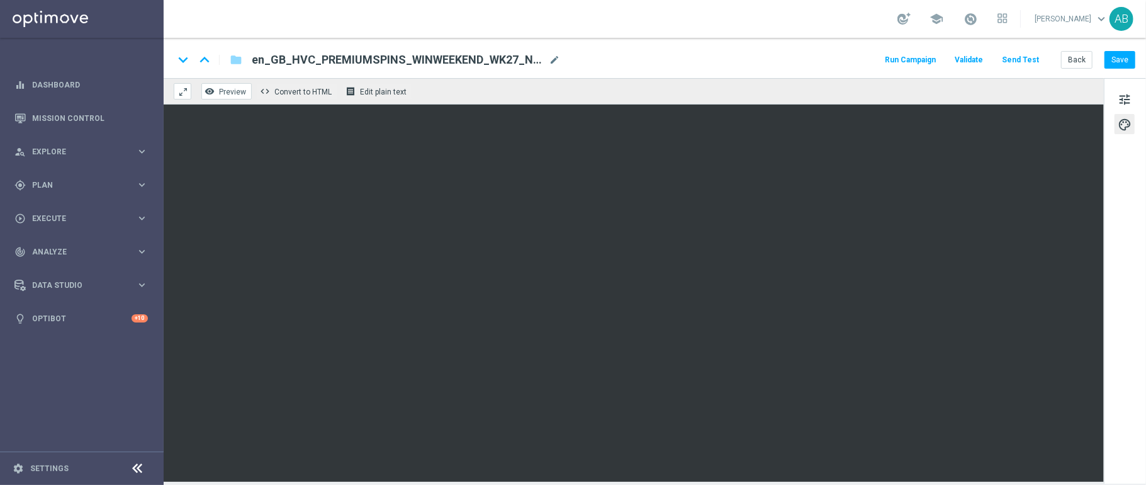
click at [236, 89] on span "Preview" at bounding box center [232, 91] width 27 height 9
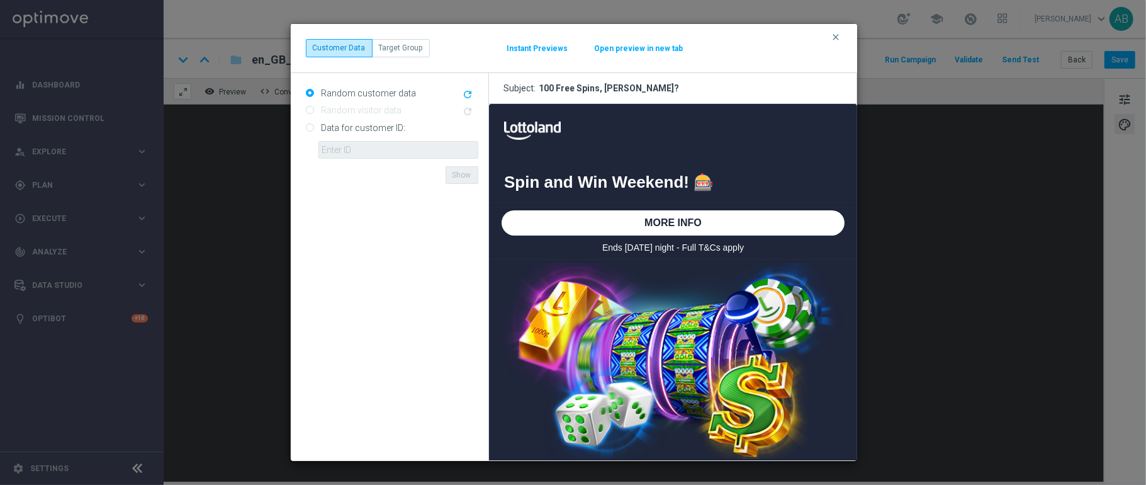
scroll to position [0, 0]
click at [624, 54] on div "clear Customer Data Target Group Instant Previews Open preview in new tab" at bounding box center [574, 48] width 536 height 18
click at [623, 51] on button "Open preview in new tab" at bounding box center [639, 48] width 90 height 10
